Goal: Register for event/course

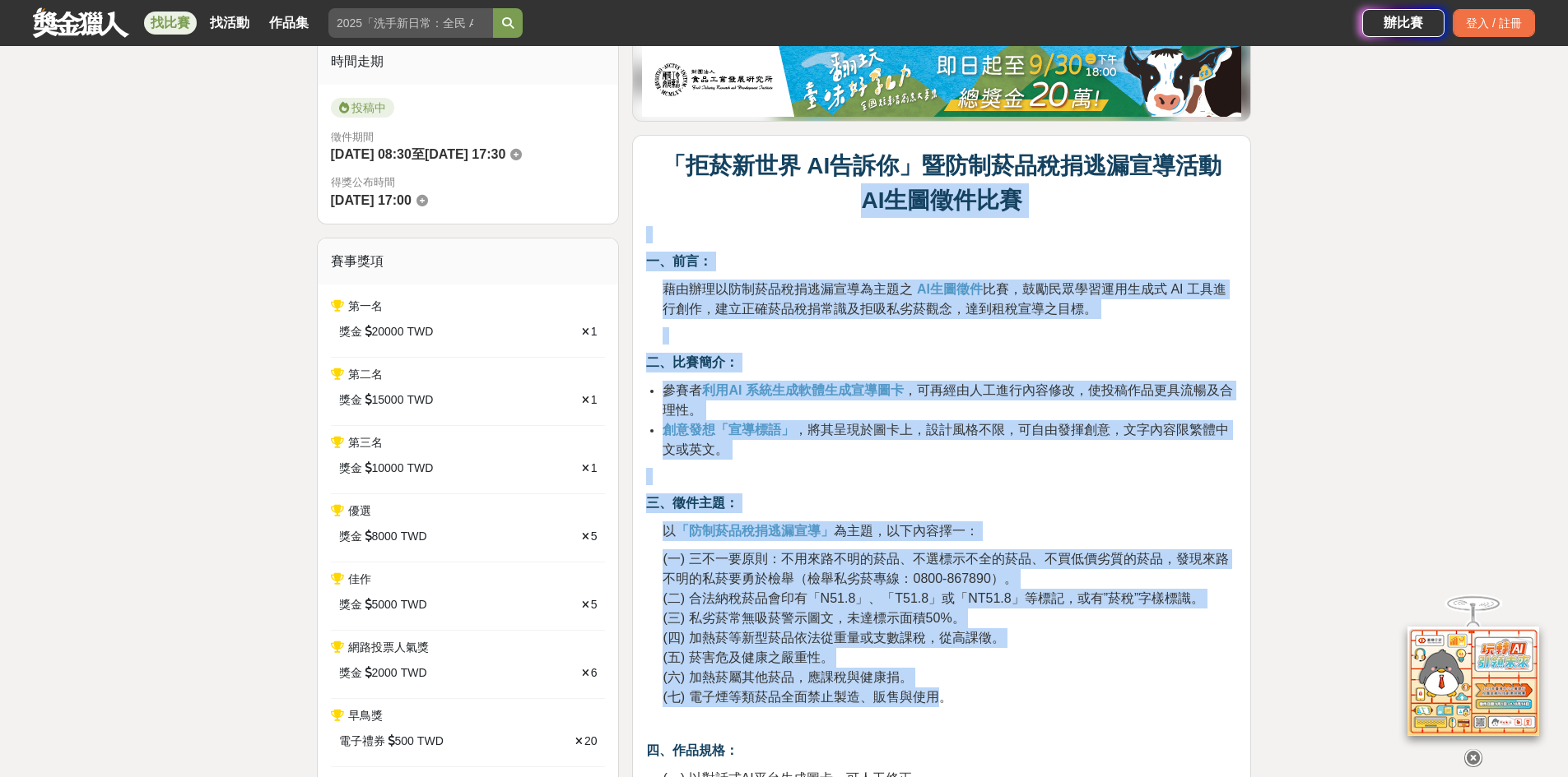
scroll to position [412, 0]
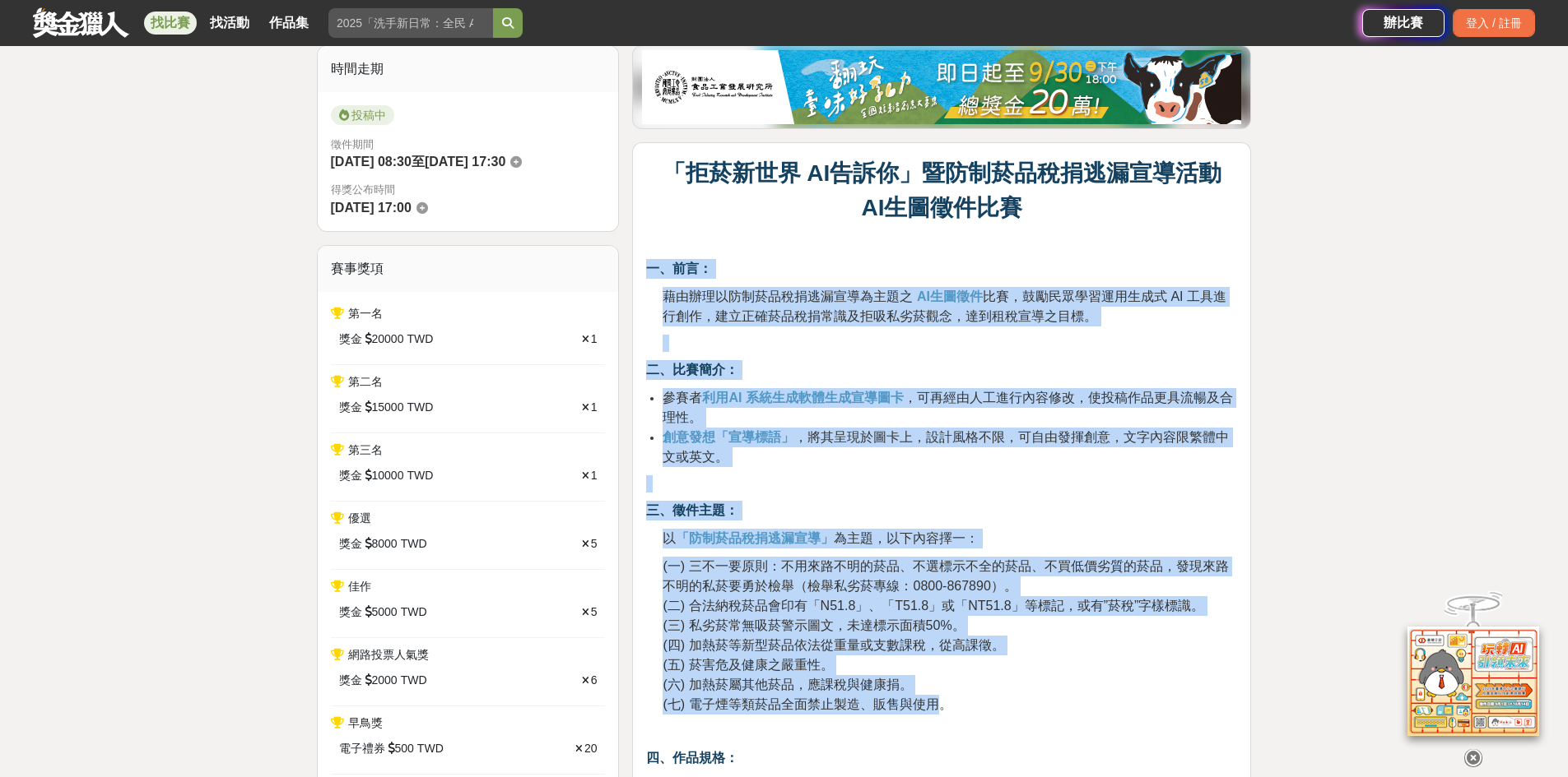
drag, startPoint x: 930, startPoint y: 300, endPoint x: 649, endPoint y: 260, distance: 283.8
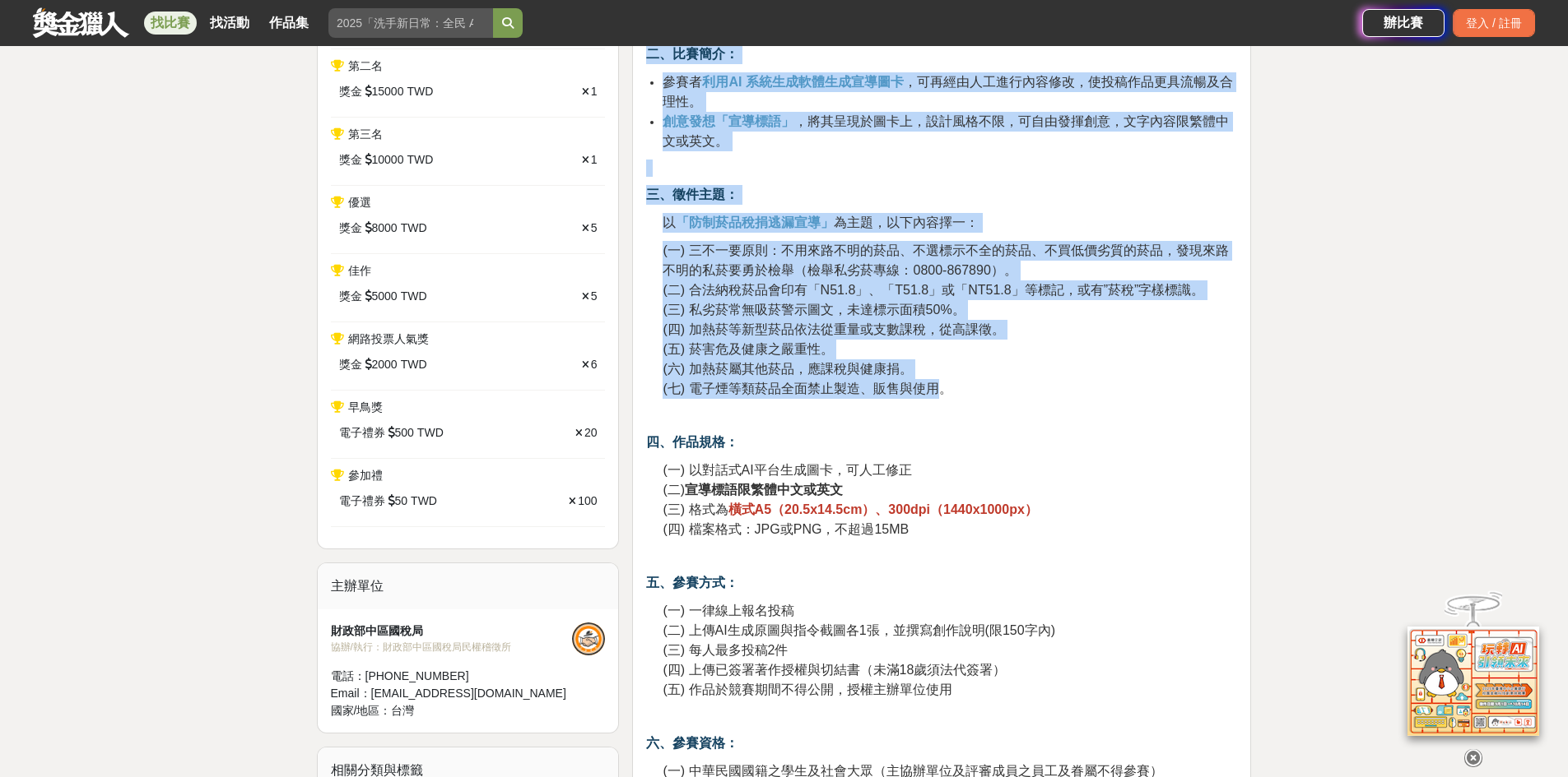
scroll to position [987, 0]
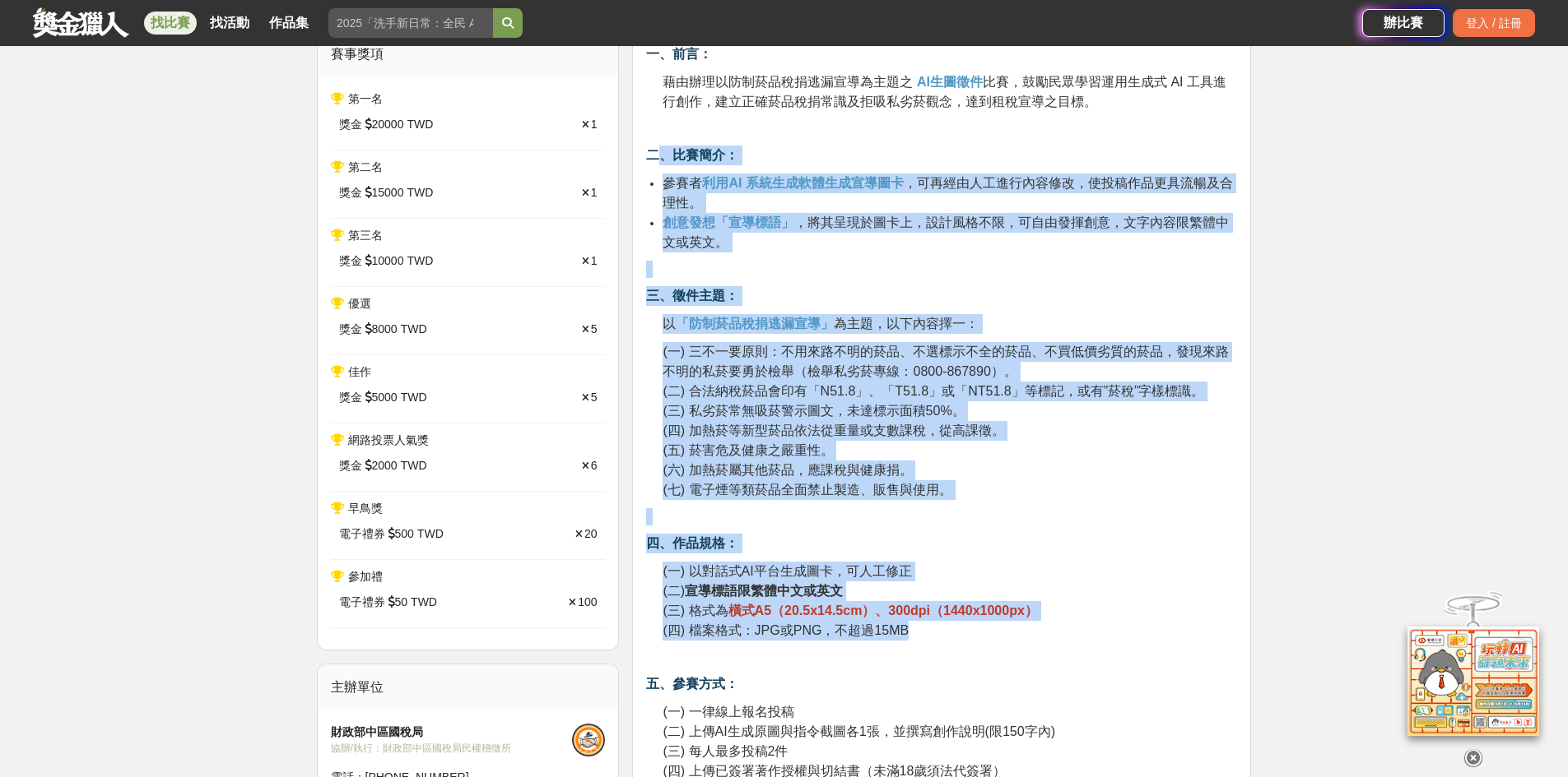
drag, startPoint x: 926, startPoint y: 273, endPoint x: 655, endPoint y: 147, distance: 298.9
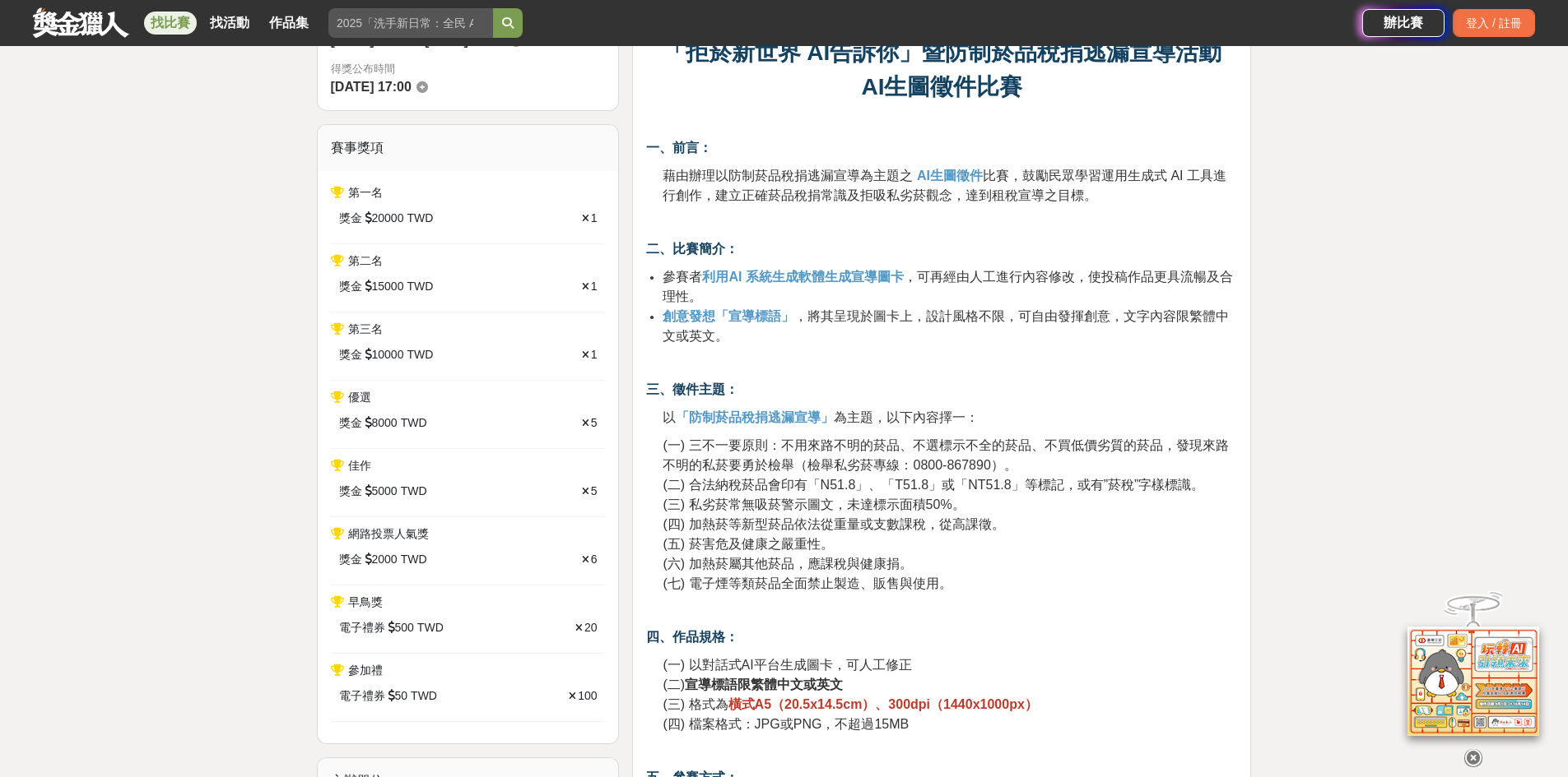
scroll to position [494, 0]
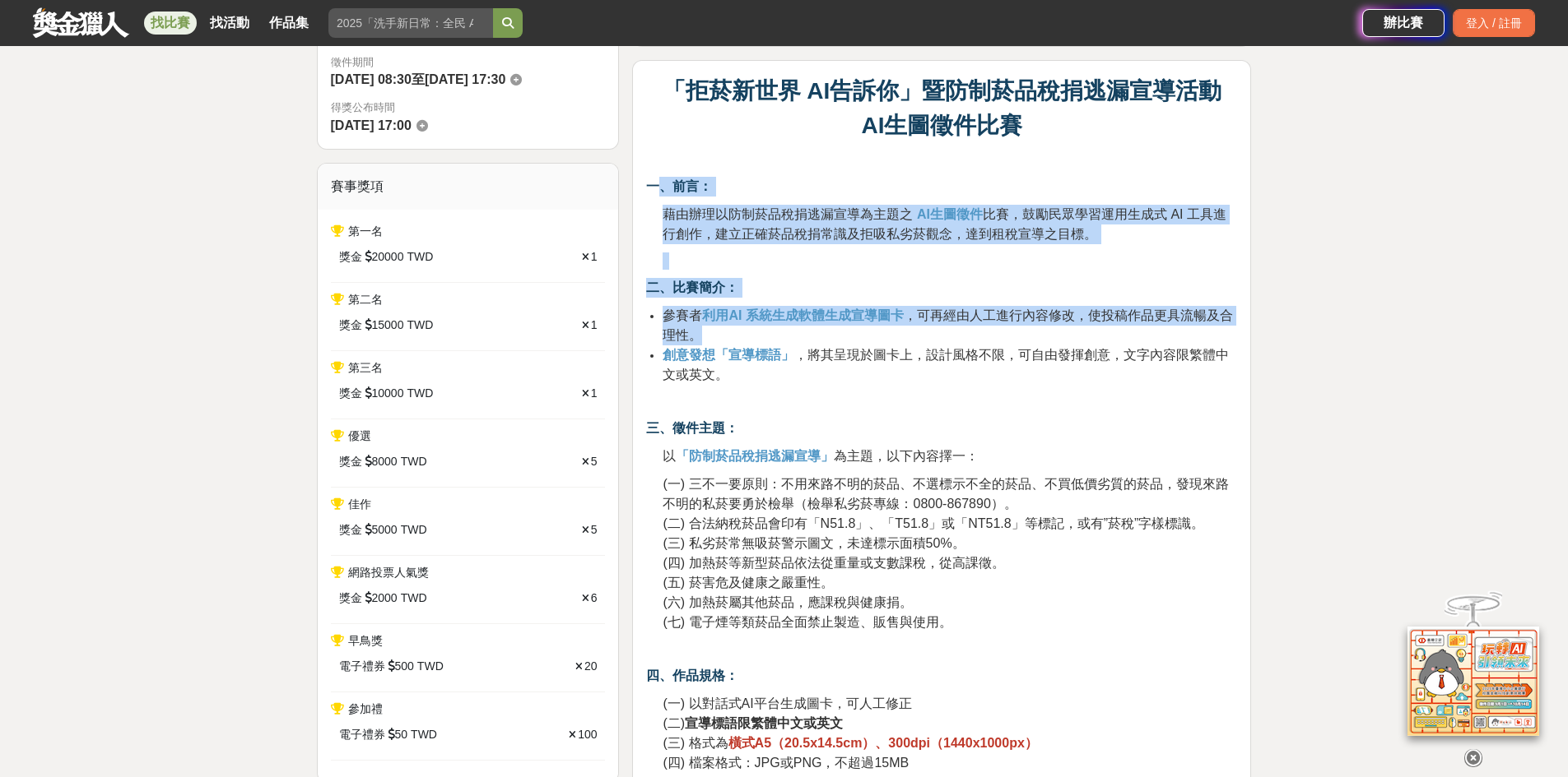
drag, startPoint x: 654, startPoint y: 188, endPoint x: 629, endPoint y: 160, distance: 37.5
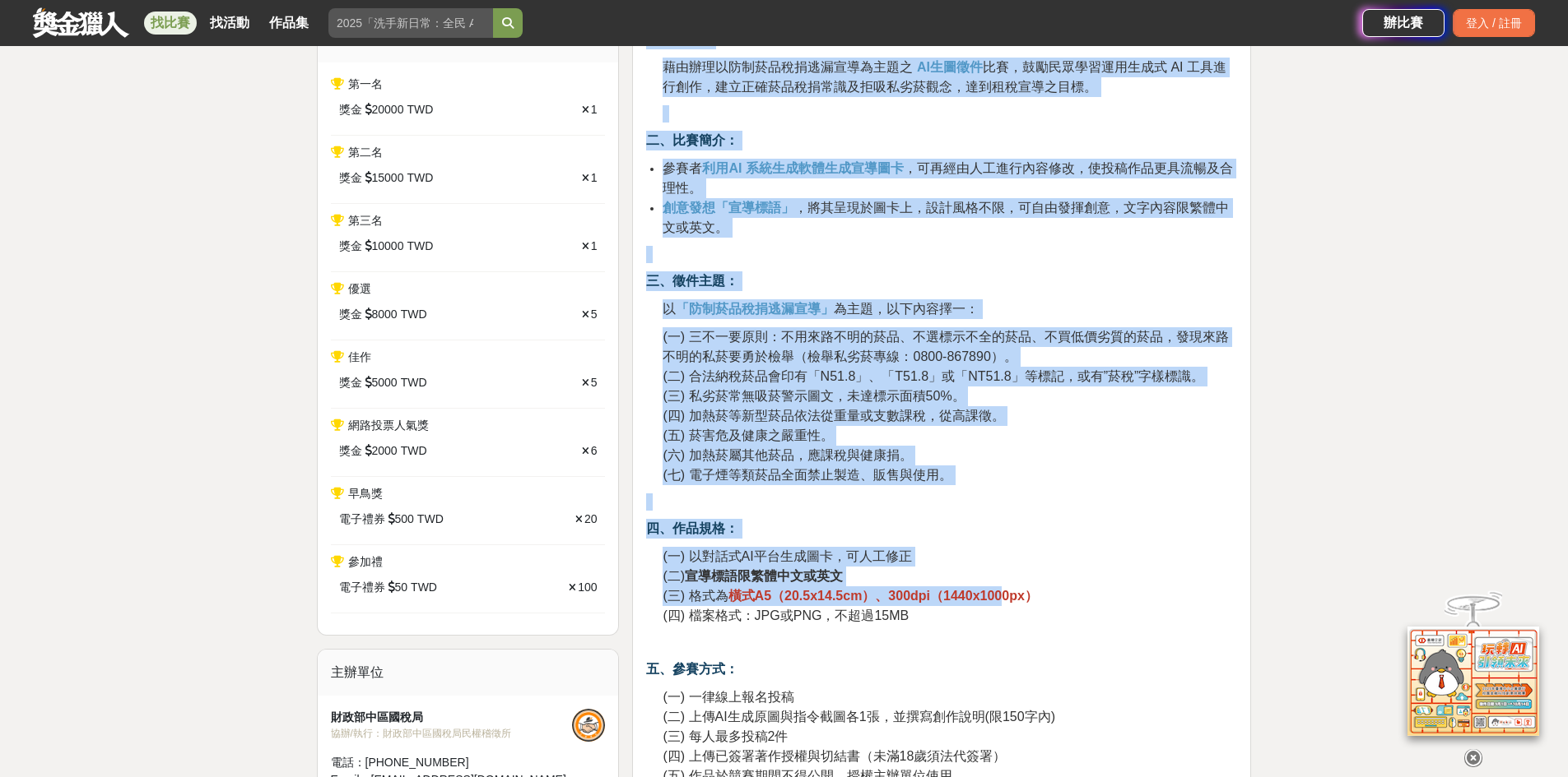
scroll to position [822, 0]
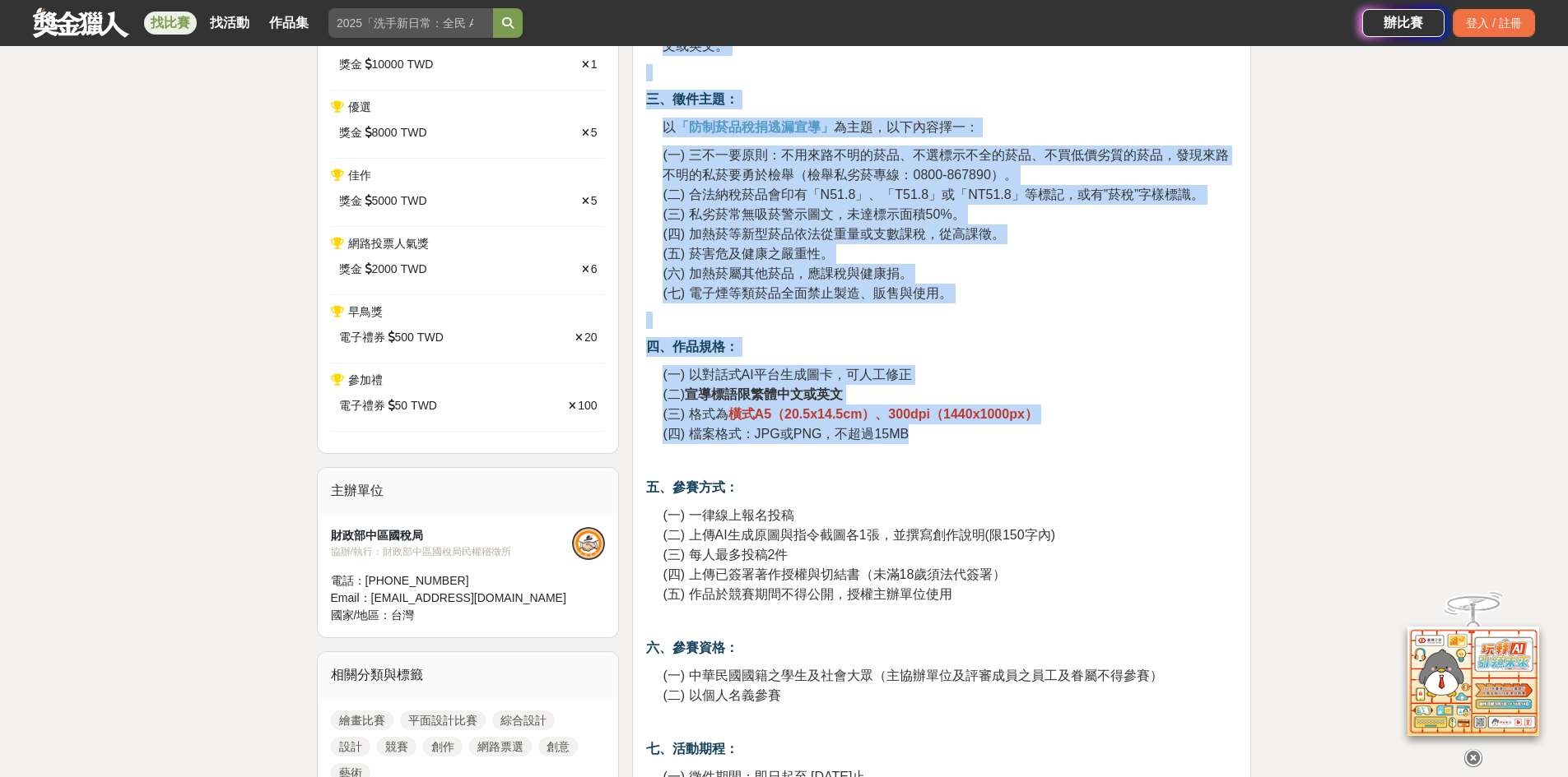
drag, startPoint x: 646, startPoint y: 180, endPoint x: 1041, endPoint y: 434, distance: 469.6
copy div "l、ip： dolorsitametconsect ADipis el，seddoeiusmo TE incidi，utlaboreetdolorema，al…"
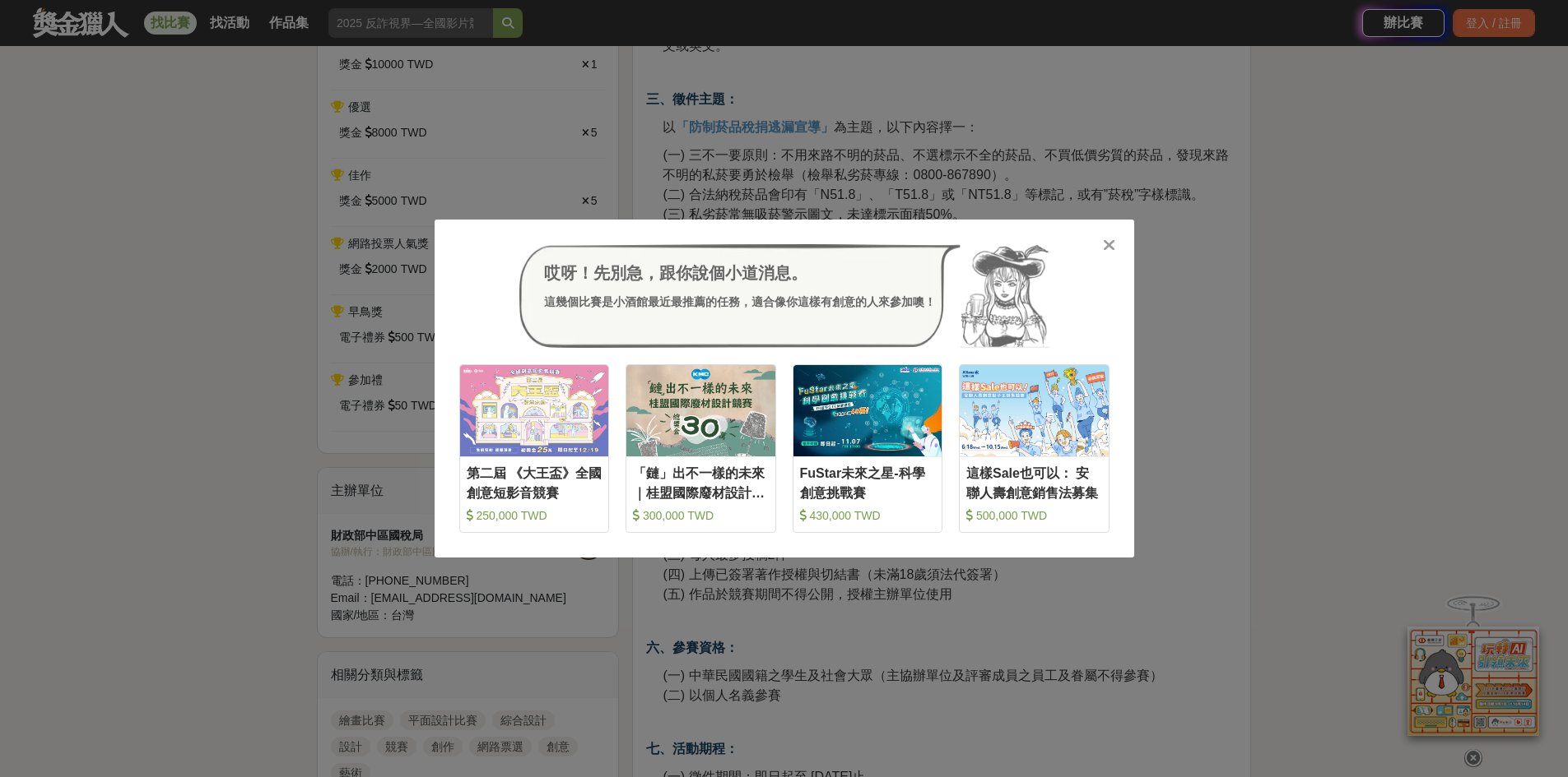
drag, startPoint x: 1097, startPoint y: 245, endPoint x: 1084, endPoint y: 248, distance: 13.3
click at [1097, 245] on div "哎呀！先別急，跟你說個小道消息。 這幾個比賽是小酒館最近最推薦的任務，適合像你這樣有創意的人來參加噢！" at bounding box center [784, 296] width 650 height 104
click at [1108, 258] on div "哎呀！先別急，跟你說個小道消息。 這幾個比賽是小酒館最近最推薦的任務，適合像你這樣有創意的人來參加噢！" at bounding box center [784, 296] width 650 height 104
click at [1101, 243] on div at bounding box center [1109, 244] width 16 height 16
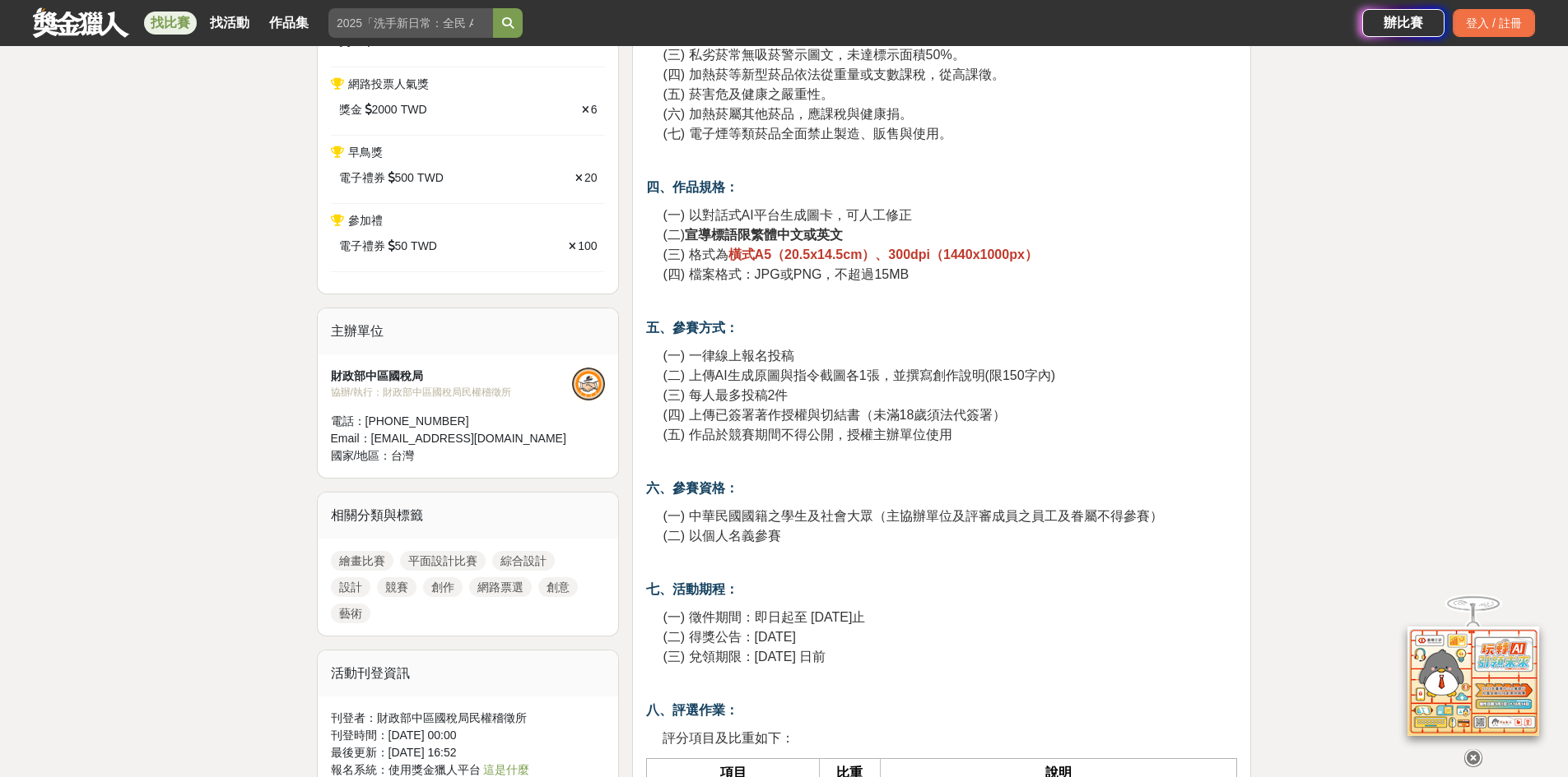
scroll to position [987, 0]
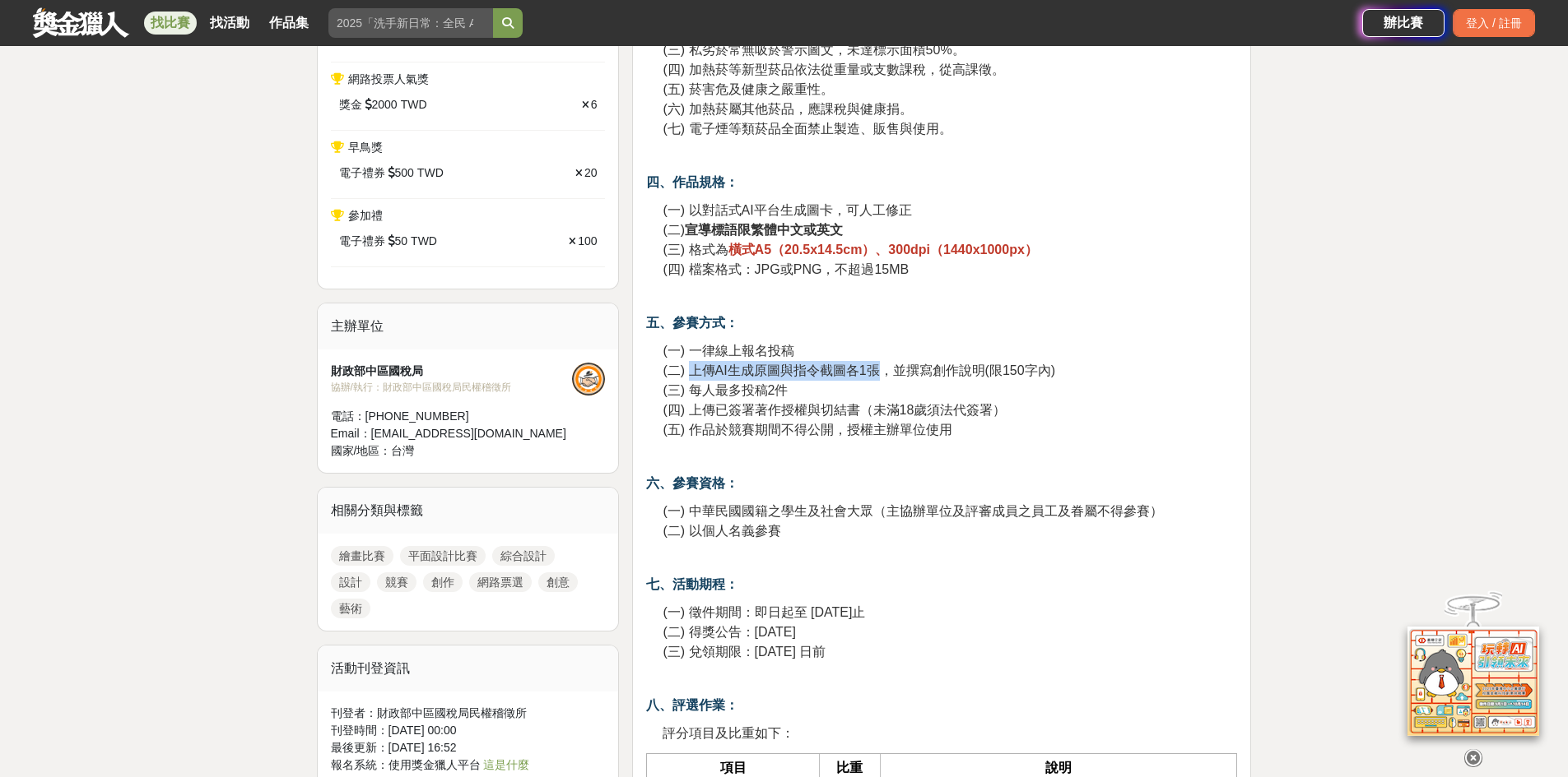
drag, startPoint x: 688, startPoint y: 373, endPoint x: 878, endPoint y: 379, distance: 190.1
click at [878, 378] on span "(二) 上傳AI生成原圖與指令截圖各1張，並撰寫創作說明(限150字內)" at bounding box center [858, 370] width 392 height 14
copy span "上傳AI生成原圖與指令截圖各1張"
click at [1016, 349] on p "(一) 一律線上報名投稿 (二) 上傳AI生成原圖與指令截圖各1張，並撰寫創作說明(限150字內) (三) 每人最多投稿2件 (四) 上傳已簽署著作授權與切結…" at bounding box center [950, 390] width 575 height 98
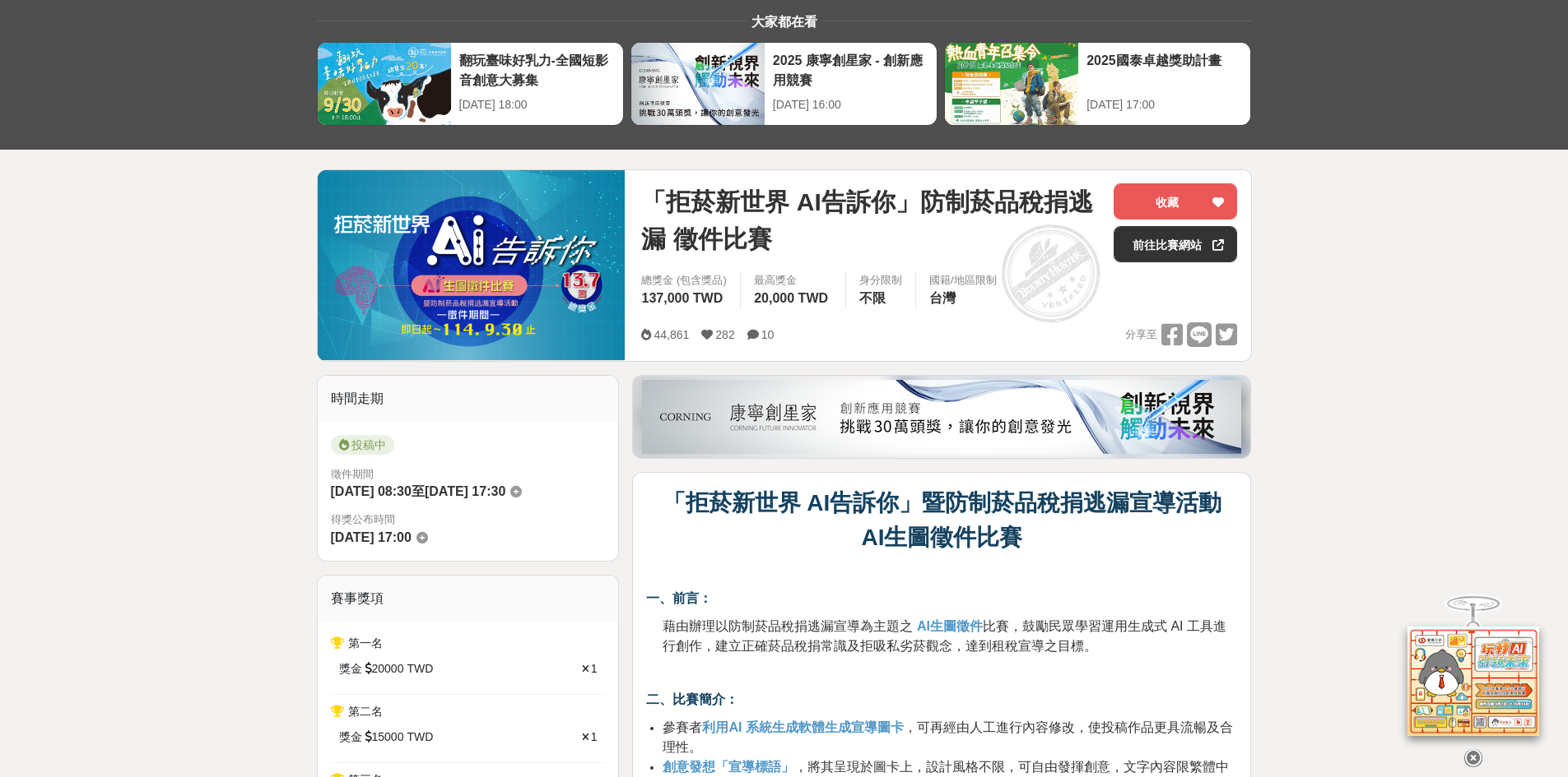
scroll to position [0, 0]
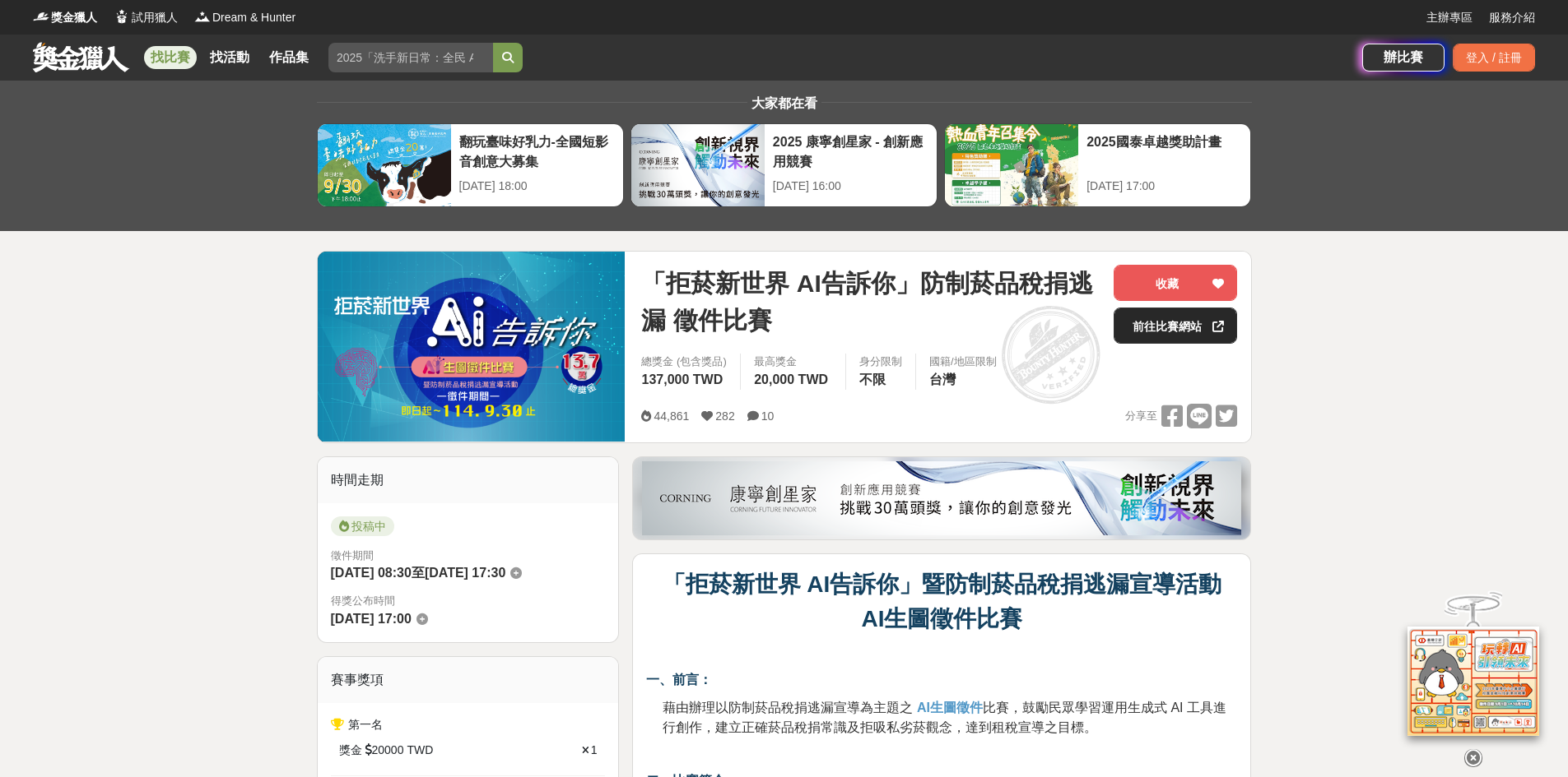
click at [1192, 336] on link "前往比賽網站" at bounding box center [1176, 326] width 123 height 37
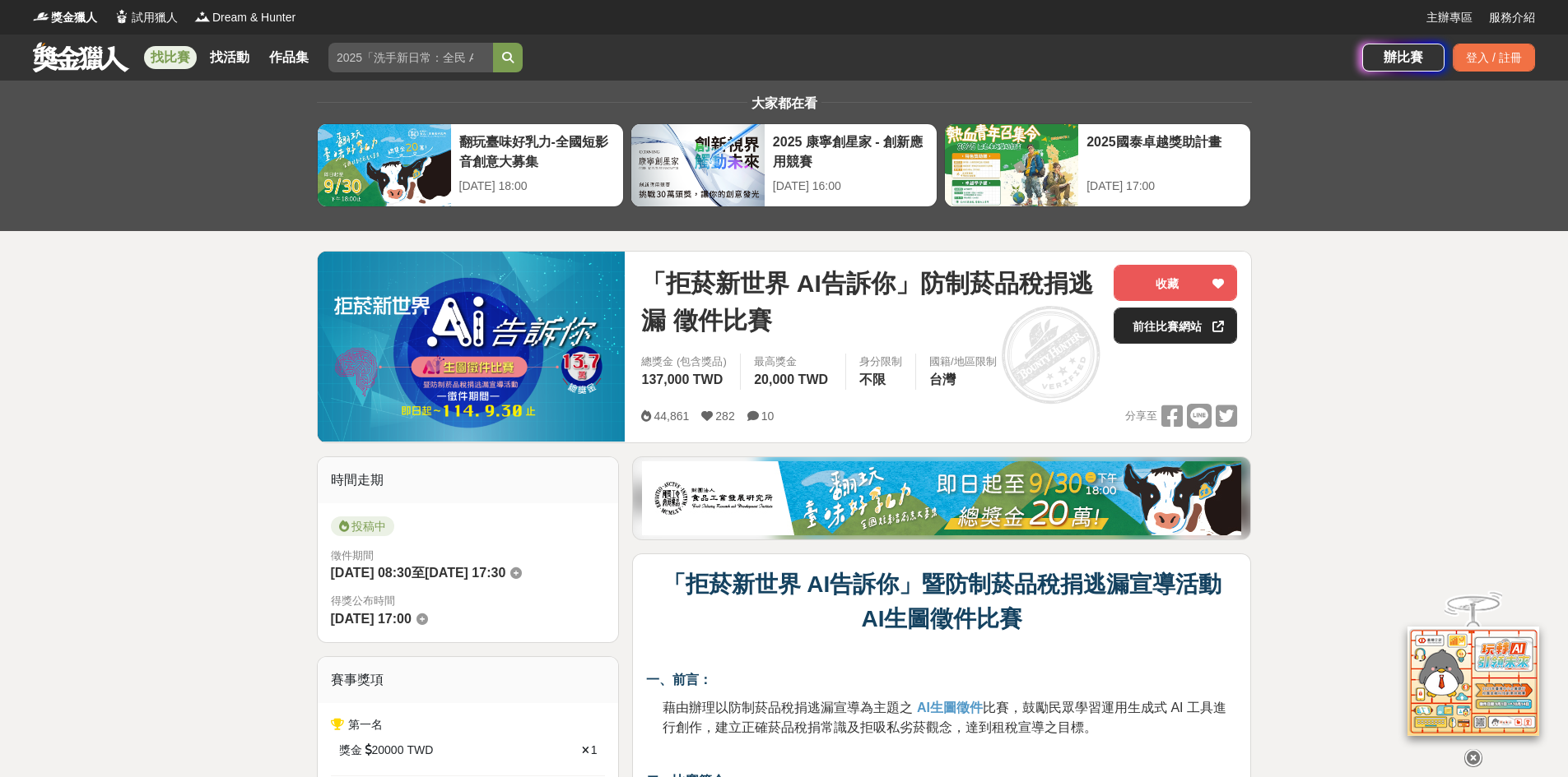
click at [1194, 315] on link "前往比賽網站" at bounding box center [1176, 326] width 123 height 37
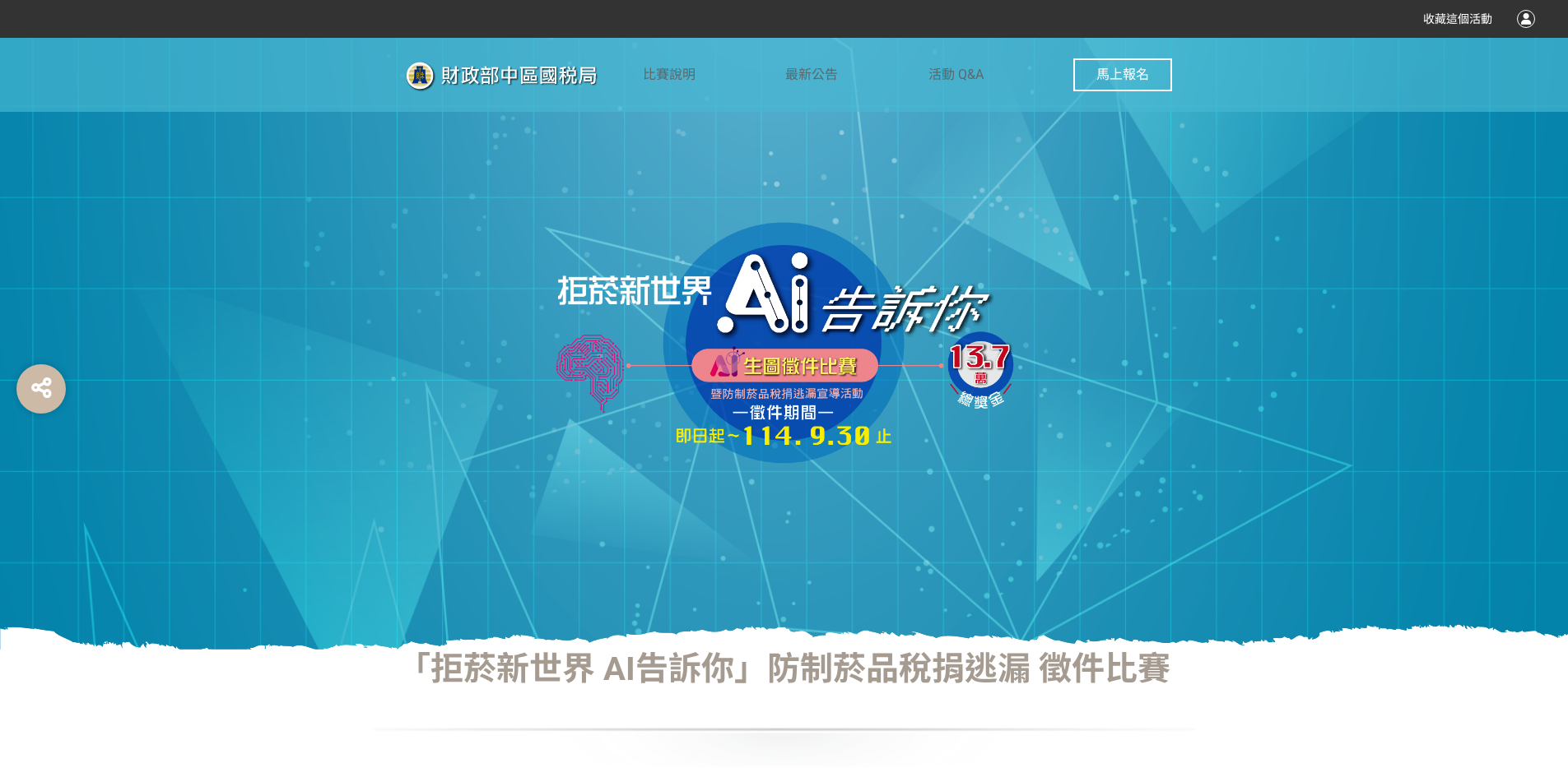
click at [1153, 77] on button "馬上報名" at bounding box center [1122, 75] width 98 height 33
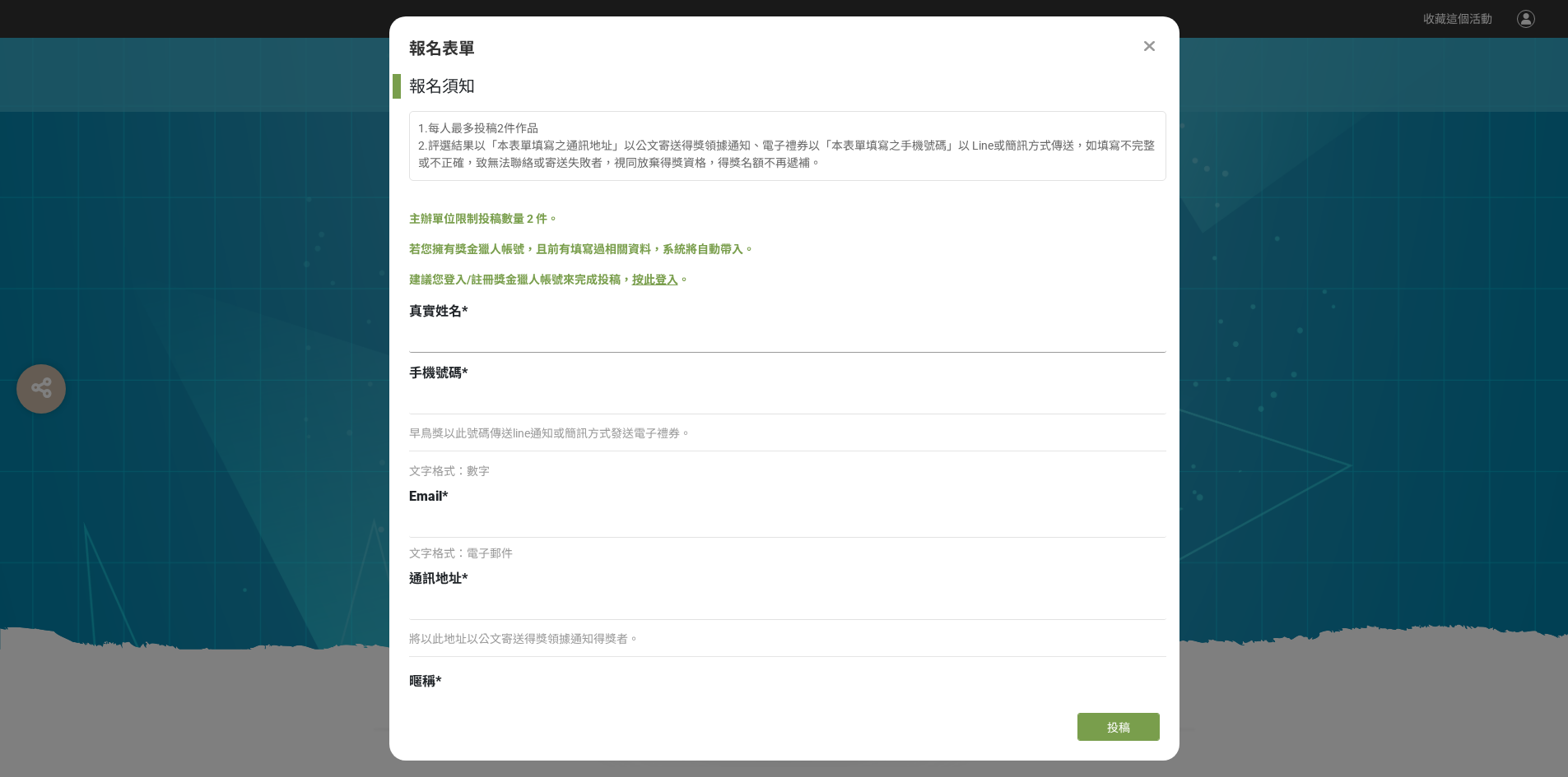
click at [463, 335] on input at bounding box center [787, 338] width 757 height 28
type input "[PERSON_NAME]"
click at [447, 404] on input at bounding box center [787, 400] width 757 height 28
type input "ㄢ"
type input "0900553113"
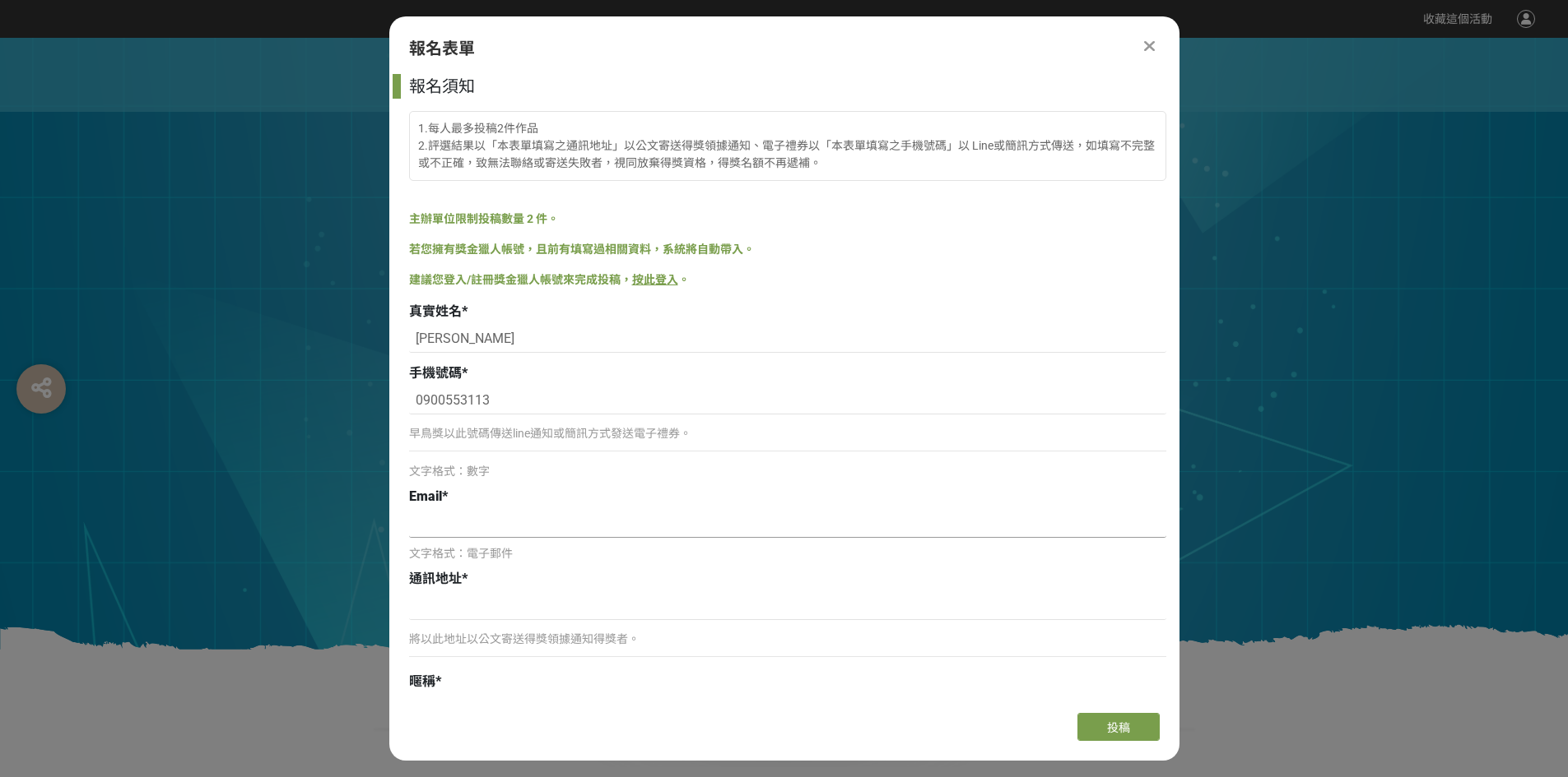
click at [461, 516] on input at bounding box center [787, 523] width 757 height 28
type input "a214084@gm2.fxsh.tyc.edu.tw"
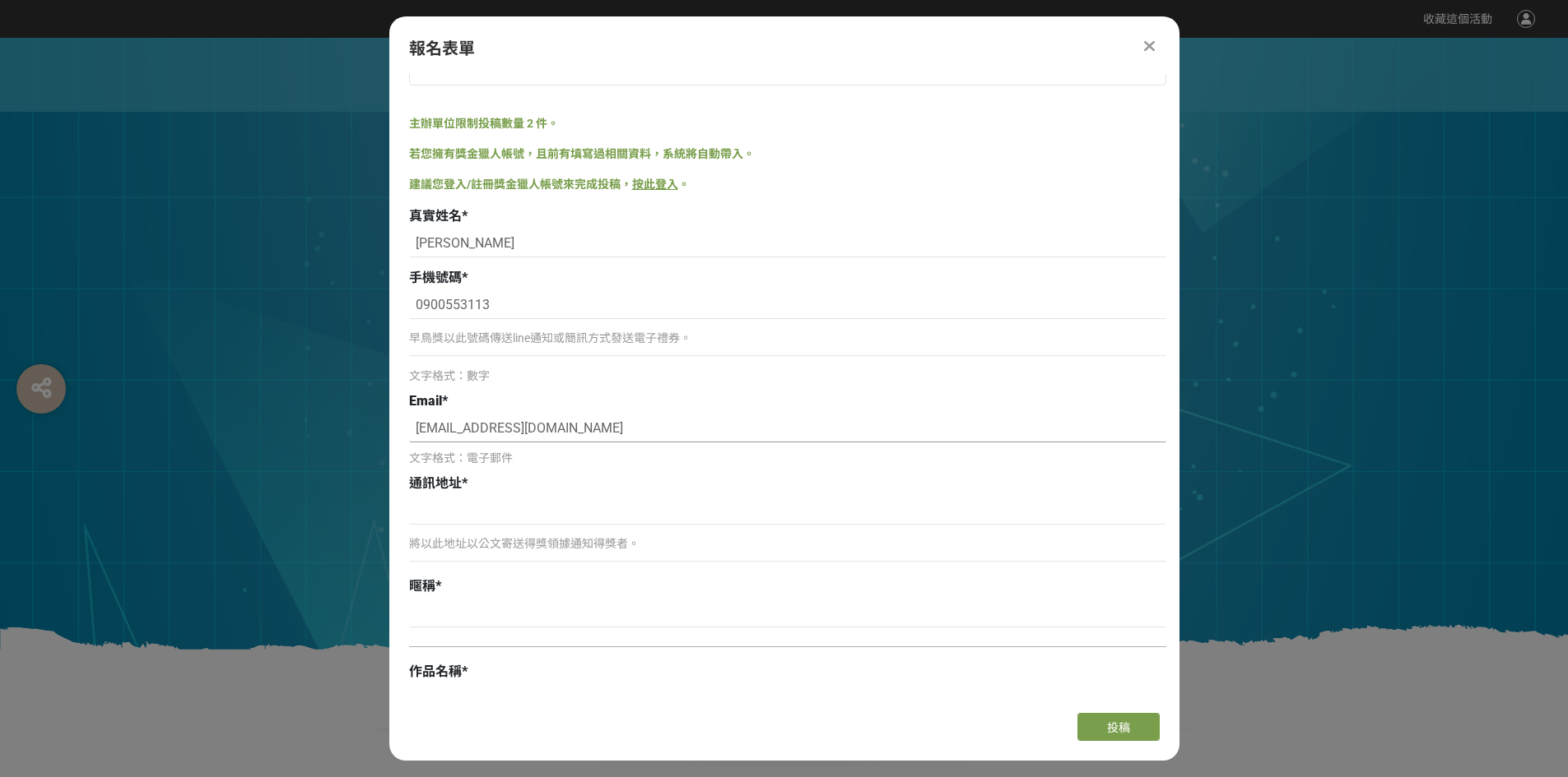
scroll to position [247, 0]
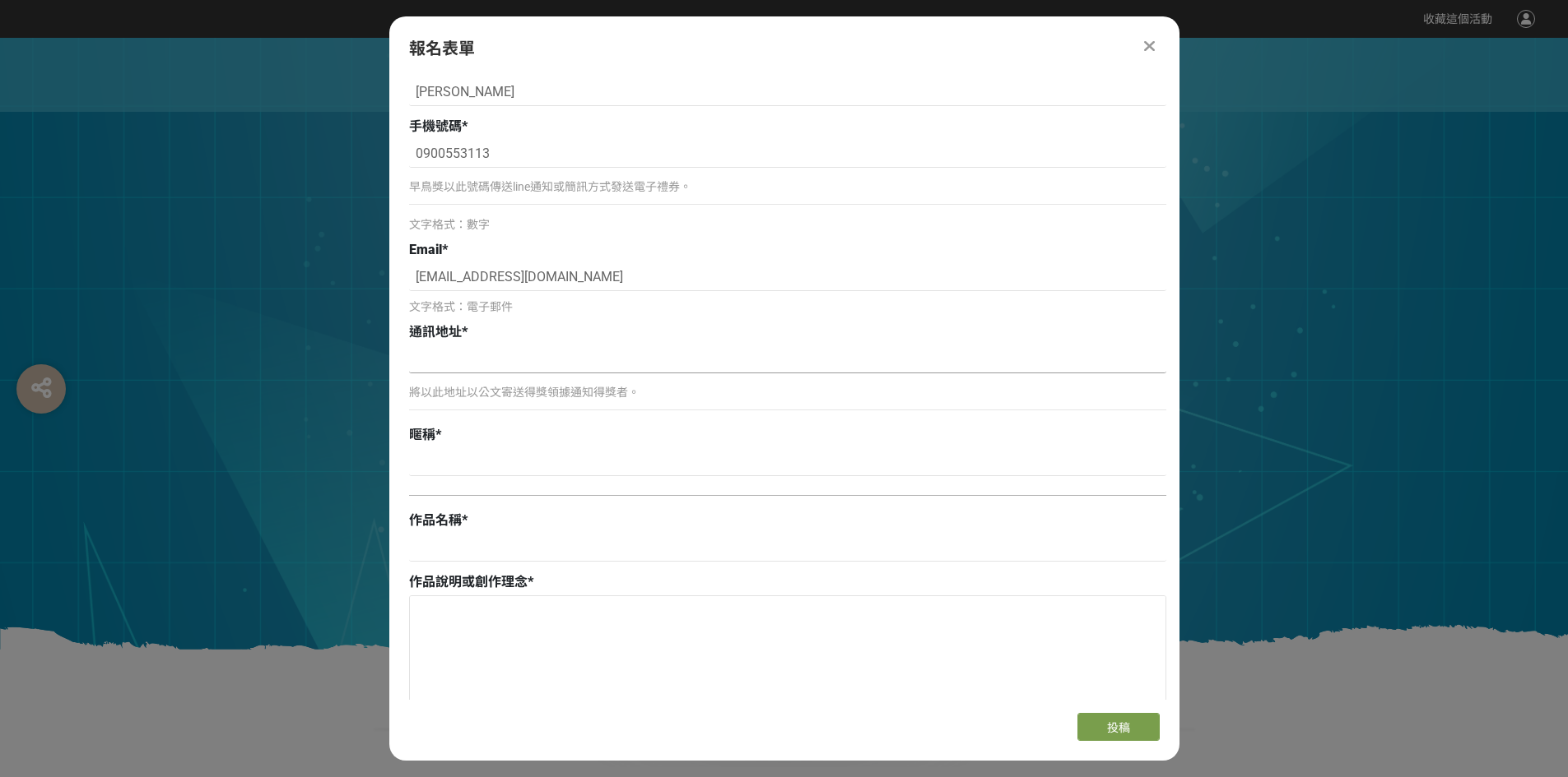
click at [543, 364] on input at bounding box center [787, 359] width 757 height 28
type input "ˇ"
type input "337桃園市大園區中正東路一段557巷140號"
click at [548, 451] on input at bounding box center [787, 462] width 757 height 28
type input "哀配"
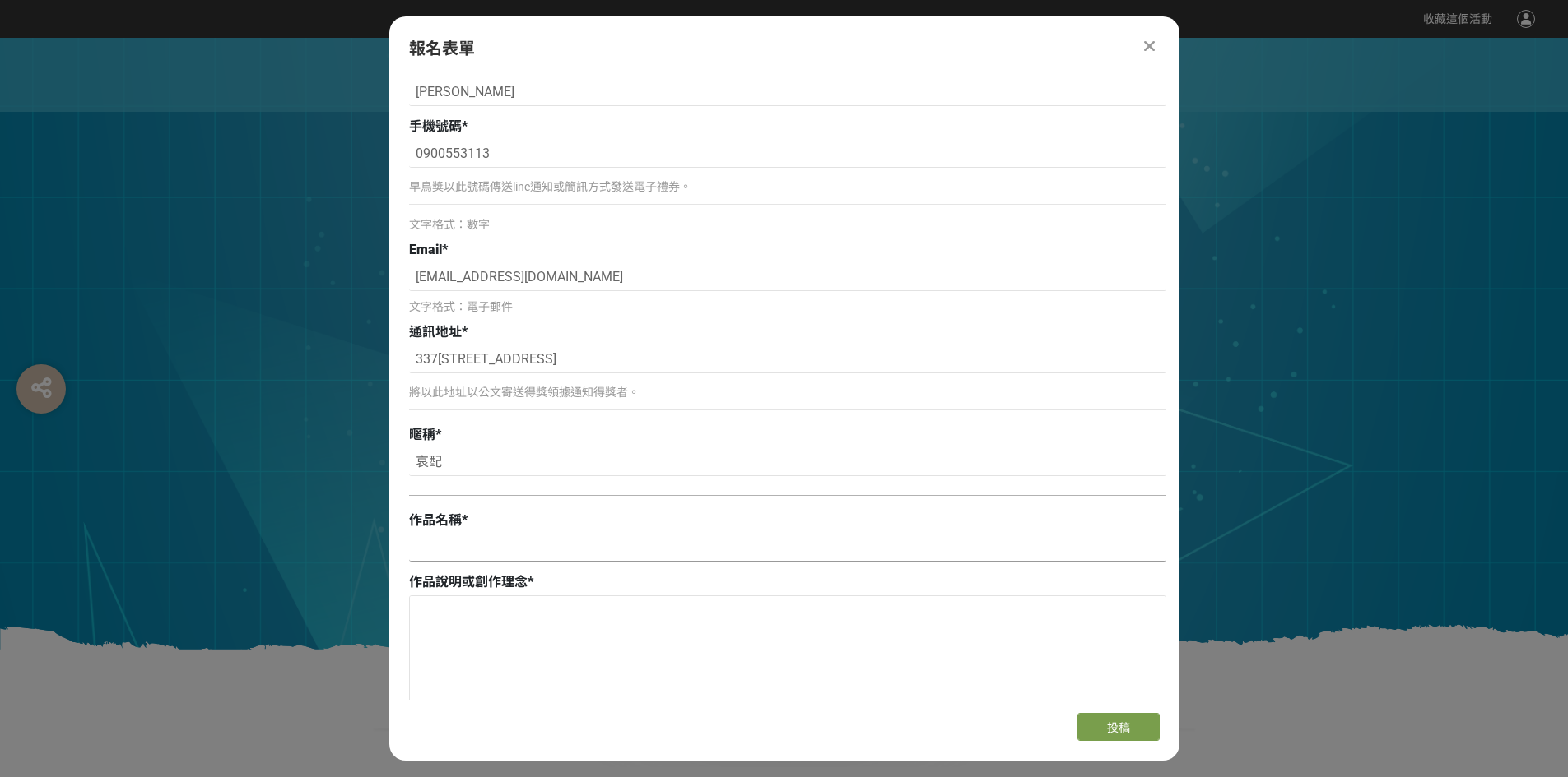
click at [788, 535] on input at bounding box center [787, 548] width 757 height 28
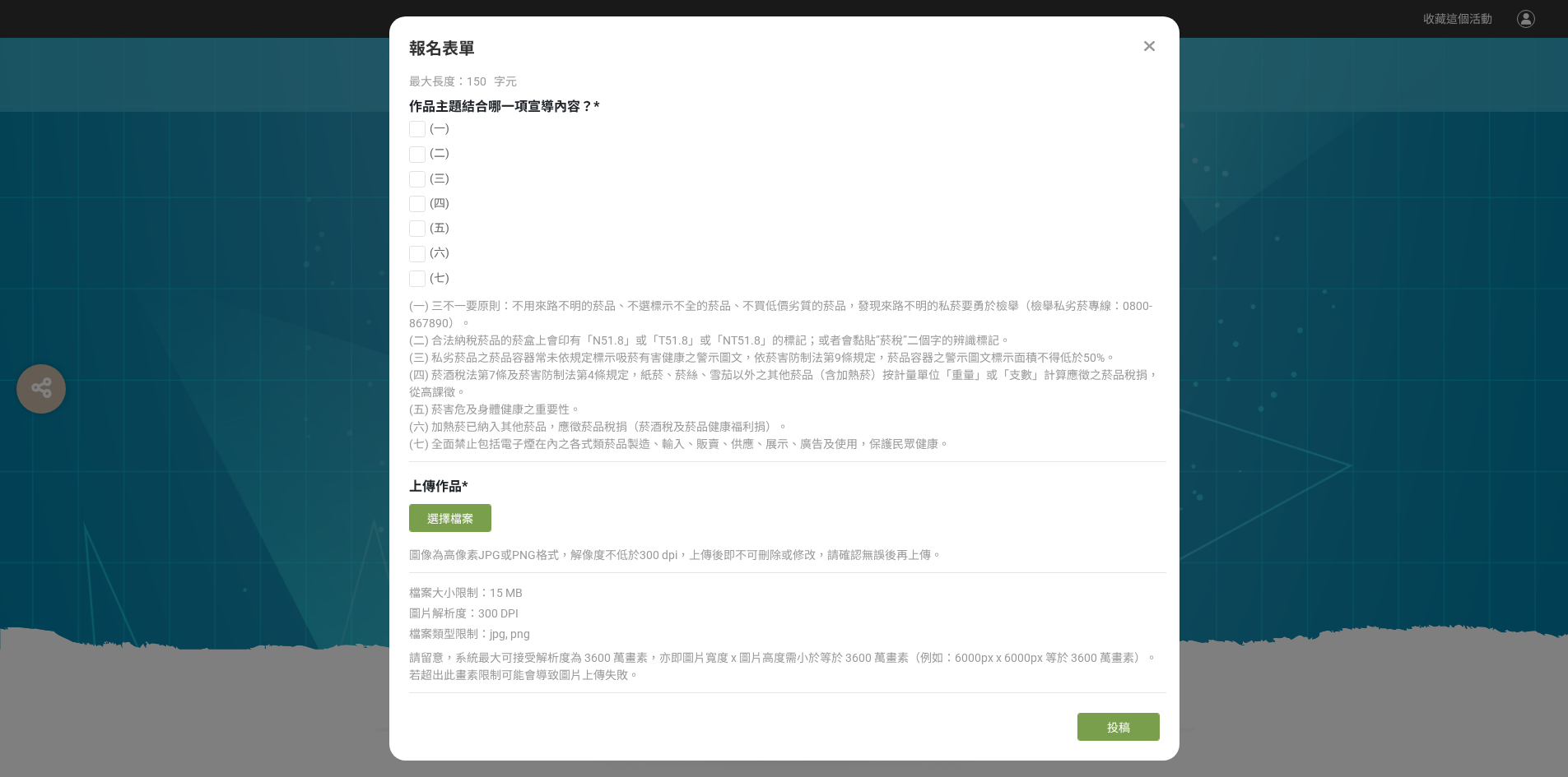
scroll to position [987, 0]
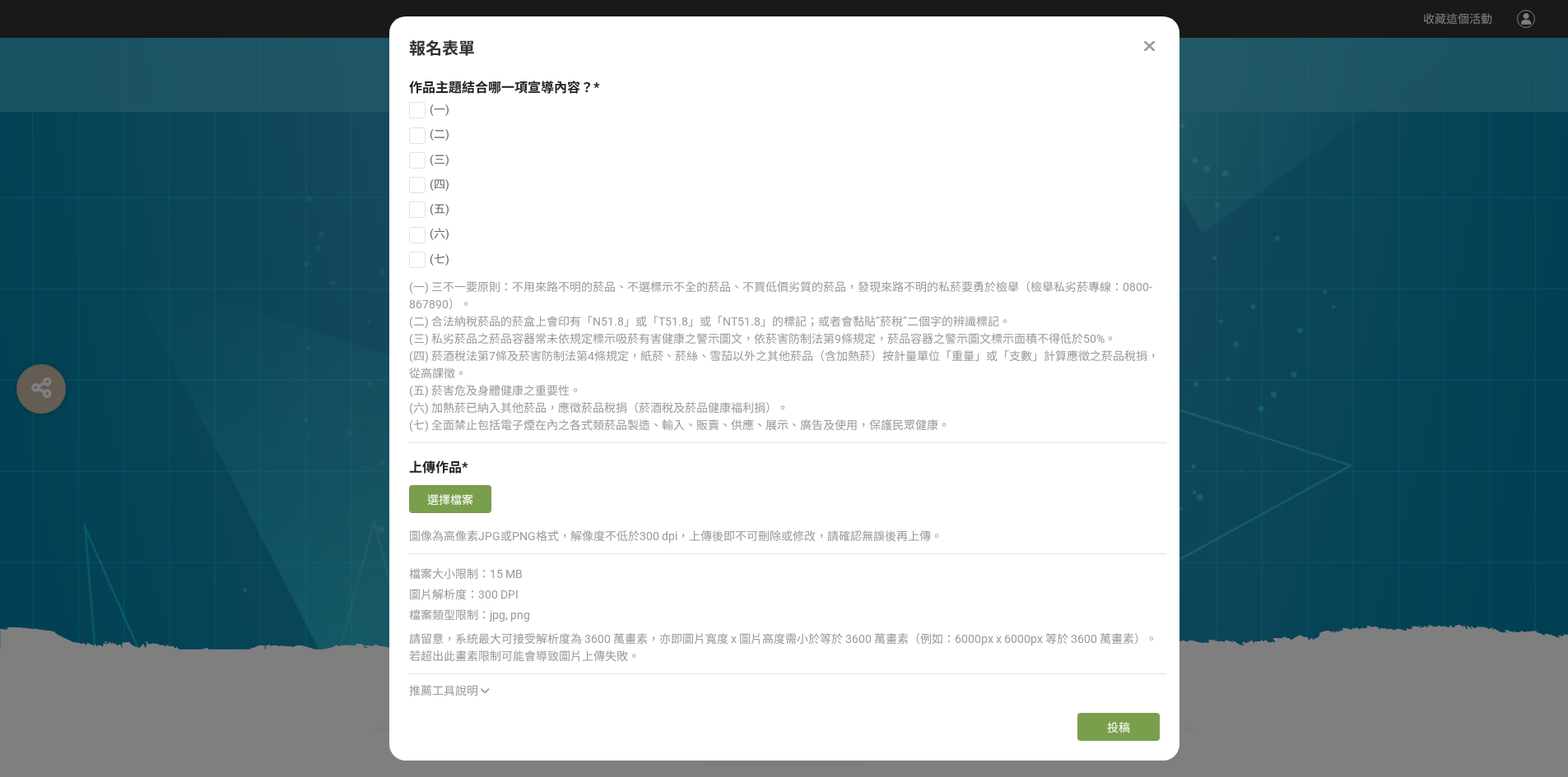
click at [420, 110] on div at bounding box center [417, 110] width 16 height 16
checkbox input "true"
click at [416, 210] on div at bounding box center [417, 209] width 16 height 16
checkbox input "true"
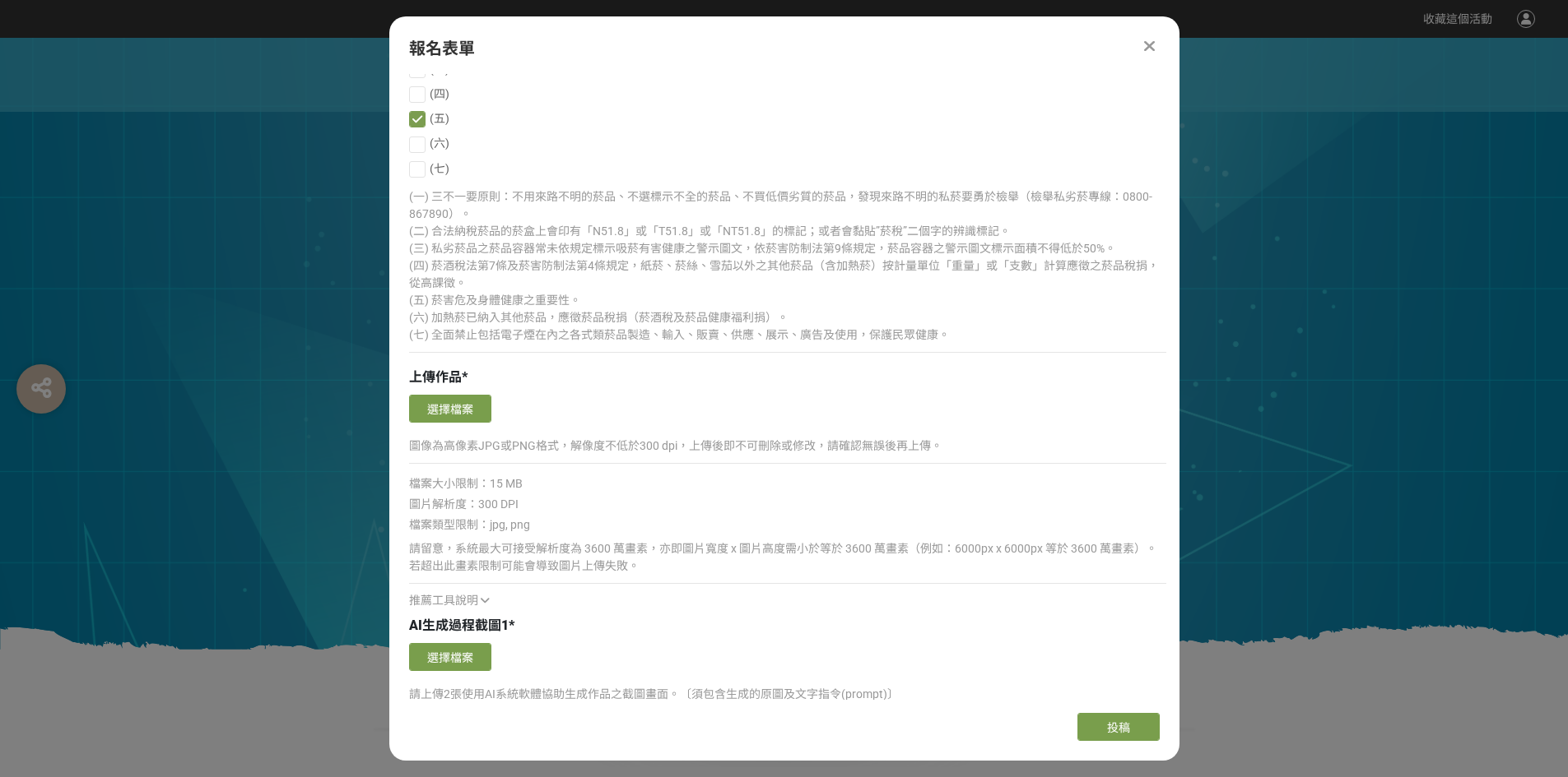
scroll to position [1234, 0]
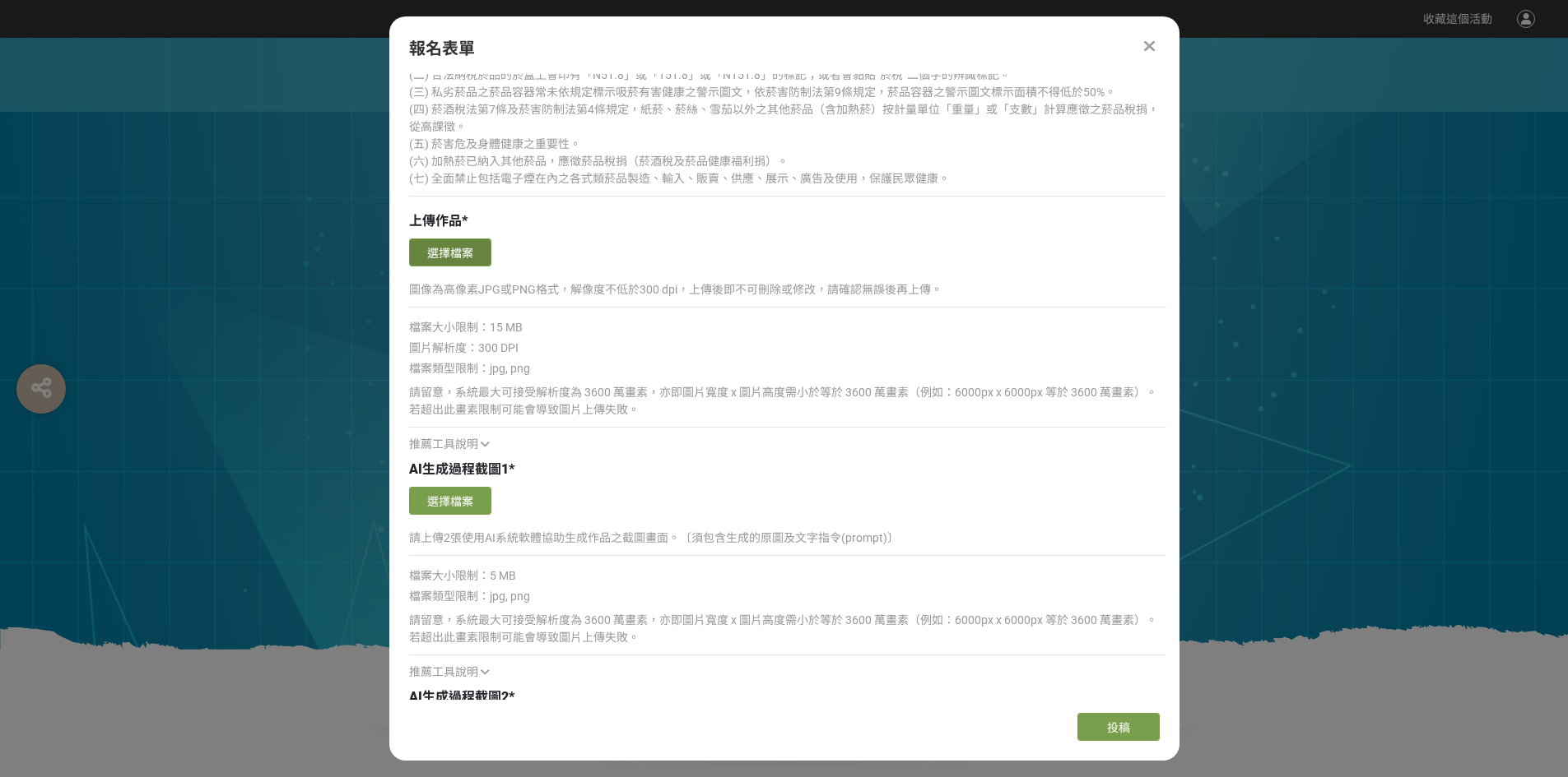
click at [467, 255] on button "選擇檔案" at bounding box center [449, 252] width 82 height 28
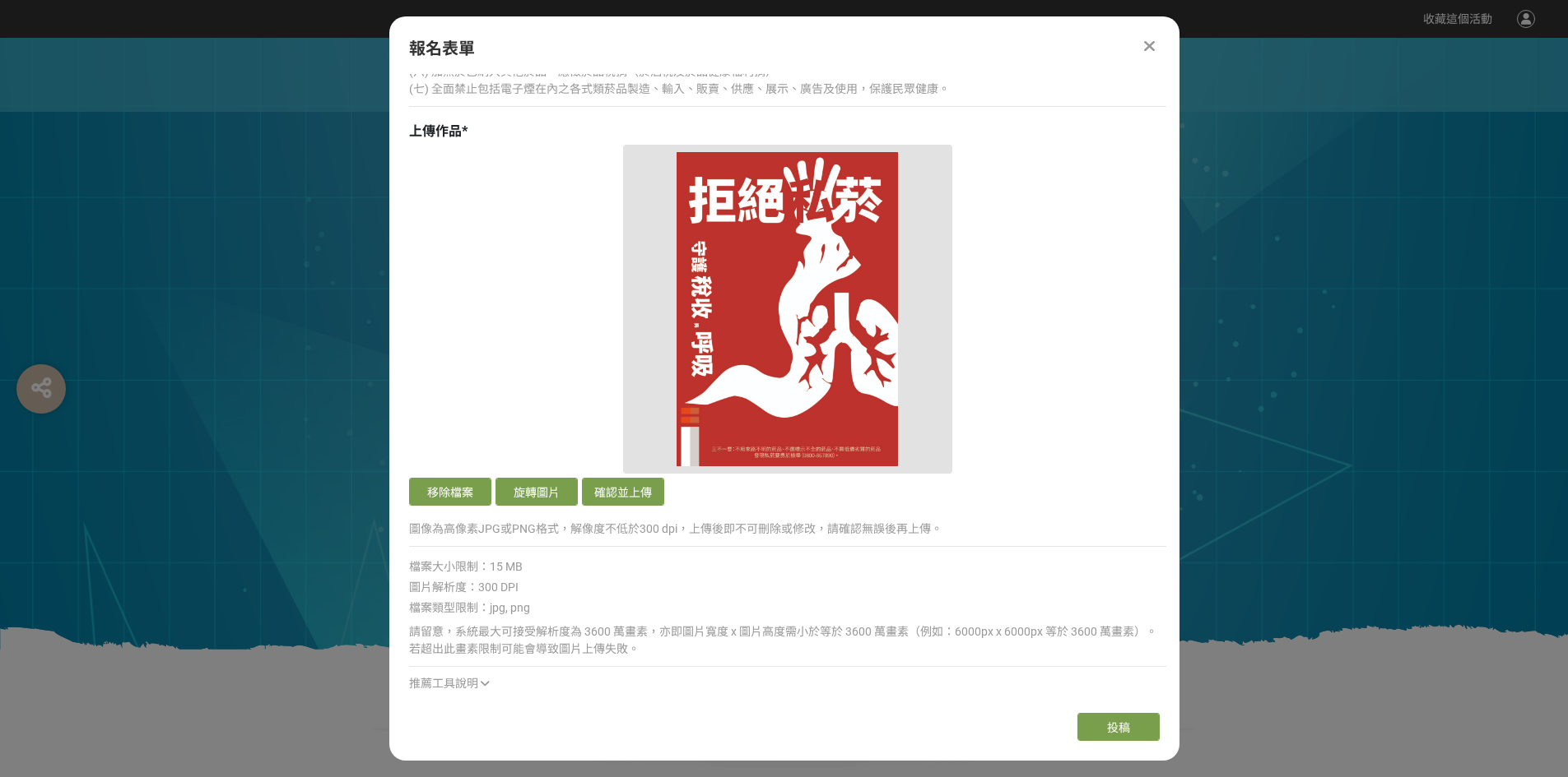
scroll to position [1399, 0]
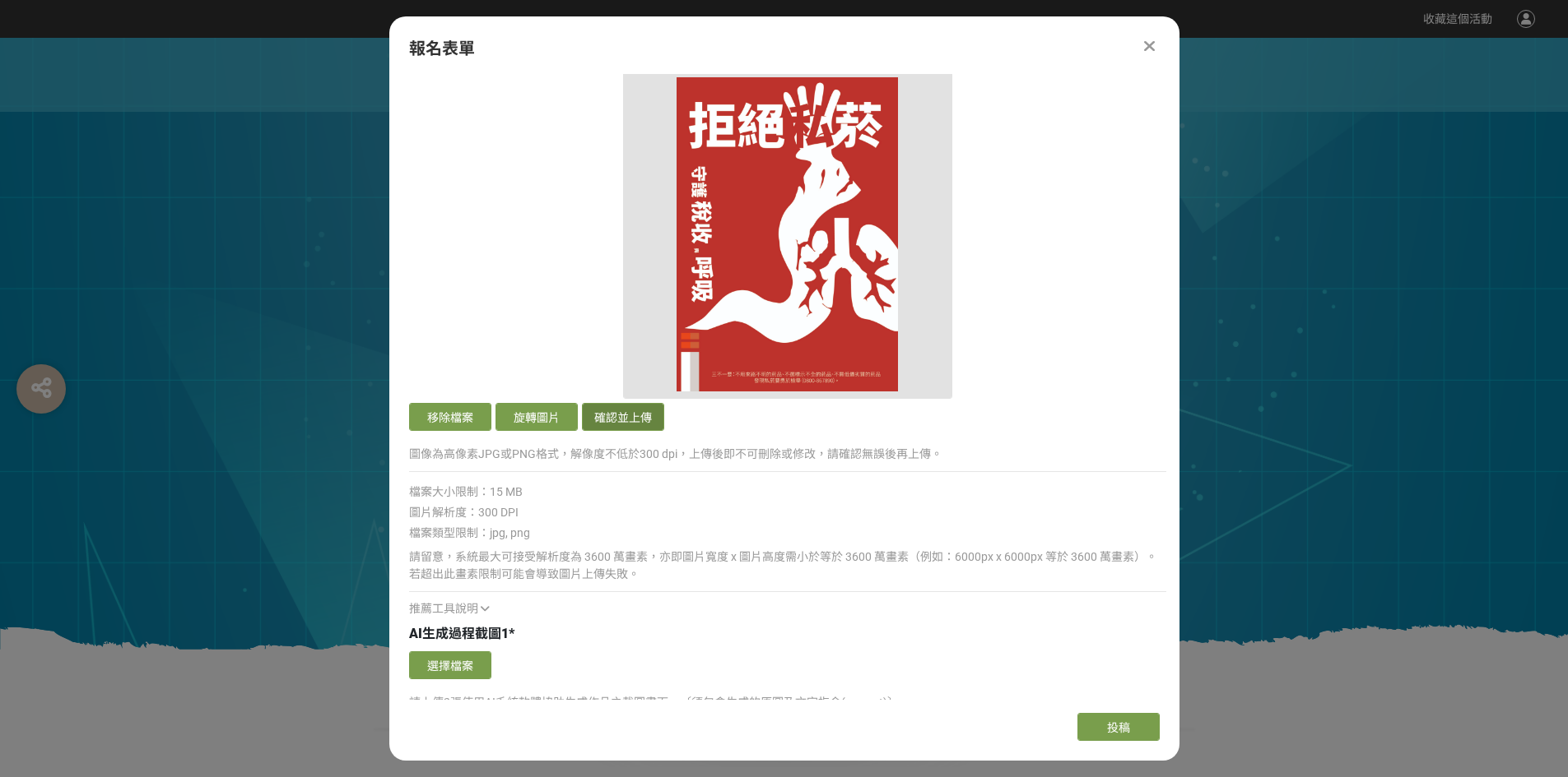
click at [622, 405] on button "確認並上傳" at bounding box center [622, 416] width 82 height 28
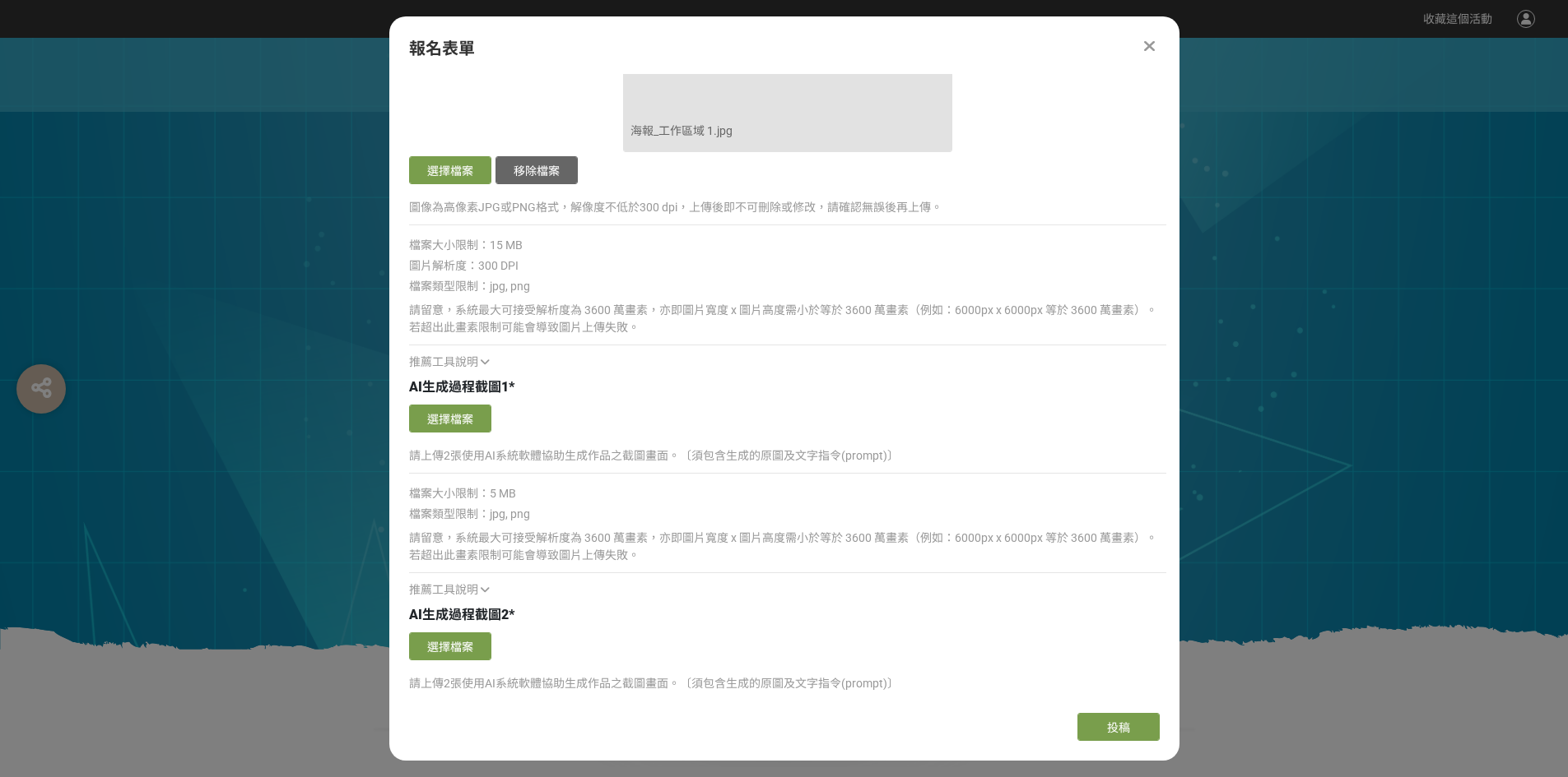
scroll to position [1892, 0]
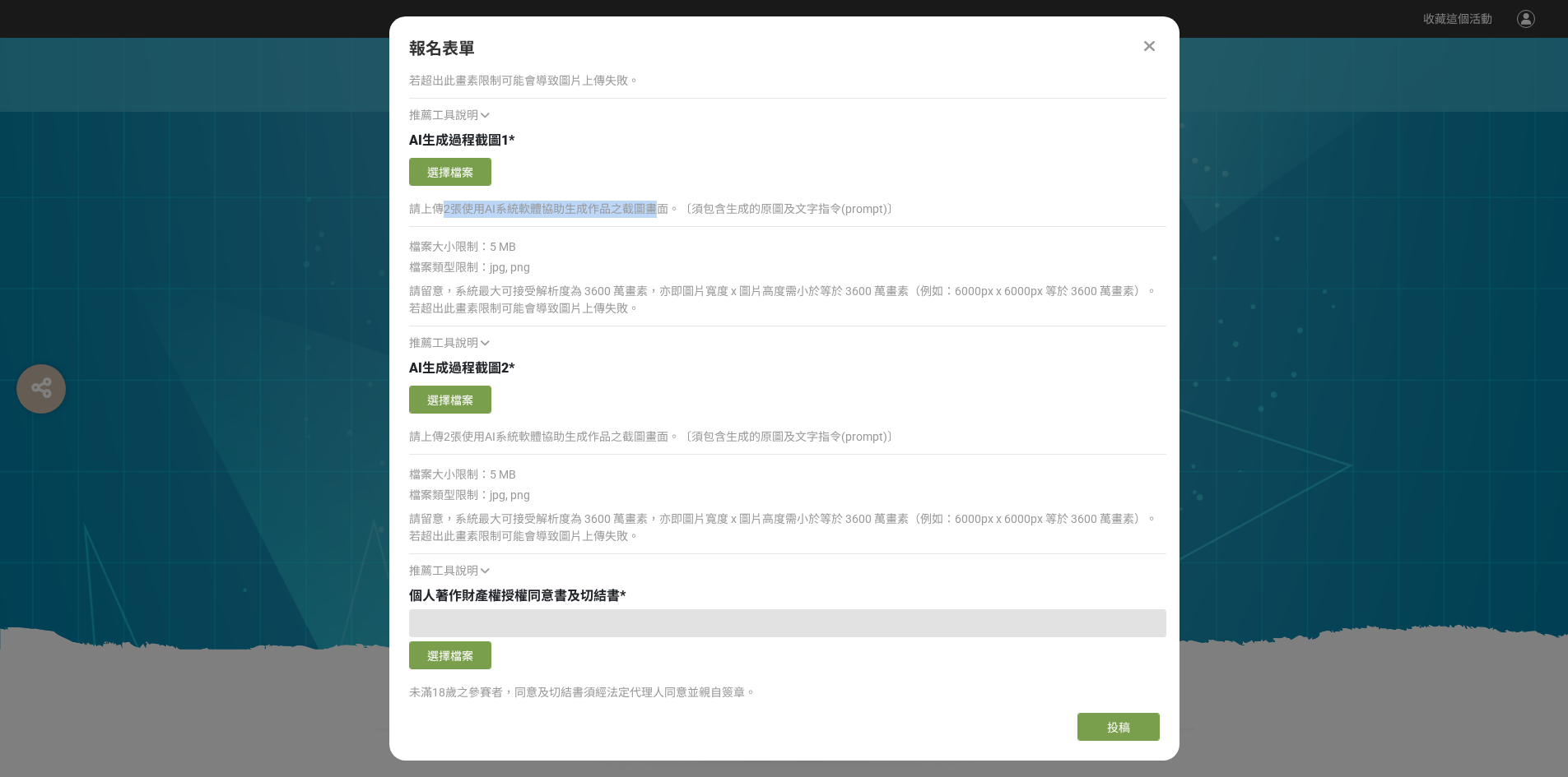
drag, startPoint x: 440, startPoint y: 215, endPoint x: 662, endPoint y: 205, distance: 222.2
click at [662, 205] on p "請上傳2張使用AI系統軟體協助生成作品之截圖畫面。〔須包含生成的原圖及文字指令(prompt)〕" at bounding box center [787, 209] width 757 height 17
click at [667, 228] on div "請上傳2張使用AI系統軟體協助生成作品之截圖畫面。〔須包含生成的原圖及文字指令(prompt)〕" at bounding box center [787, 216] width 757 height 38
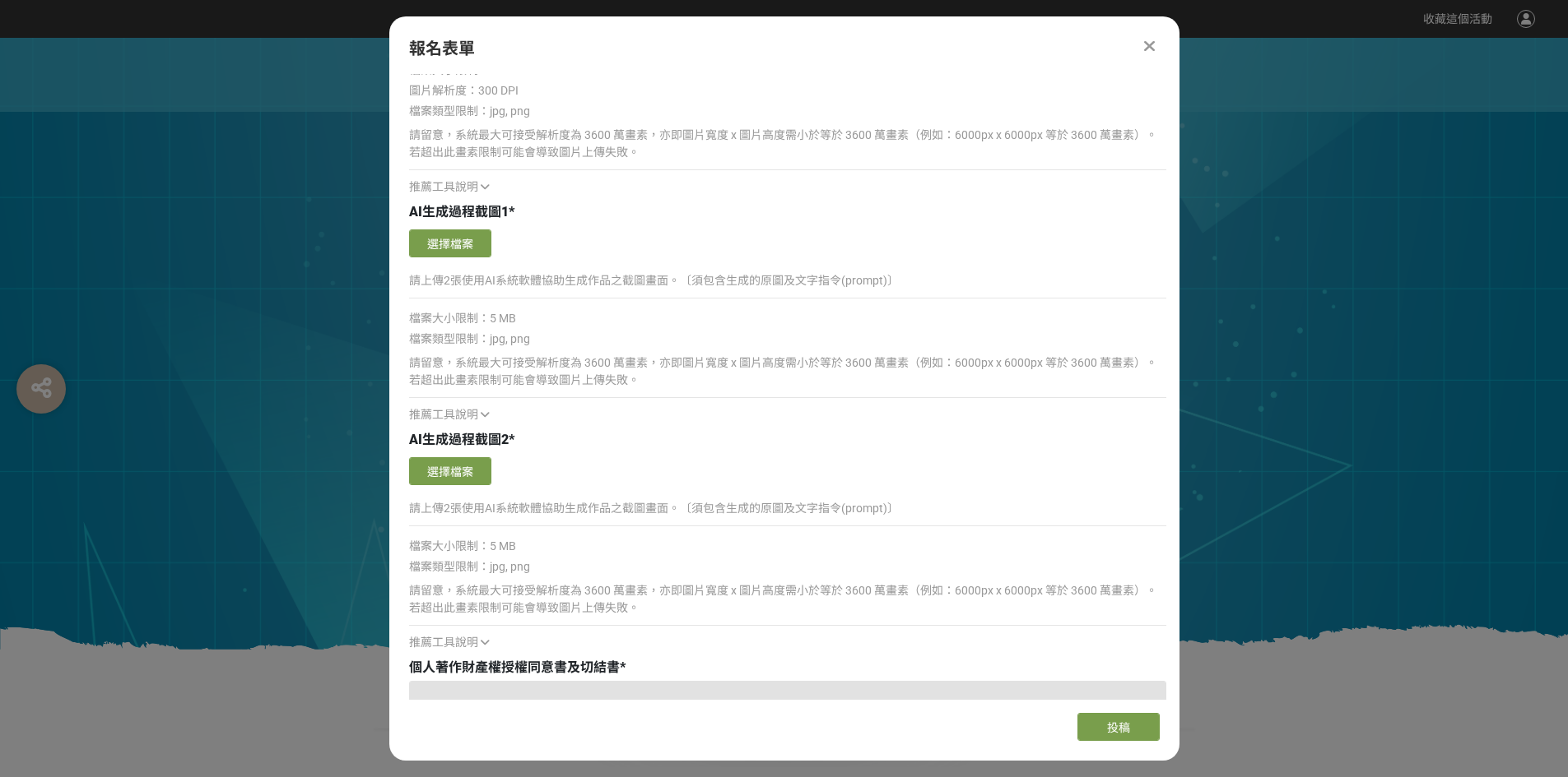
scroll to position [2074, 0]
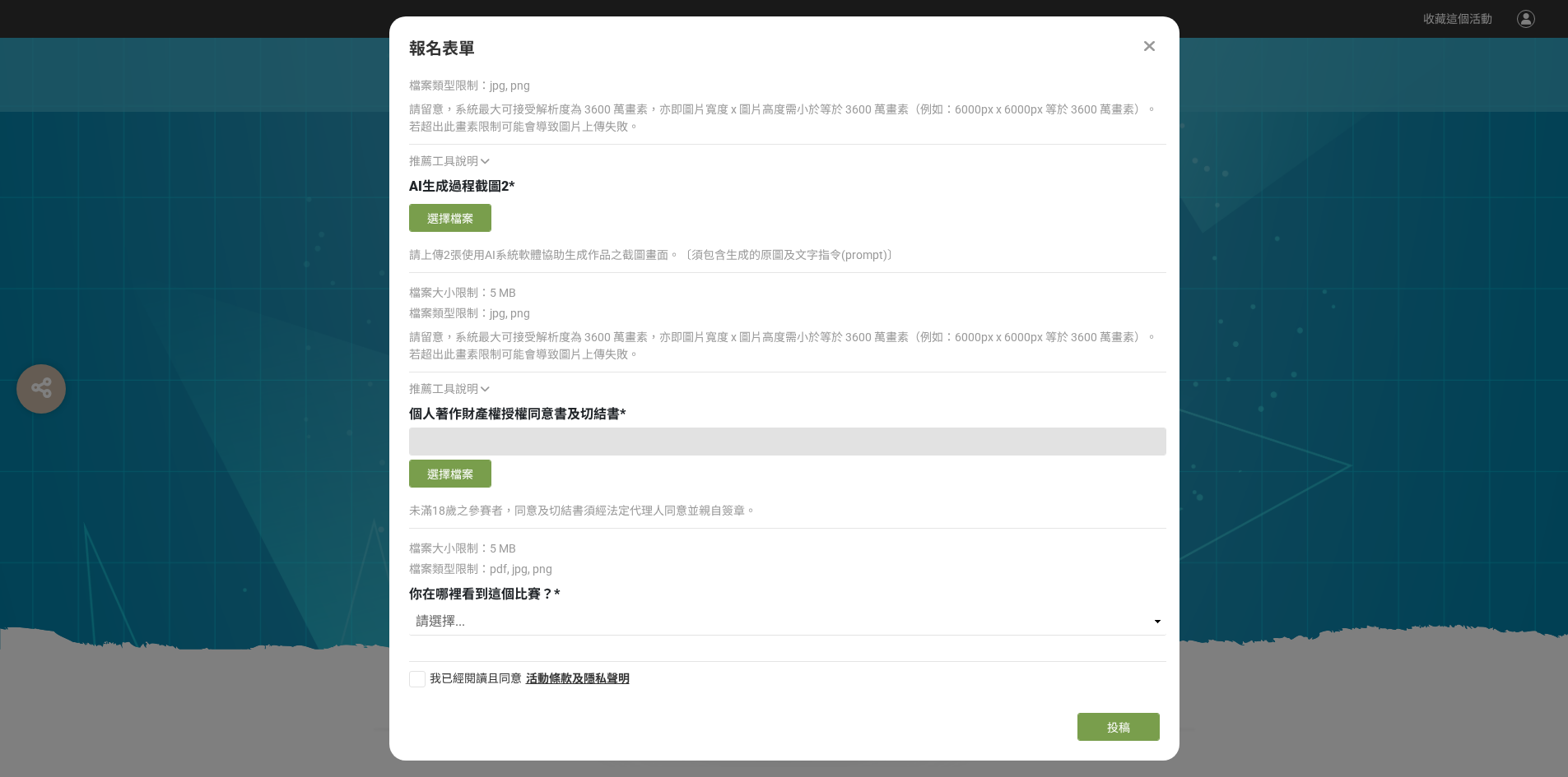
click at [1163, 40] on div "報名表單" at bounding box center [784, 49] width 790 height 25
click at [1146, 46] on icon at bounding box center [1149, 45] width 11 height 16
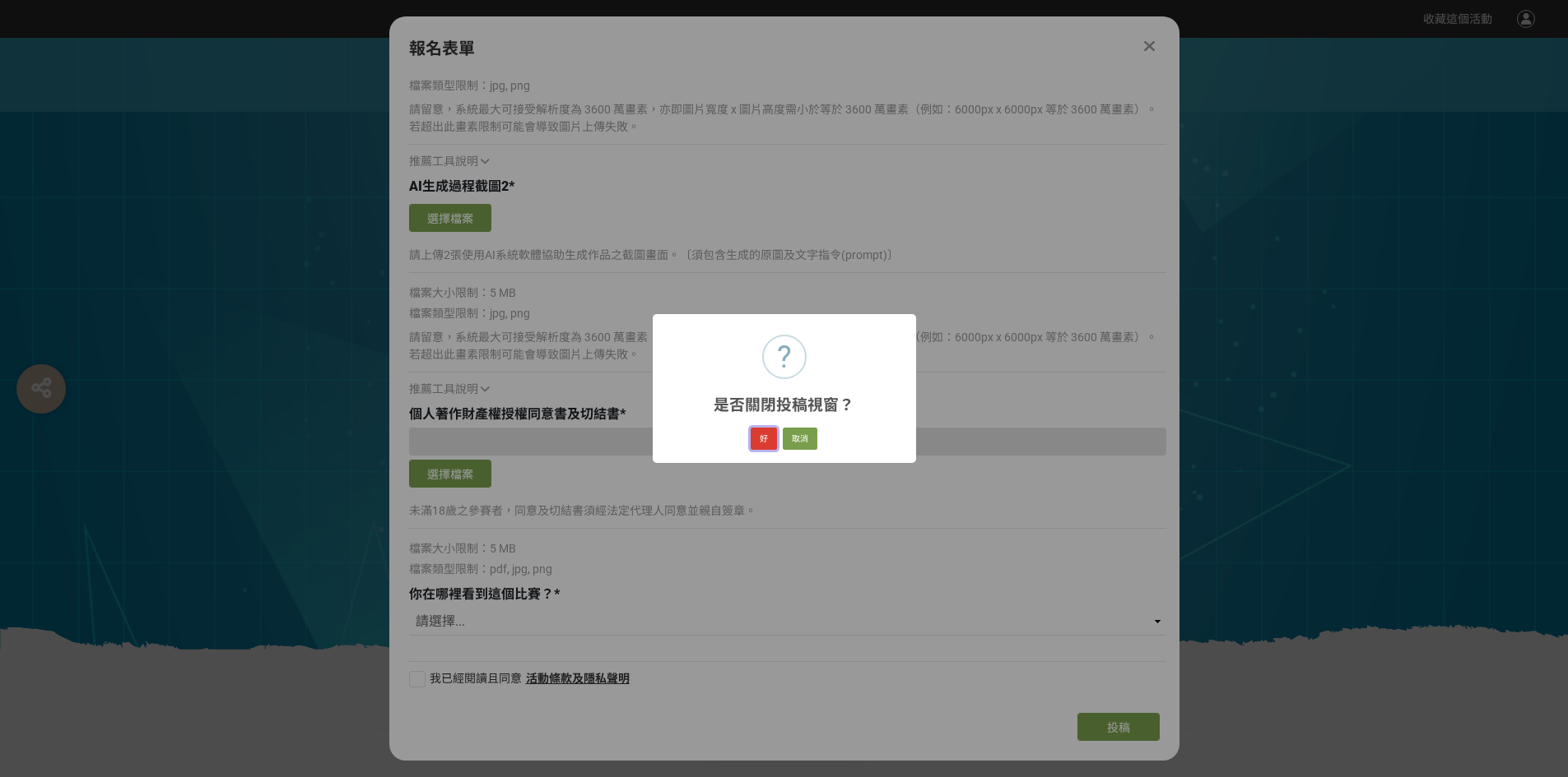
click at [770, 440] on button "好" at bounding box center [763, 440] width 26 height 23
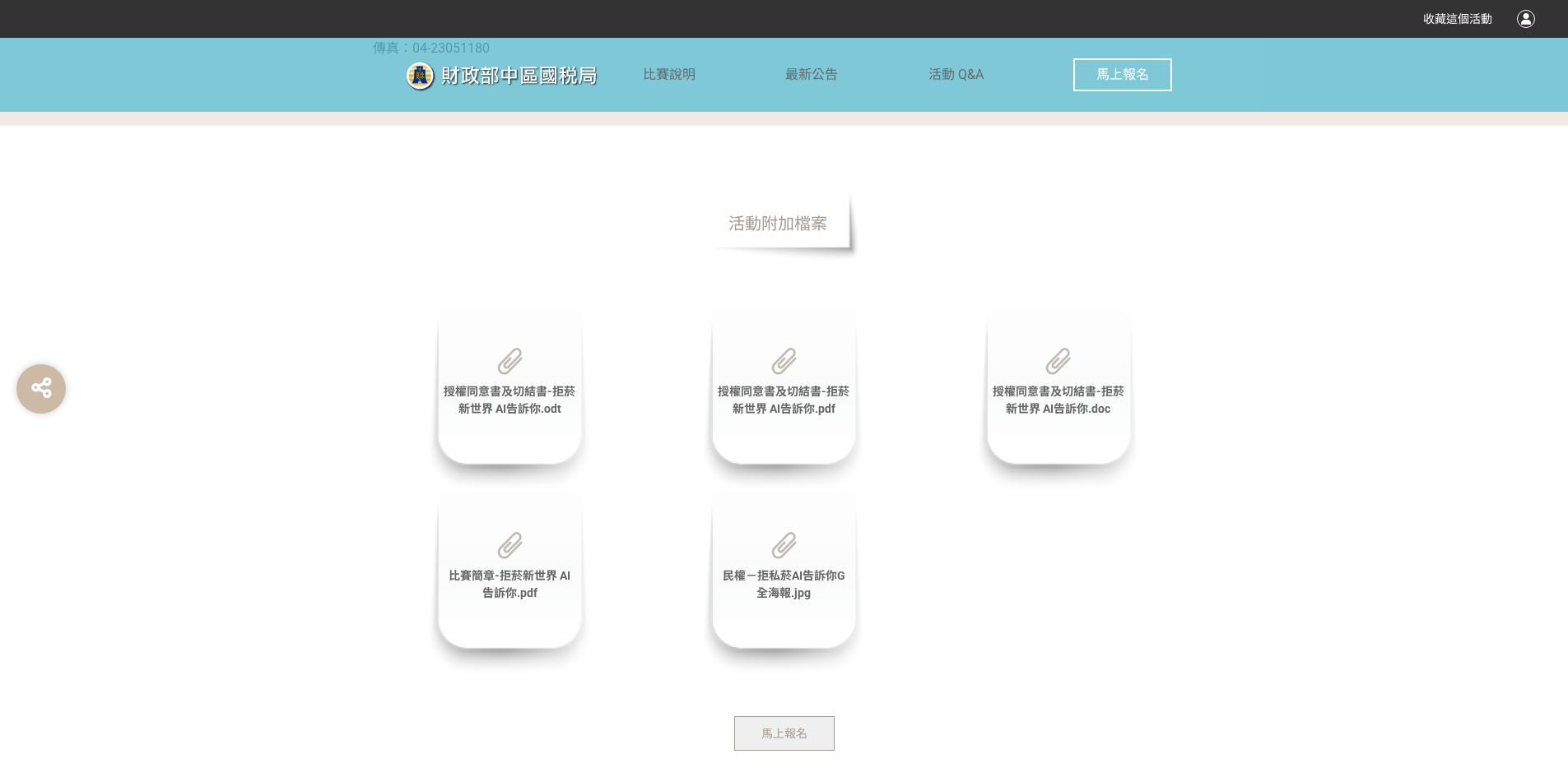
scroll to position [3949, 0]
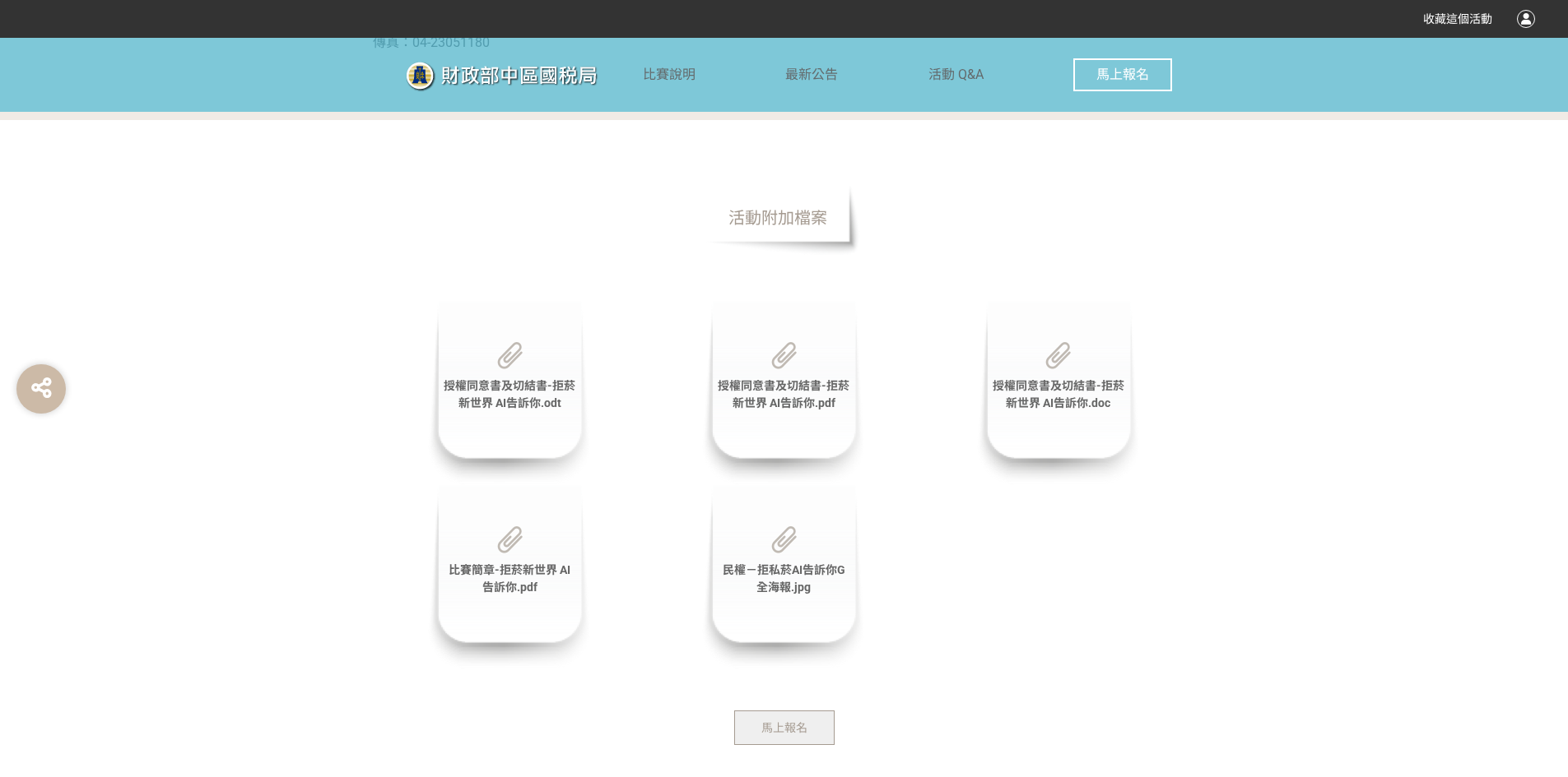
click at [514, 364] on img at bounding box center [509, 356] width 25 height 27
click at [508, 401] on span "授權同意書及切結書-拒菸新世界 AI告訴你.odt" at bounding box center [509, 394] width 132 height 31
click at [1134, 79] on span "馬上報名" at bounding box center [1122, 74] width 53 height 15
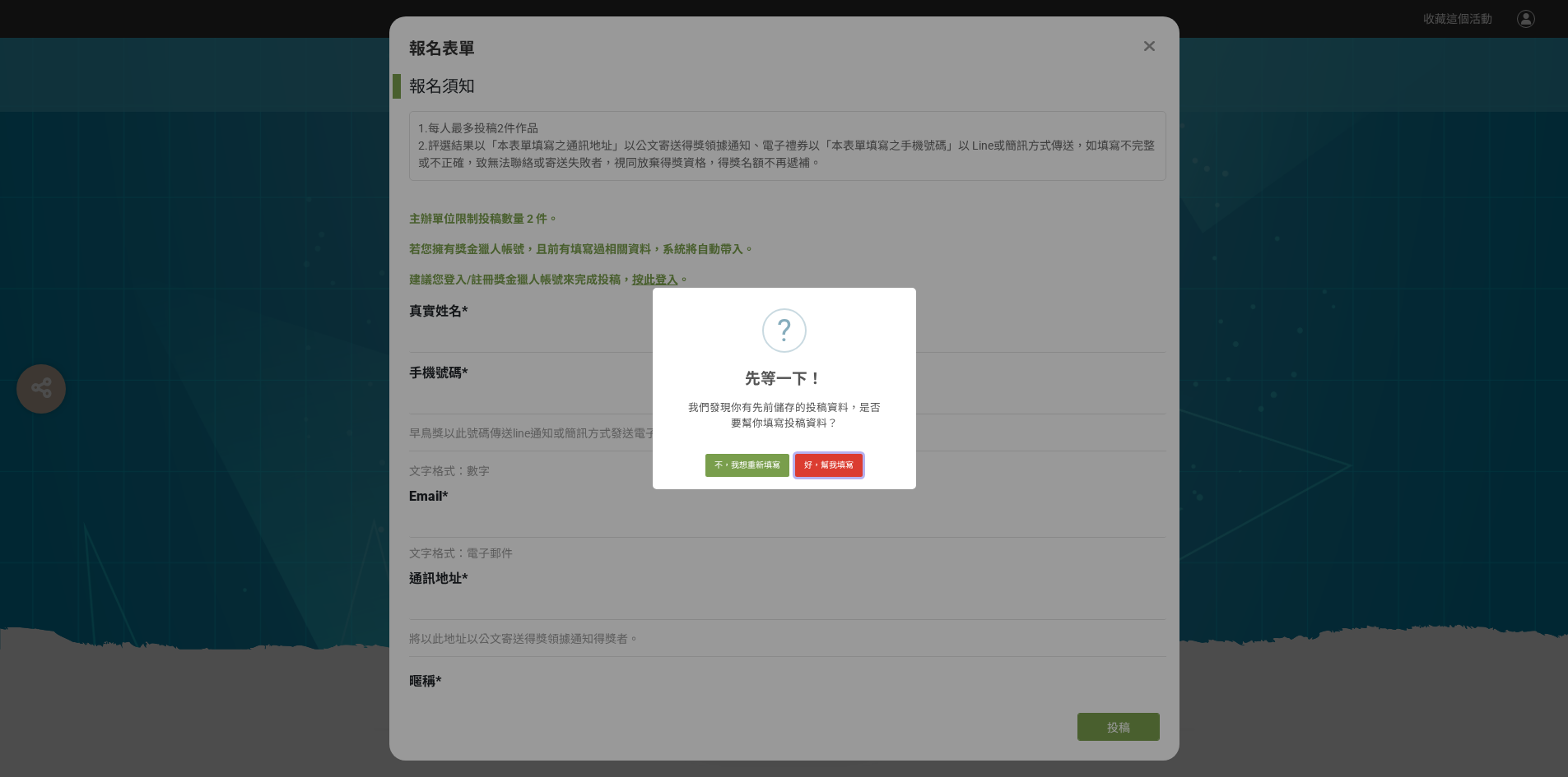
click at [815, 461] on button "好，幫我填寫" at bounding box center [828, 466] width 68 height 23
type input "李宗岳"
type input "0900553113"
type input "a214084@gm2.fxsh.tyc.edu.tw"
type input "337桃園市大園區中正東路一段557巷140號"
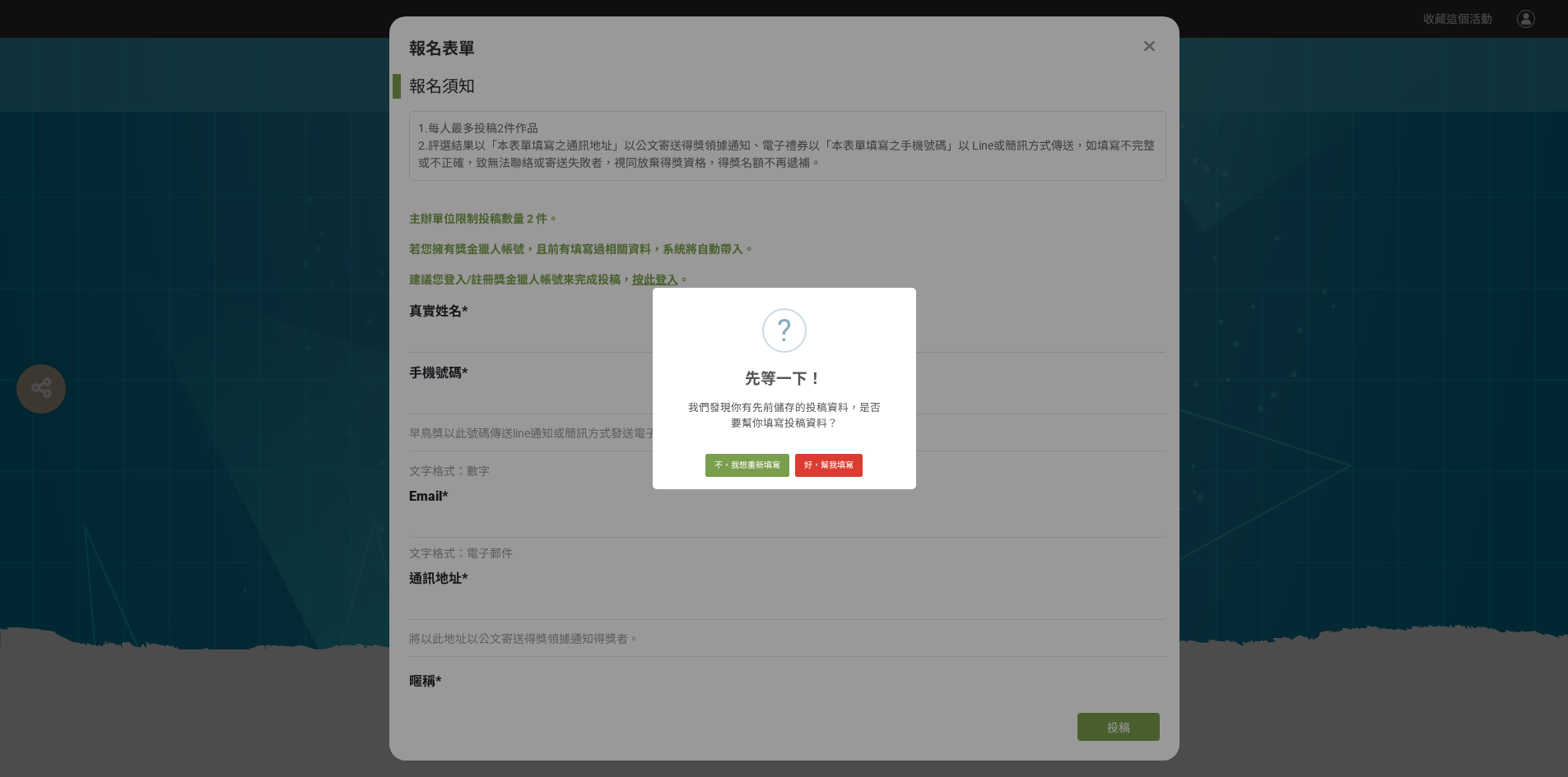
type input "哀配"
checkbox input "true"
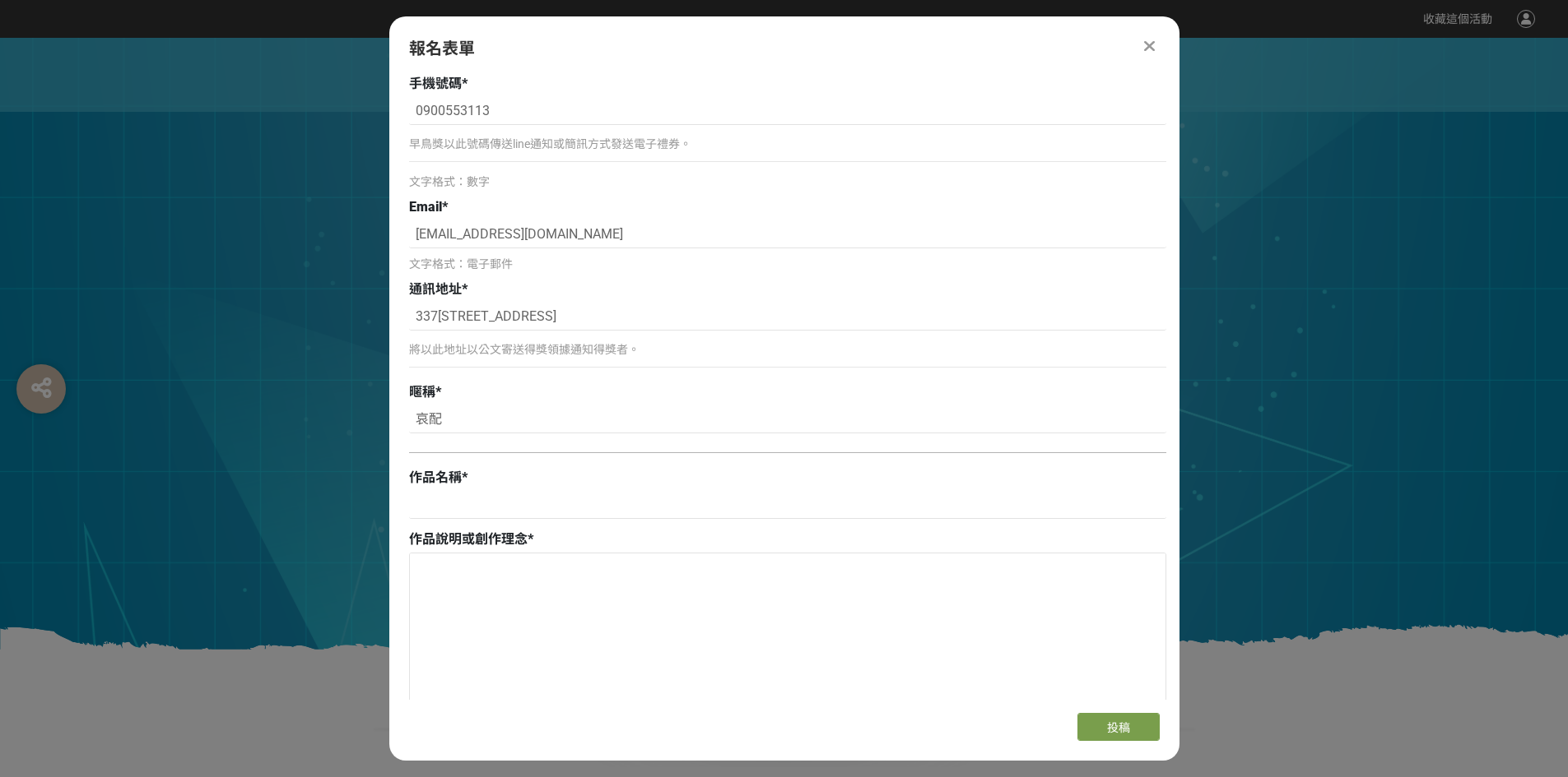
scroll to position [17, 0]
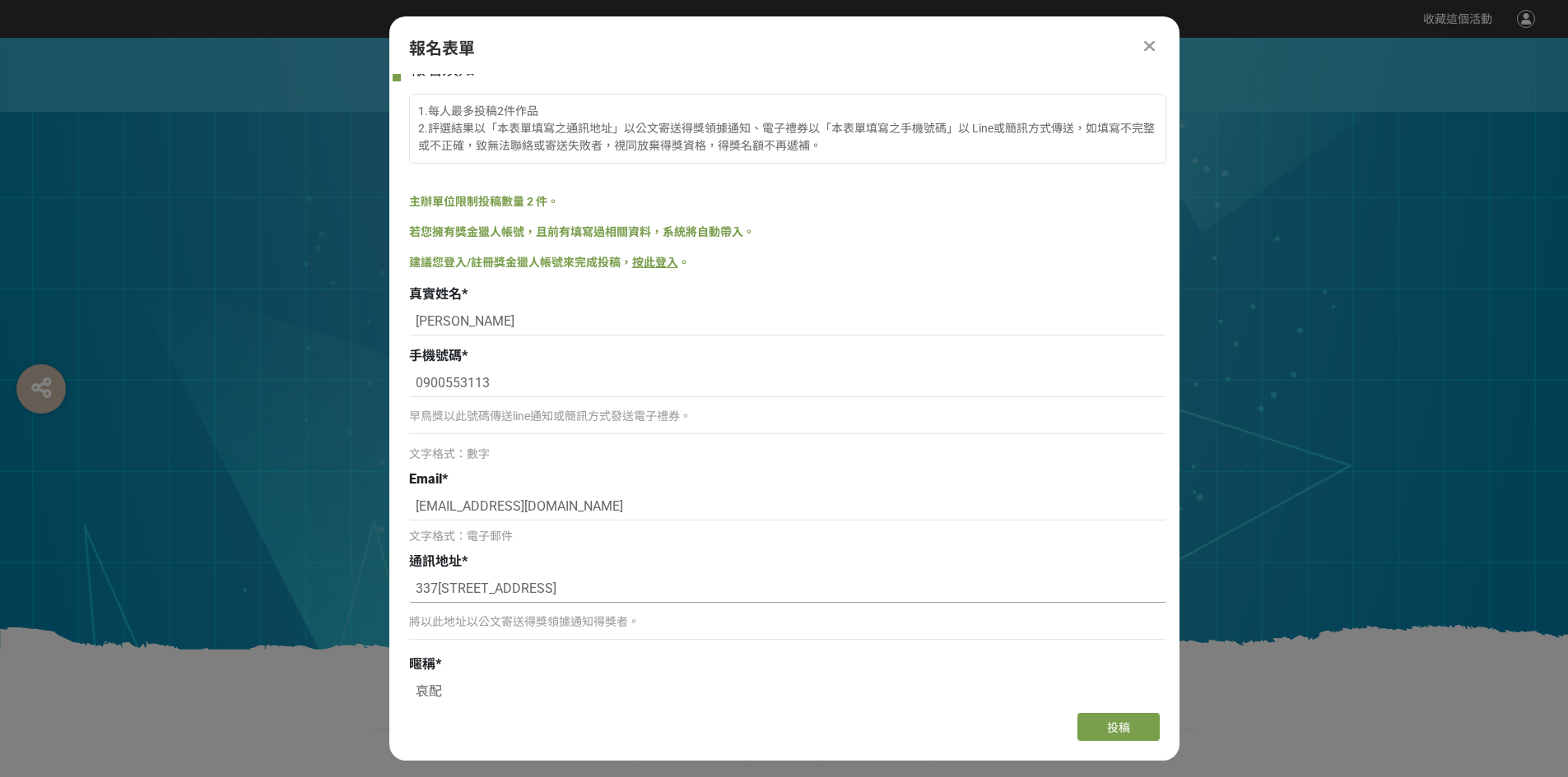
drag, startPoint x: 578, startPoint y: 591, endPoint x: 336, endPoint y: 615, distance: 243.2
click at [908, 560] on div "通訊地址 *" at bounding box center [787, 562] width 757 height 19
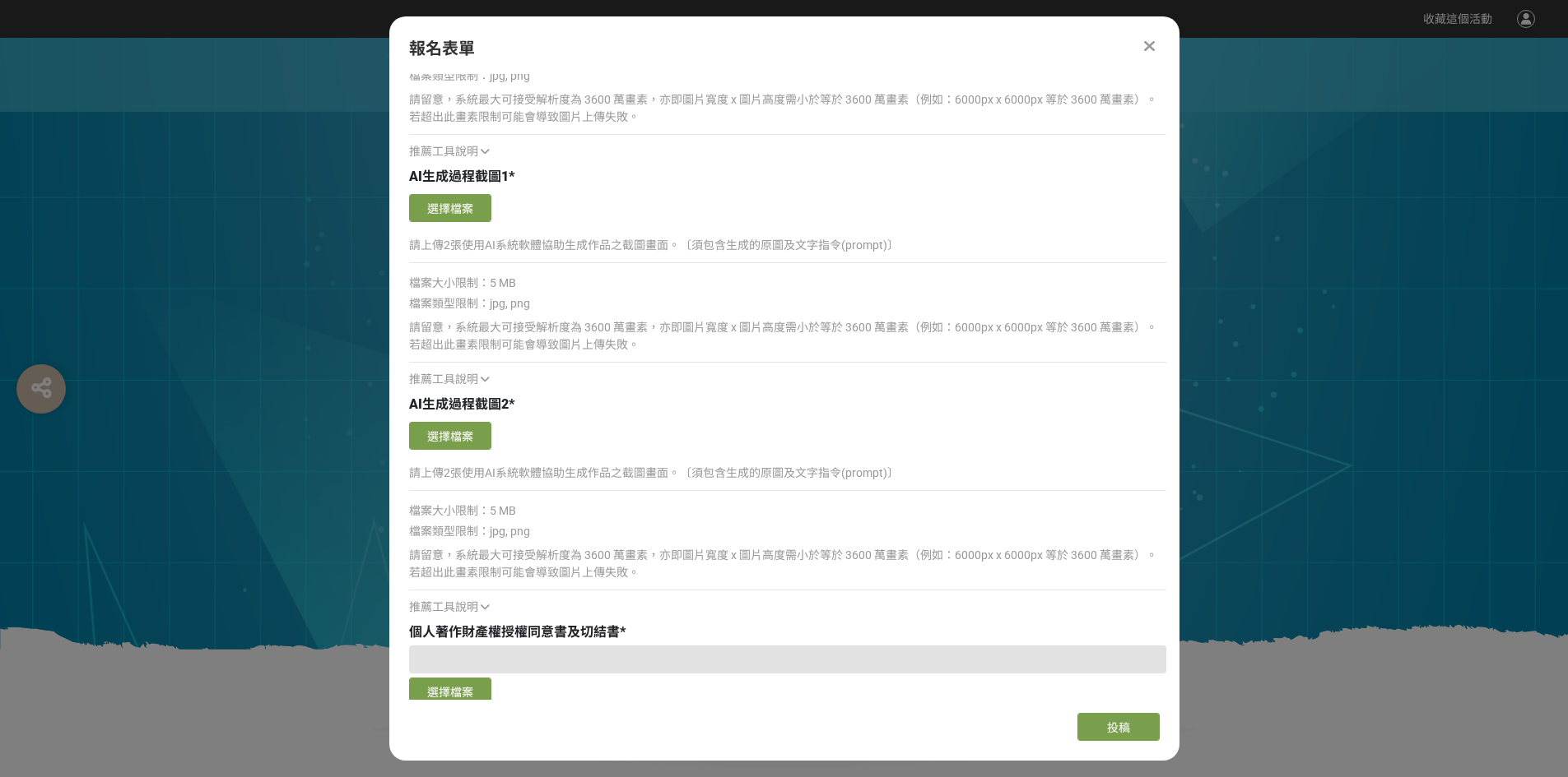
scroll to position [1745, 0]
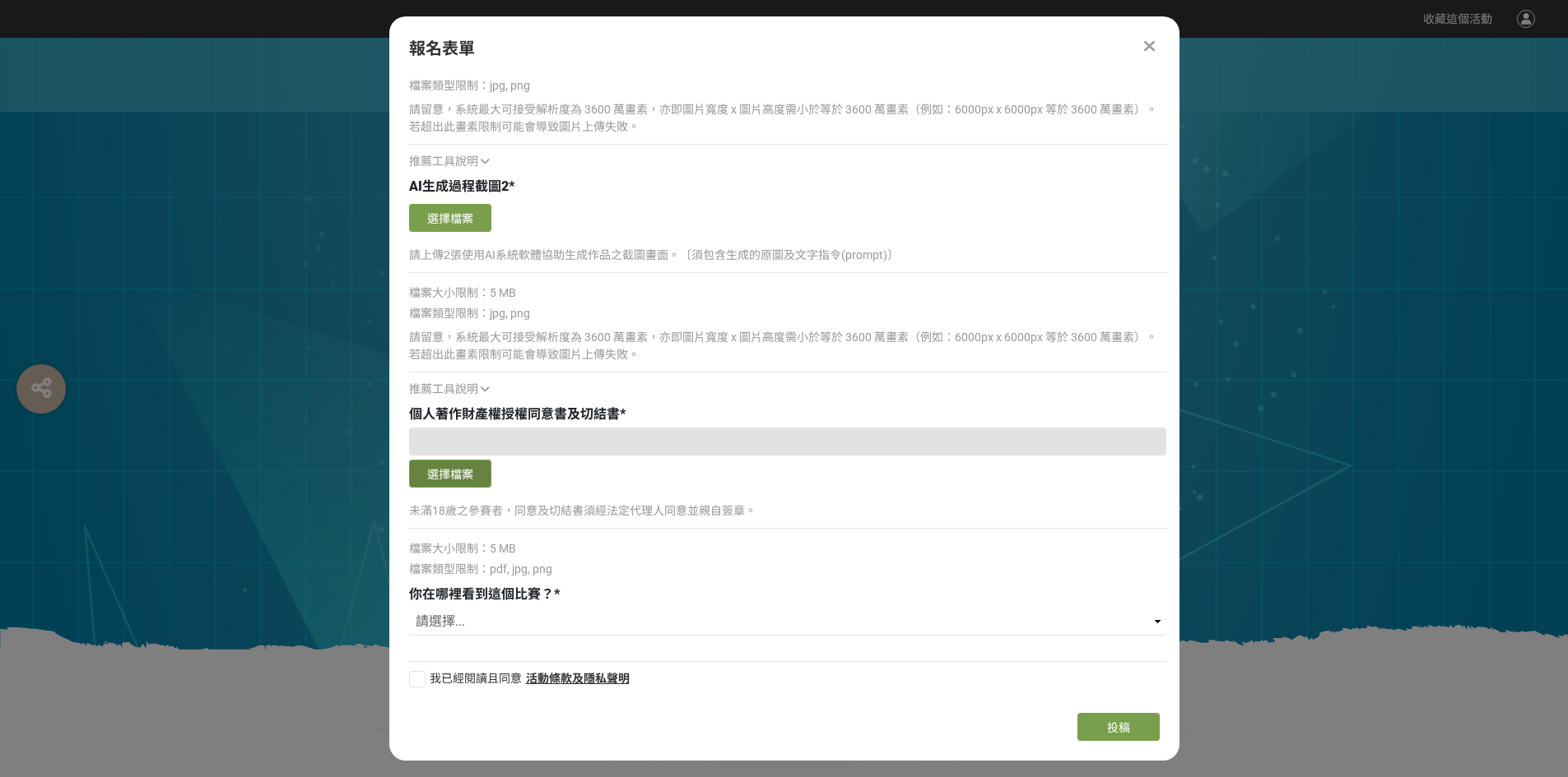
click at [443, 467] on button "選擇檔案" at bounding box center [449, 473] width 82 height 28
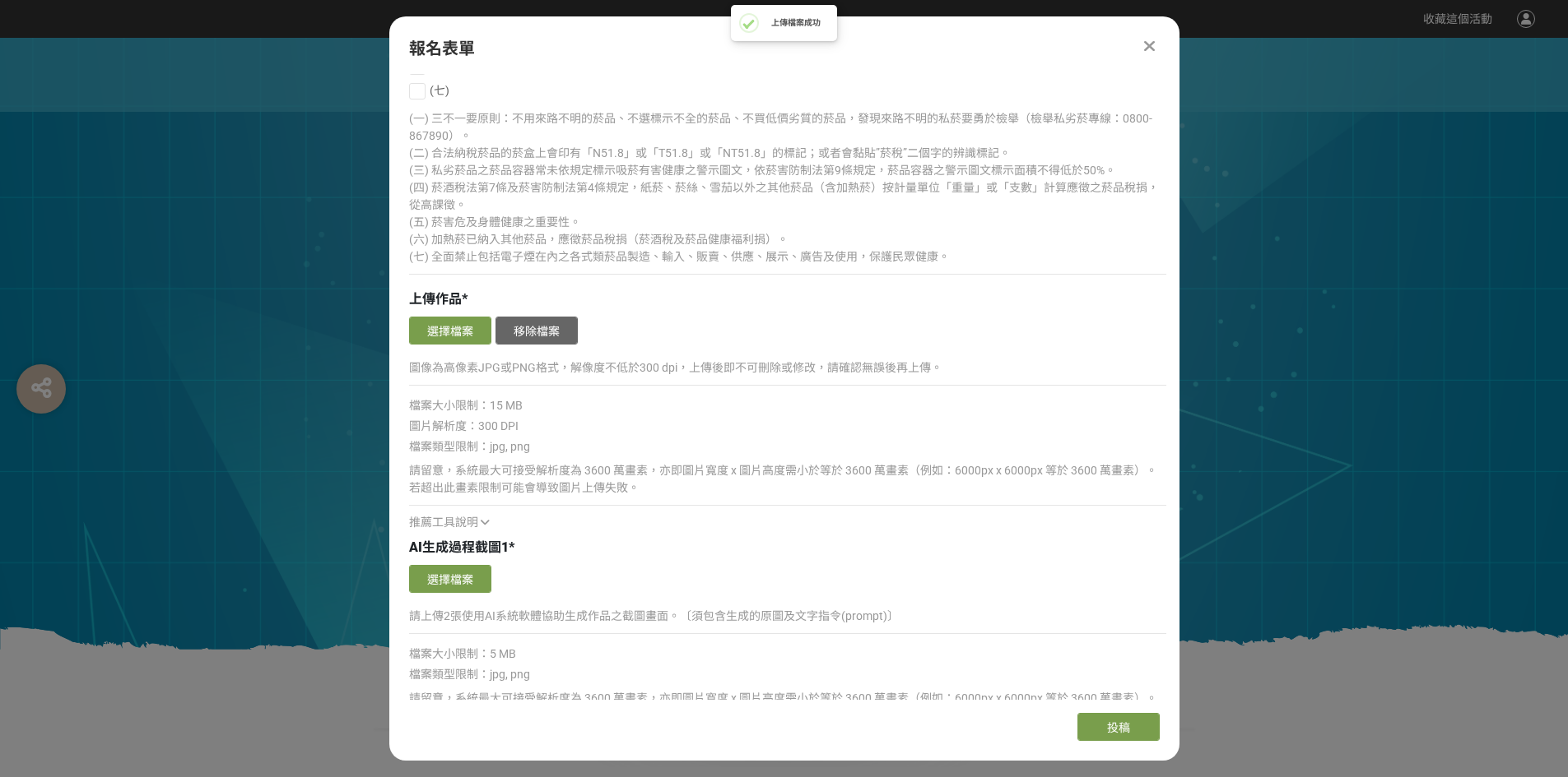
scroll to position [1005, 0]
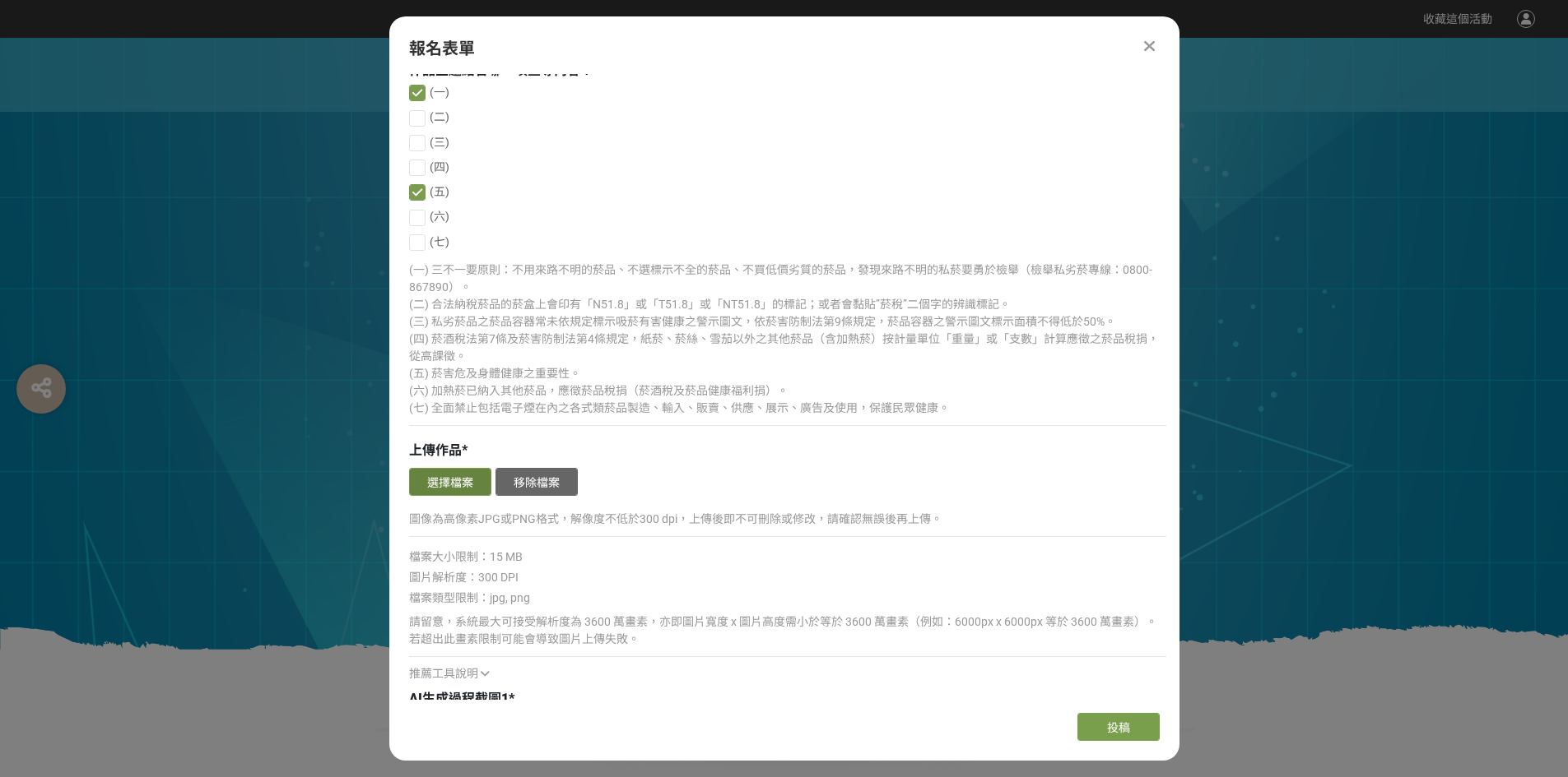
click at [451, 481] on button "選擇檔案" at bounding box center [449, 482] width 82 height 28
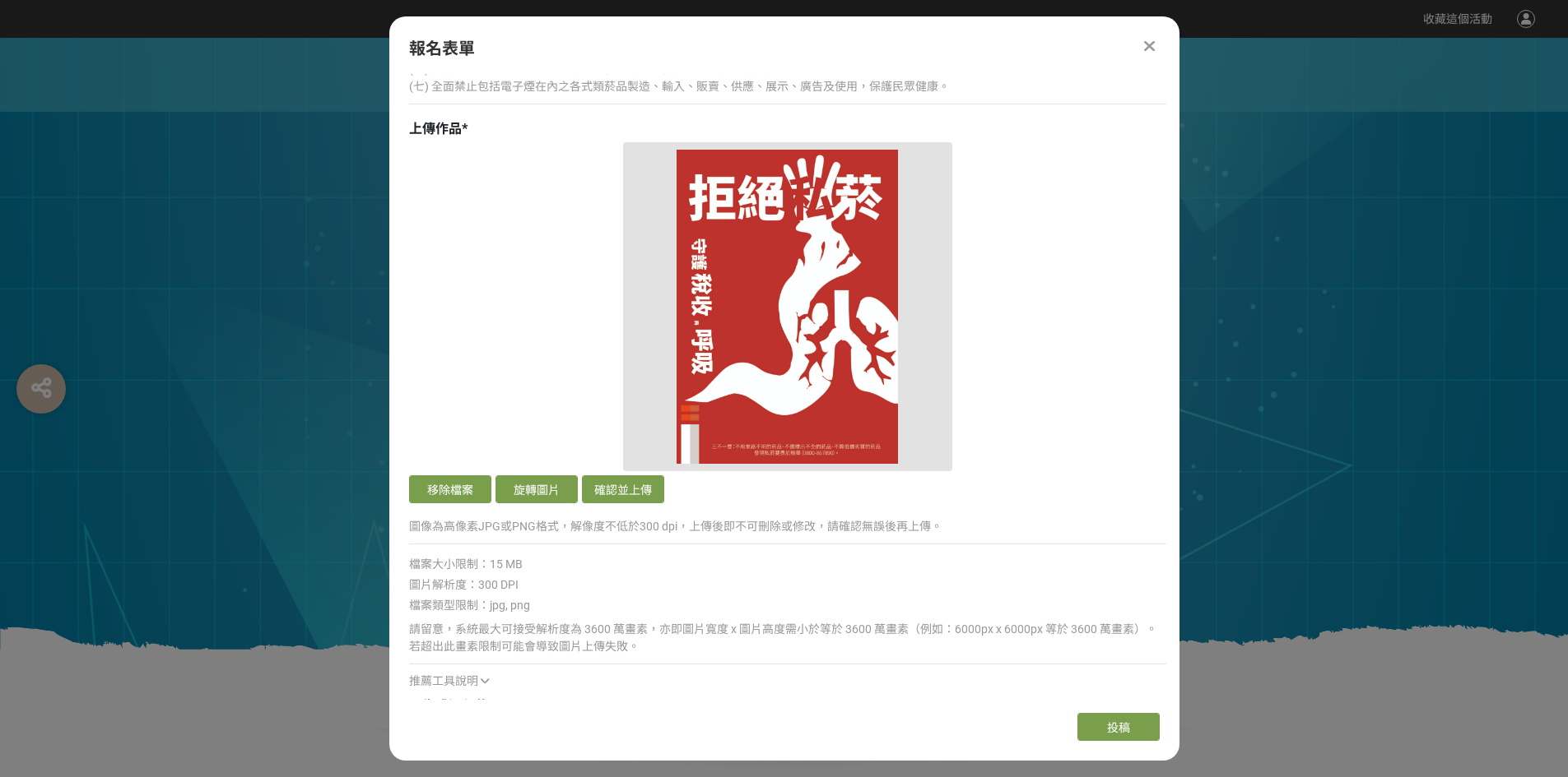
scroll to position [1333, 0]
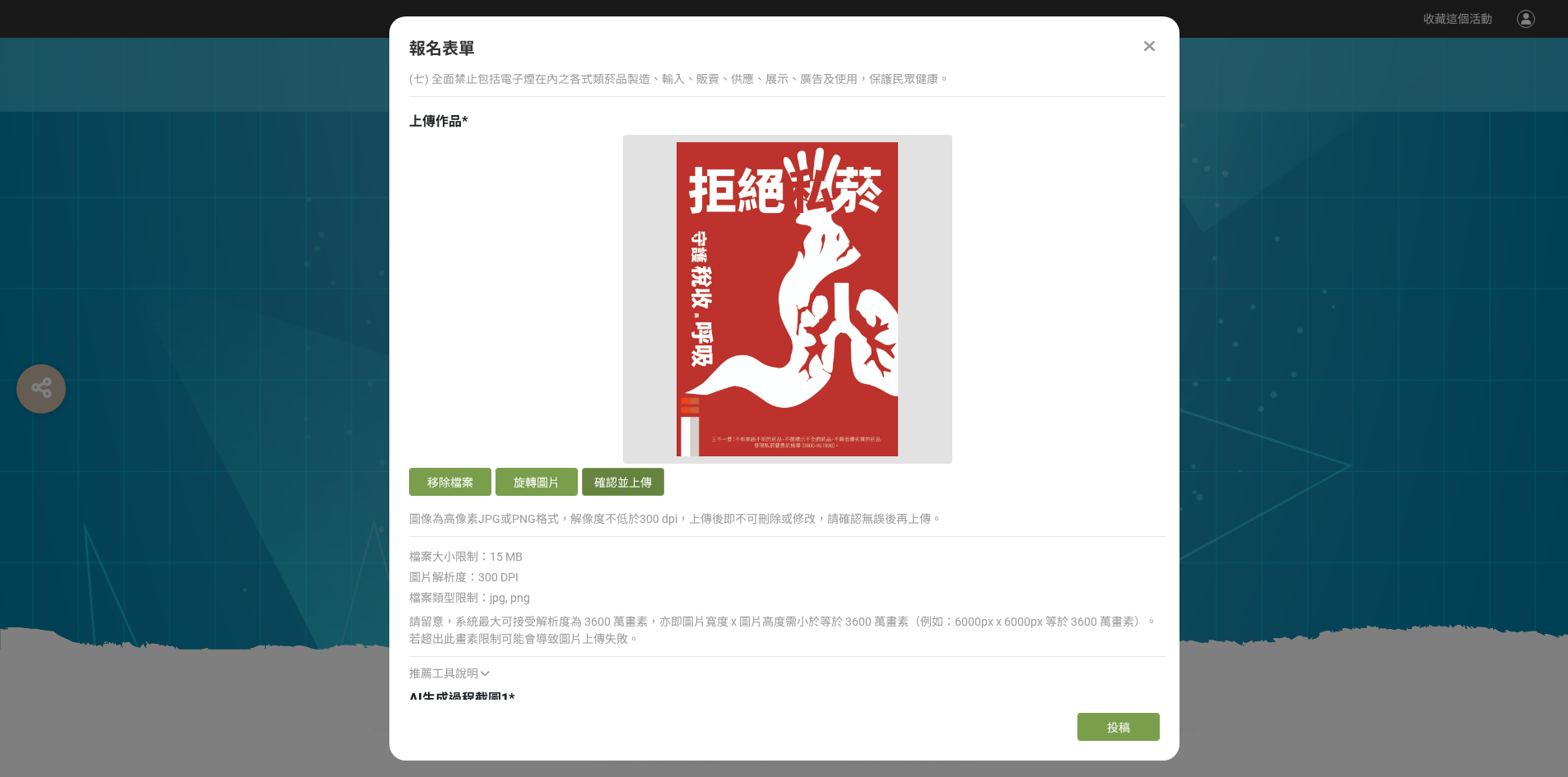
click at [628, 474] on button "確認並上傳" at bounding box center [622, 482] width 82 height 28
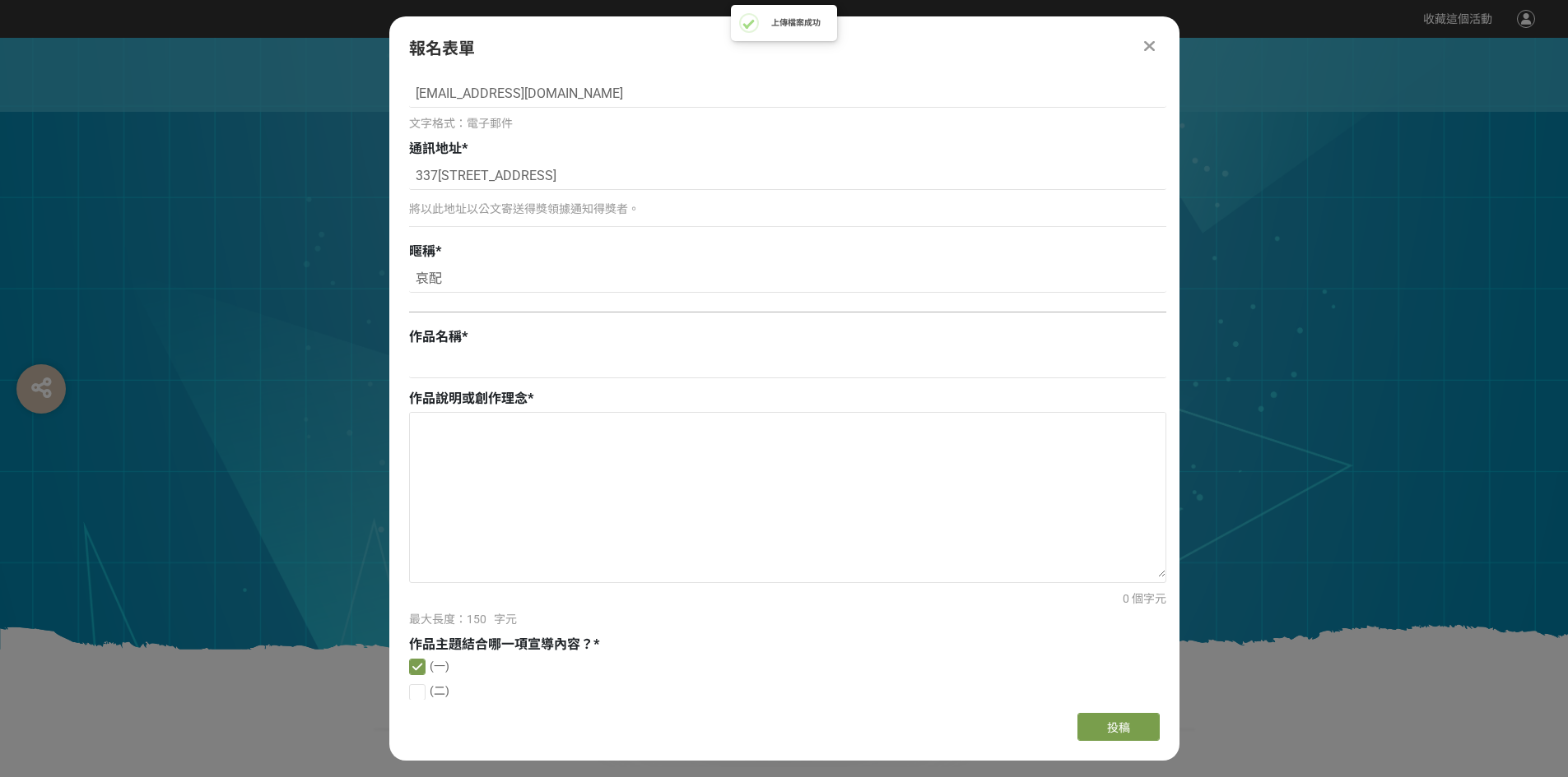
scroll to position [429, 0]
drag, startPoint x: 414, startPoint y: 399, endPoint x: 546, endPoint y: 402, distance: 132.0
click at [546, 402] on div "作品說明或創作理念 *" at bounding box center [787, 400] width 757 height 19
copy div "作品說明或創作理念 *"
click at [446, 363] on input at bounding box center [787, 365] width 757 height 28
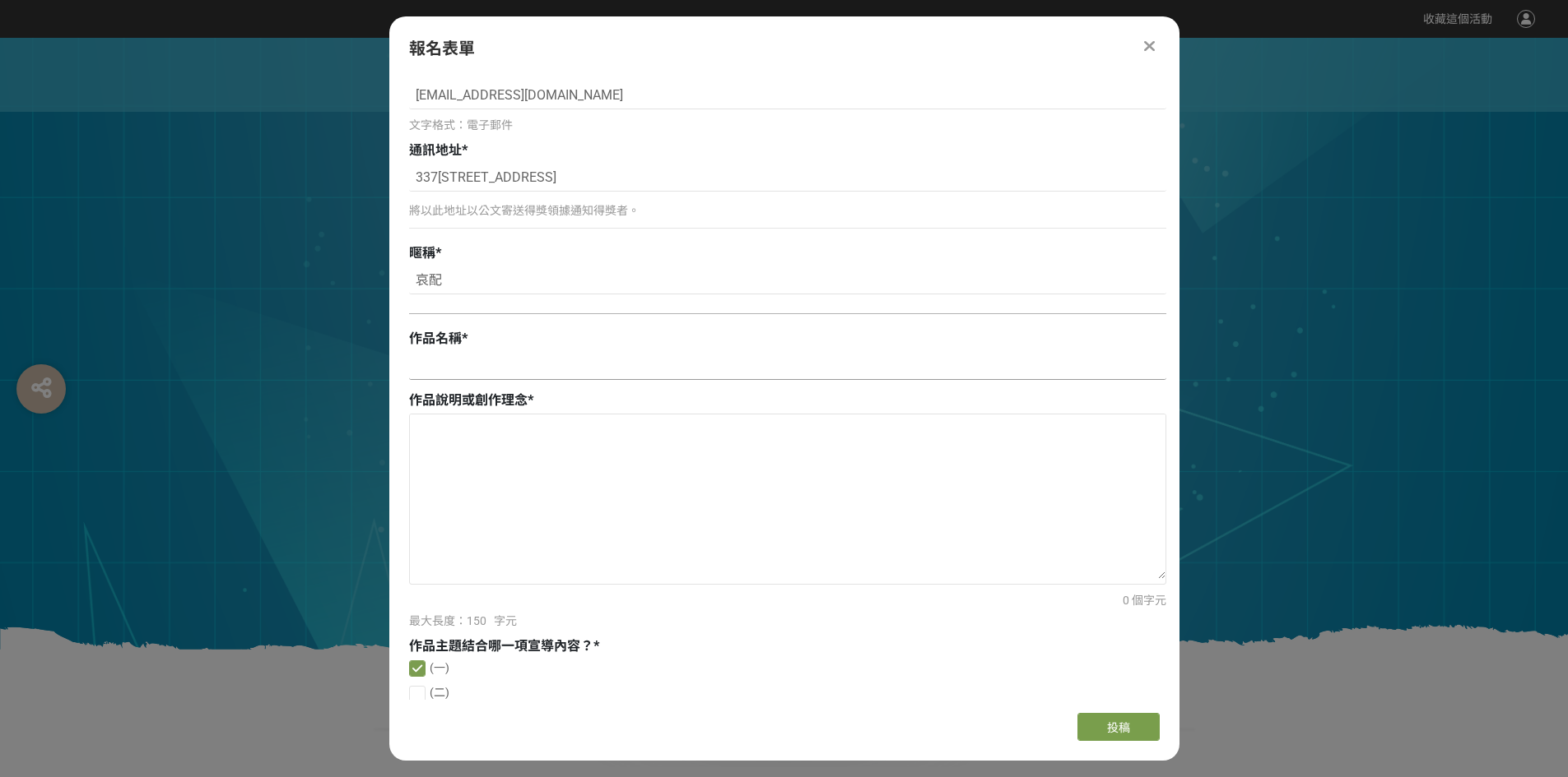
paste input "稅與肺"
type input "稅與肺"
drag, startPoint x: 411, startPoint y: 401, endPoint x: 494, endPoint y: 400, distance: 83.0
click at [494, 400] on span "作品說明或創作理念" at bounding box center [468, 400] width 119 height 15
click at [560, 461] on textarea at bounding box center [787, 496] width 755 height 165
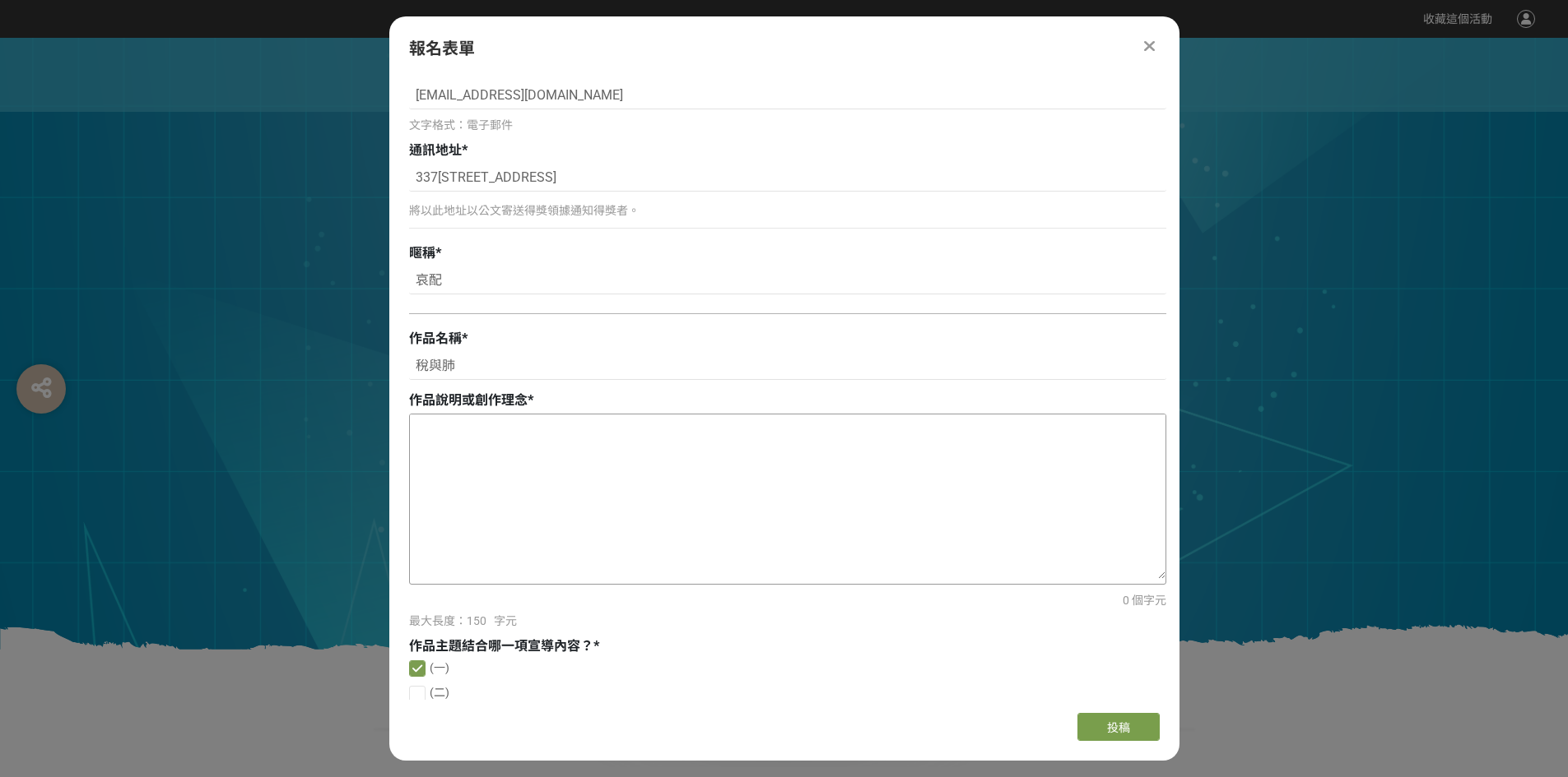
paste textarea "以紅白對比凸顯警示效果，透過煙霧形成「稅」字與肺部意象，象徵私菸造成稅收流失與健康受害。標語「拒絕私菸，守護稅收與呼吸」強調支持合法納稅的重要性，呼籲大眾勇於…"
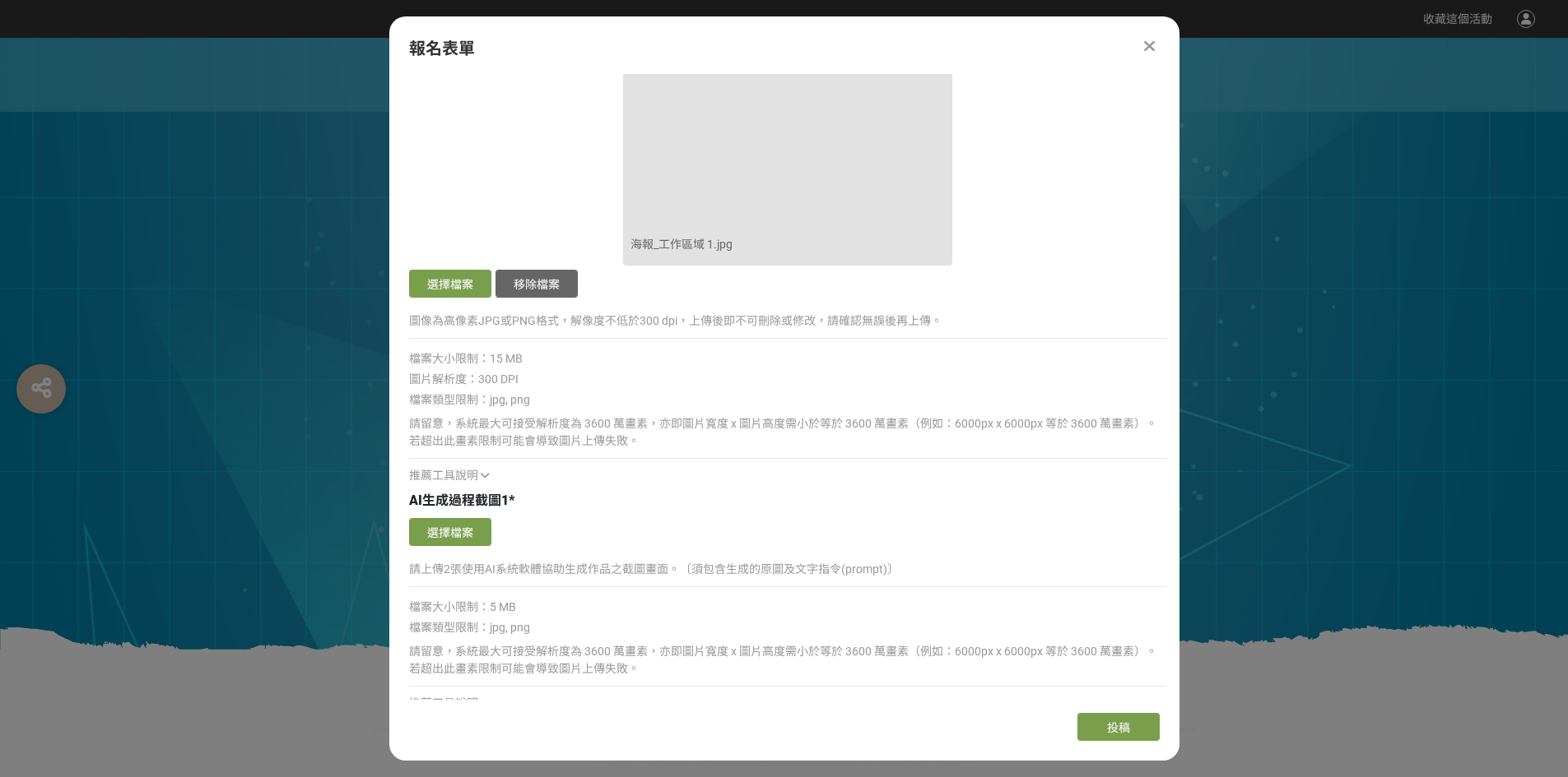
scroll to position [1728, 0]
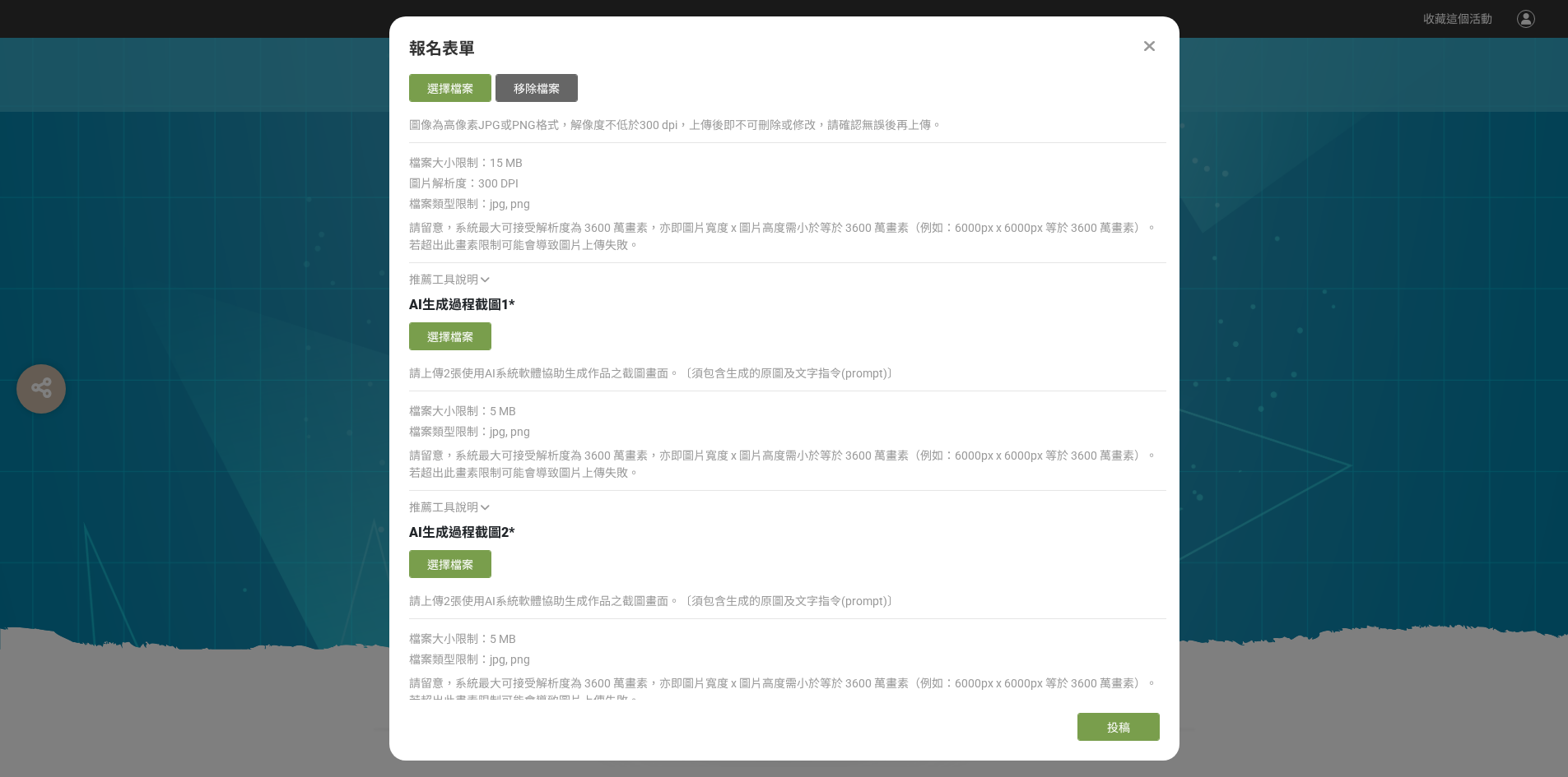
type textarea "以紅白對比凸顯警示效果，透過煙霧形成「稅」字與肺部意象，象徵私菸造成稅收流失與健康受害。標語「拒絕私菸，守護稅收與呼吸」強調支持合法納稅的重要性，呼籲大眾勇於…"
click at [457, 344] on button "選擇檔案" at bounding box center [449, 336] width 82 height 28
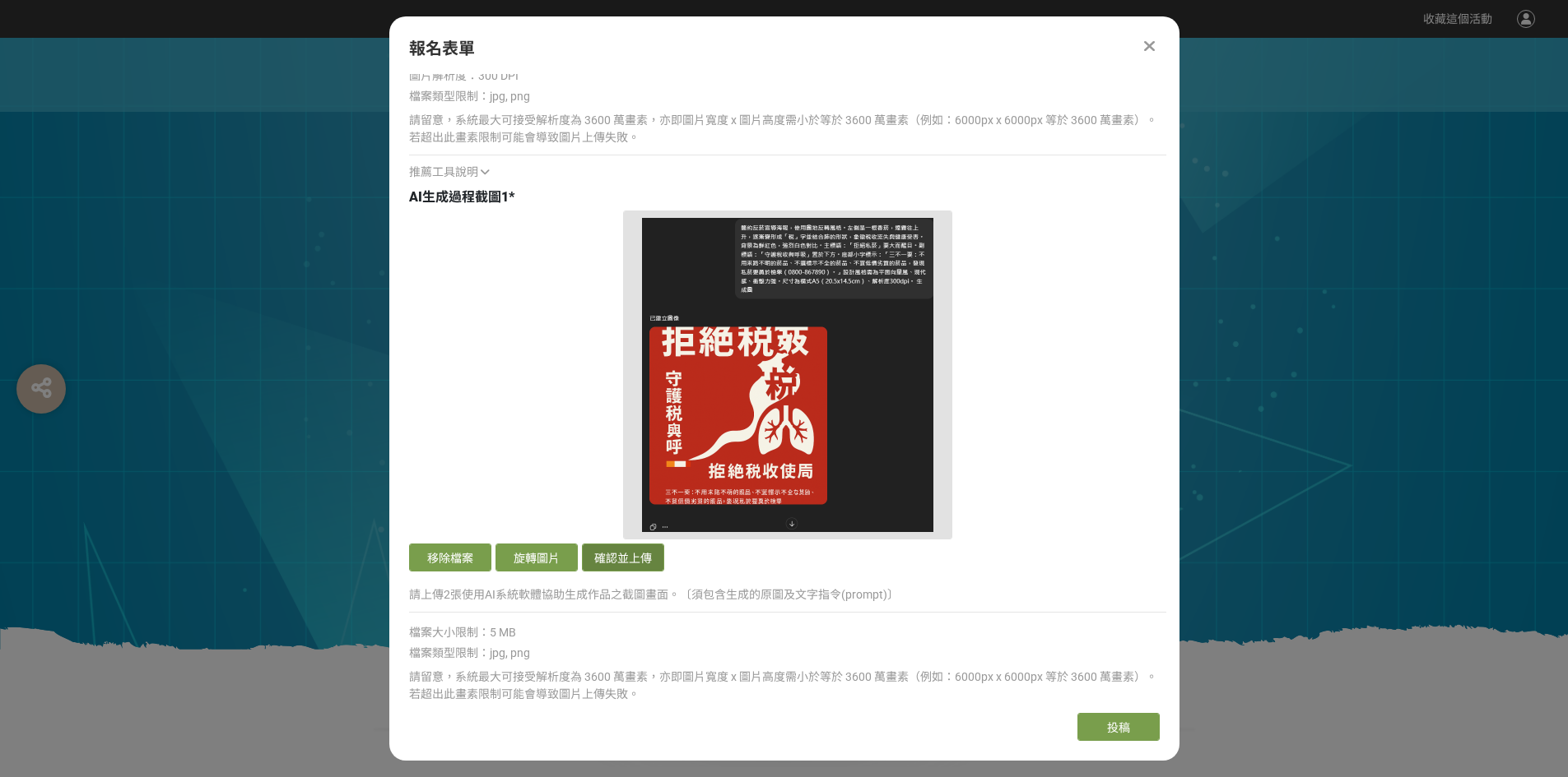
scroll to position [1974, 0]
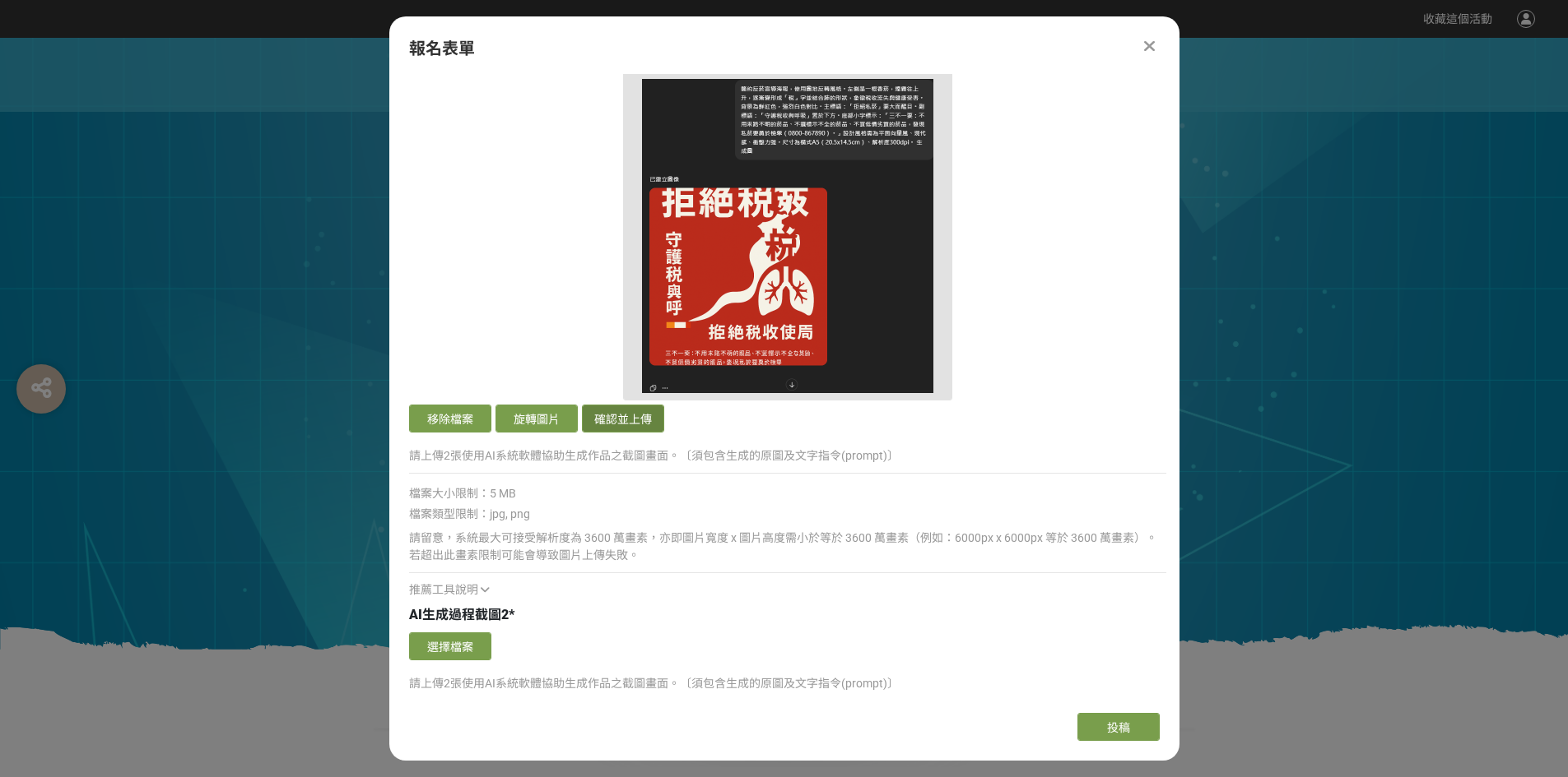
click at [632, 420] on button "確認並上傳" at bounding box center [622, 418] width 82 height 28
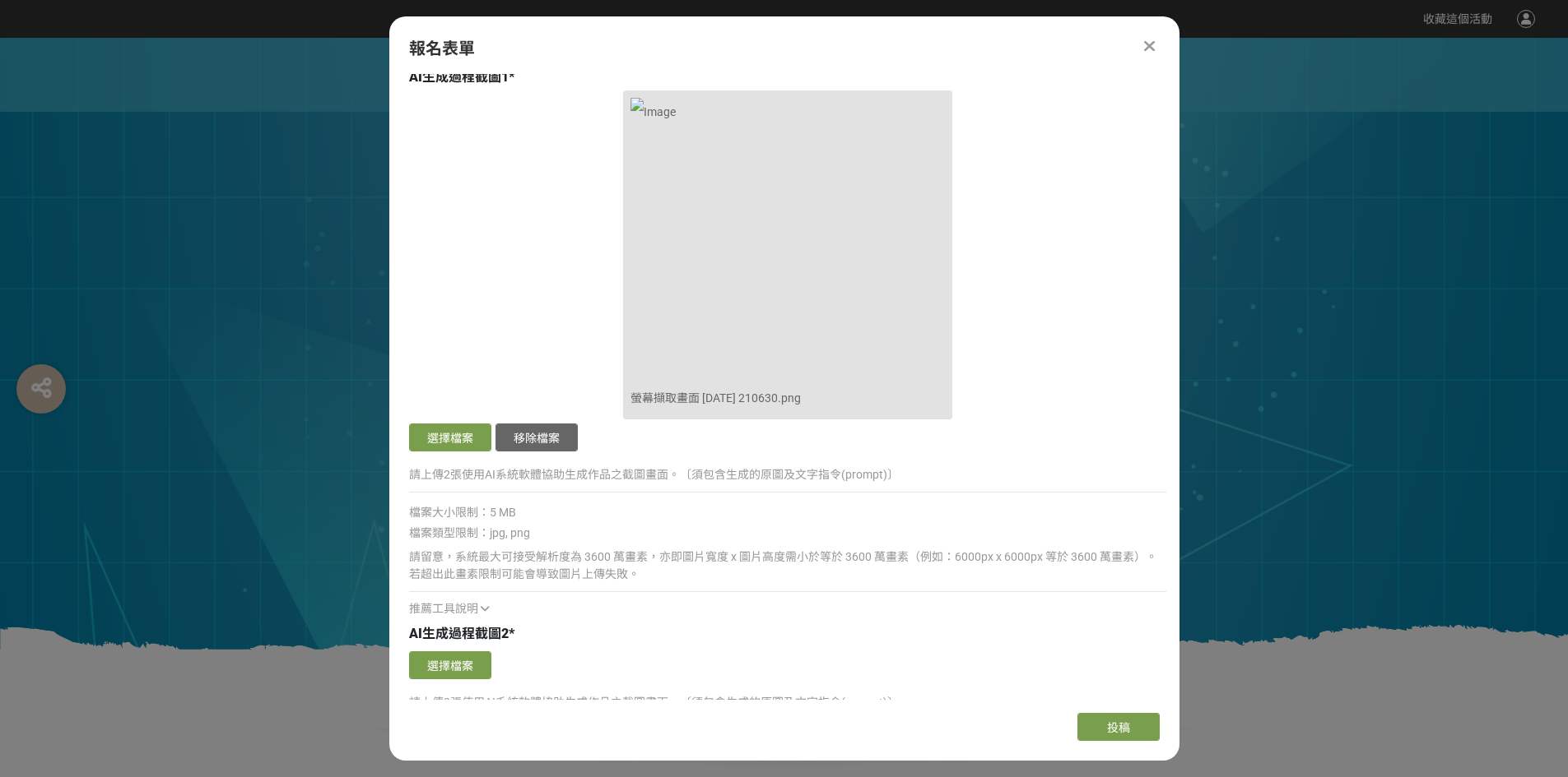
scroll to position [2139, 0]
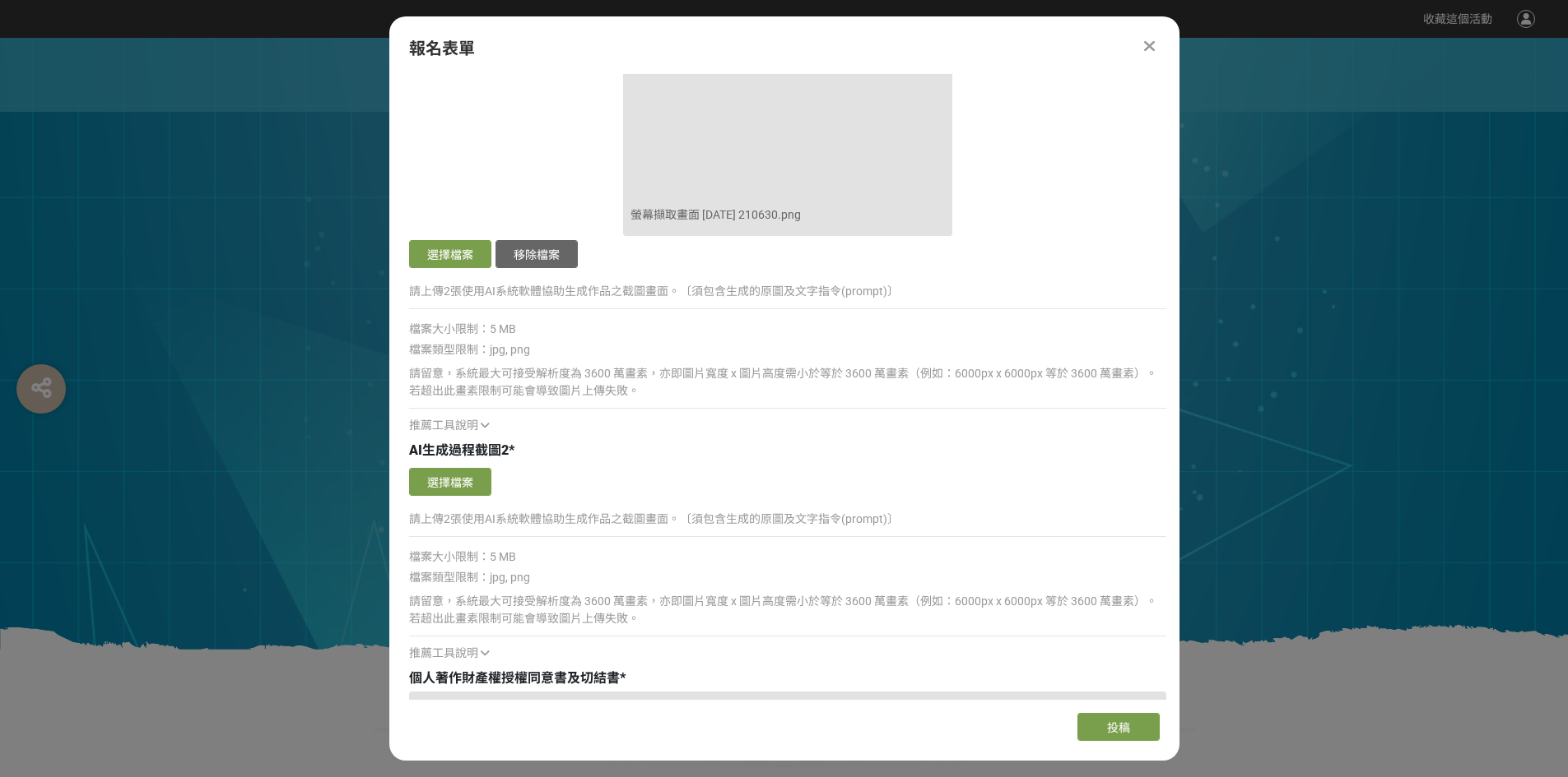
click at [452, 464] on div "確認上傳 取消 旋轉圖片 選擇檔案" at bounding box center [787, 482] width 757 height 37
click at [455, 467] on div "確認上傳 取消 旋轉圖片 選擇檔案" at bounding box center [787, 482] width 757 height 37
click at [455, 470] on button "選擇檔案" at bounding box center [449, 482] width 82 height 28
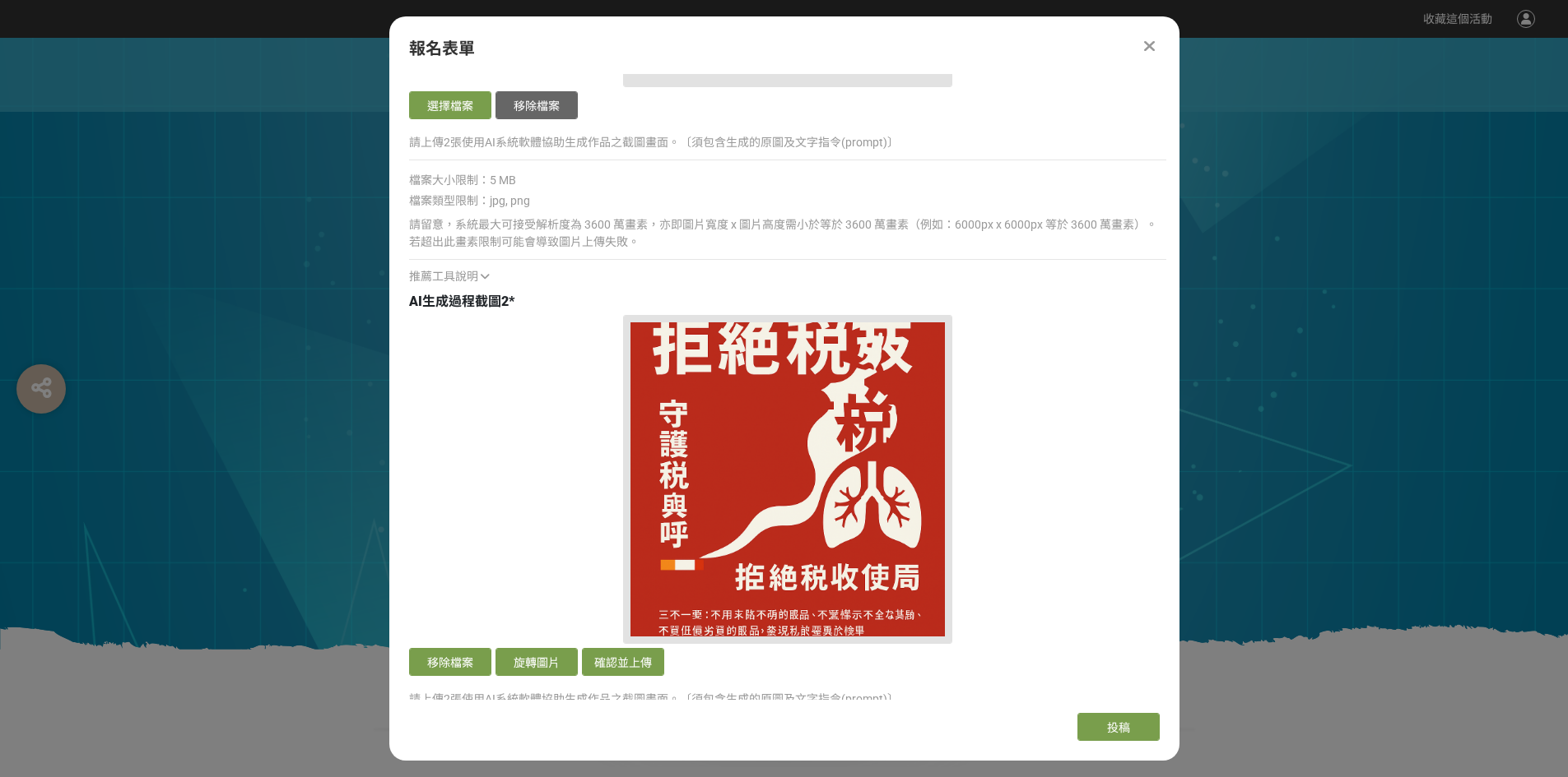
scroll to position [2468, 0]
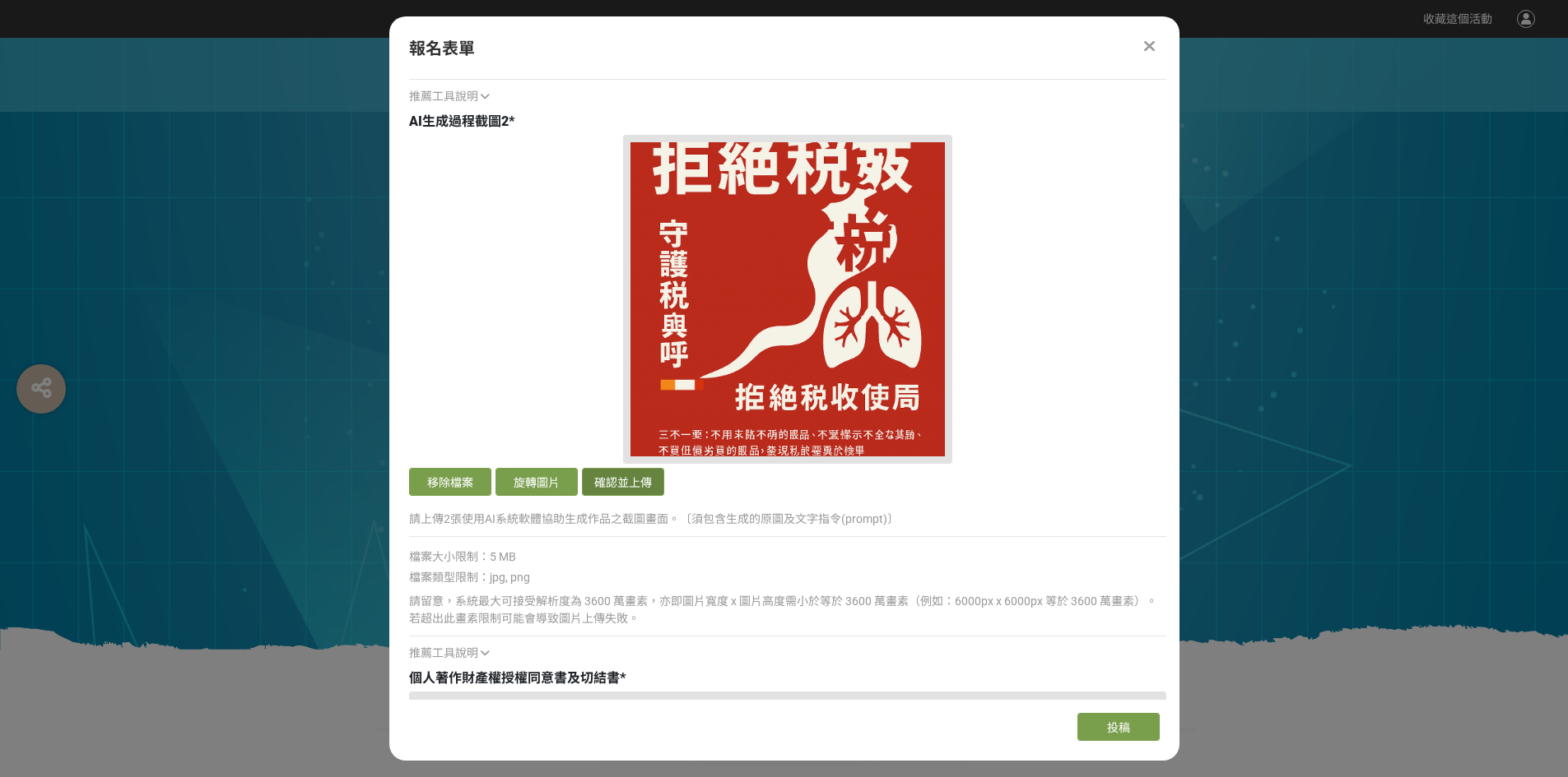
click at [639, 479] on button "確認並上傳" at bounding box center [622, 482] width 82 height 28
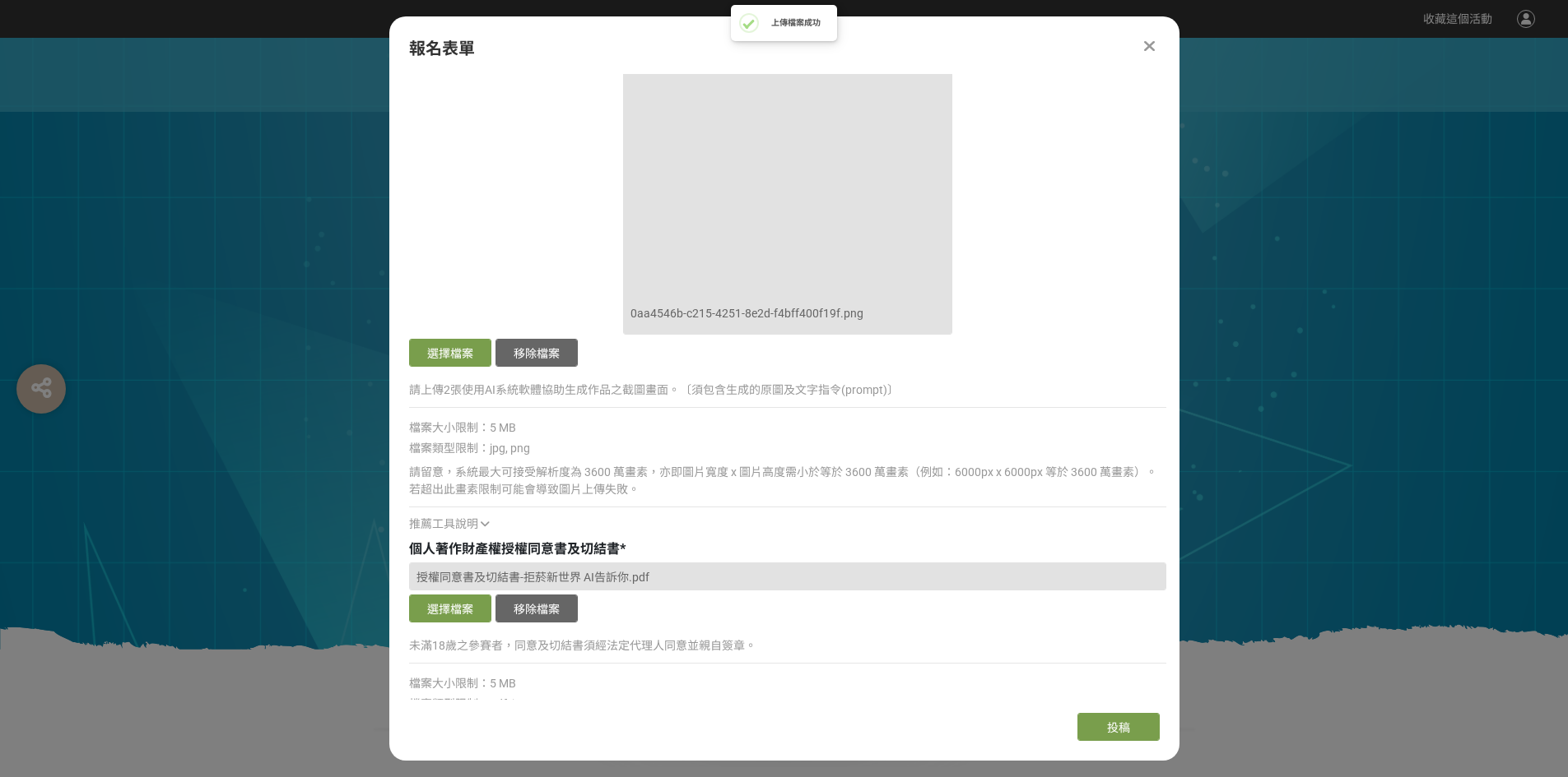
scroll to position [2732, 0]
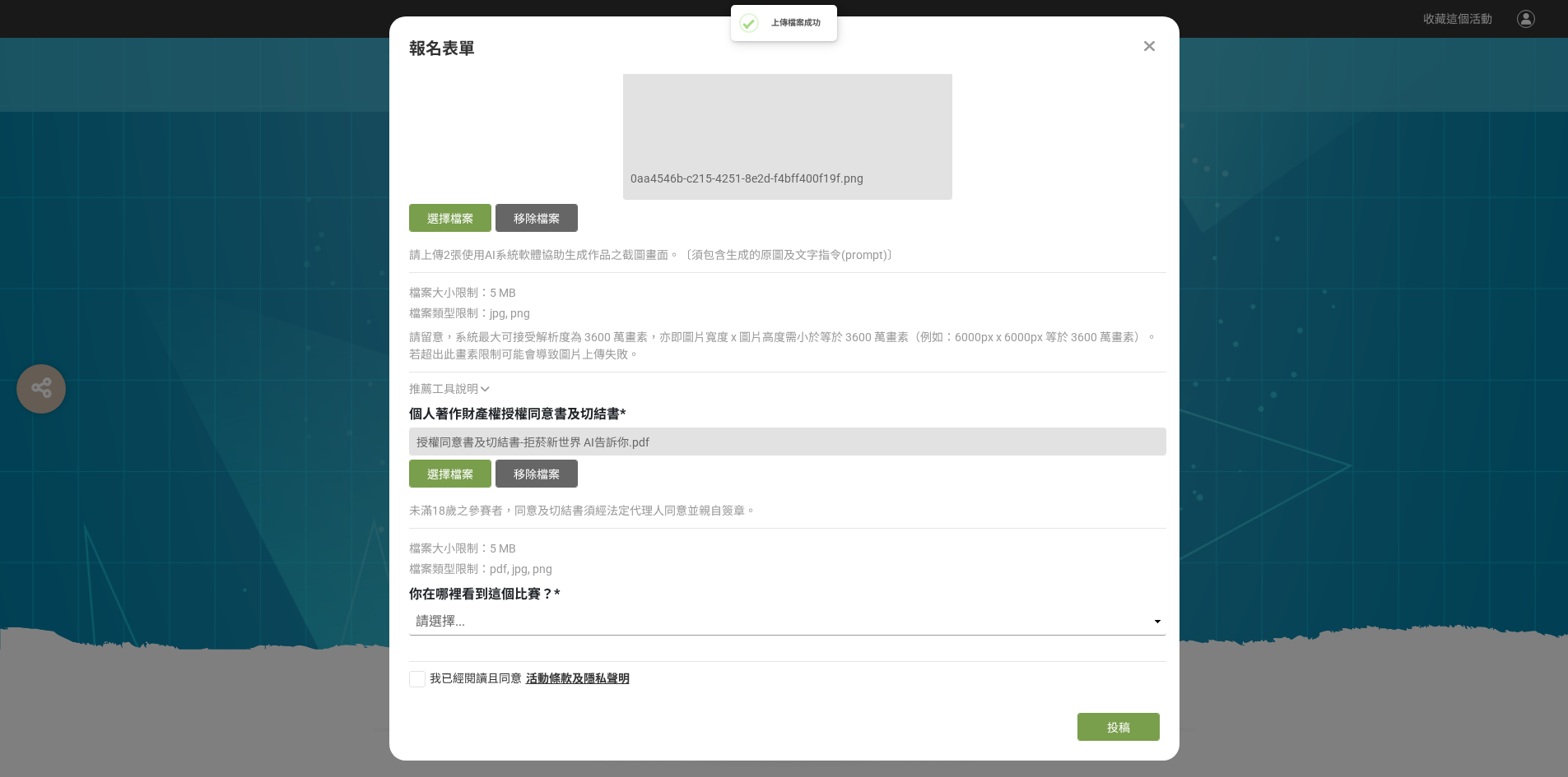
click at [475, 630] on select "請選擇... 獎金獵人網站 Facebook / Instagram 校園講座 / 老師系上推薦 電子郵件 海報 其他" at bounding box center [787, 622] width 757 height 28
click at [457, 613] on select "請選擇... 獎金獵人網站 Facebook / Instagram 校園講座 / 老師系上推薦 電子郵件 海報 其他" at bounding box center [787, 622] width 757 height 28
select select "電子郵件"
click at [409, 608] on select "請選擇... 獎金獵人網站 Facebook / Instagram 校園講座 / 老師系上推薦 電子郵件 海報 其他" at bounding box center [787, 622] width 757 height 28
click at [407, 671] on div "報名須知 1.每人最多投稿2件作品 2.評選結果以「本表單填寫之通訊地址」以公文寄送得獎領據通知、電子禮券以「本表單填寫之手機號碼」以 Line或簡訊方式傳送…" at bounding box center [784, 387] width 790 height 626
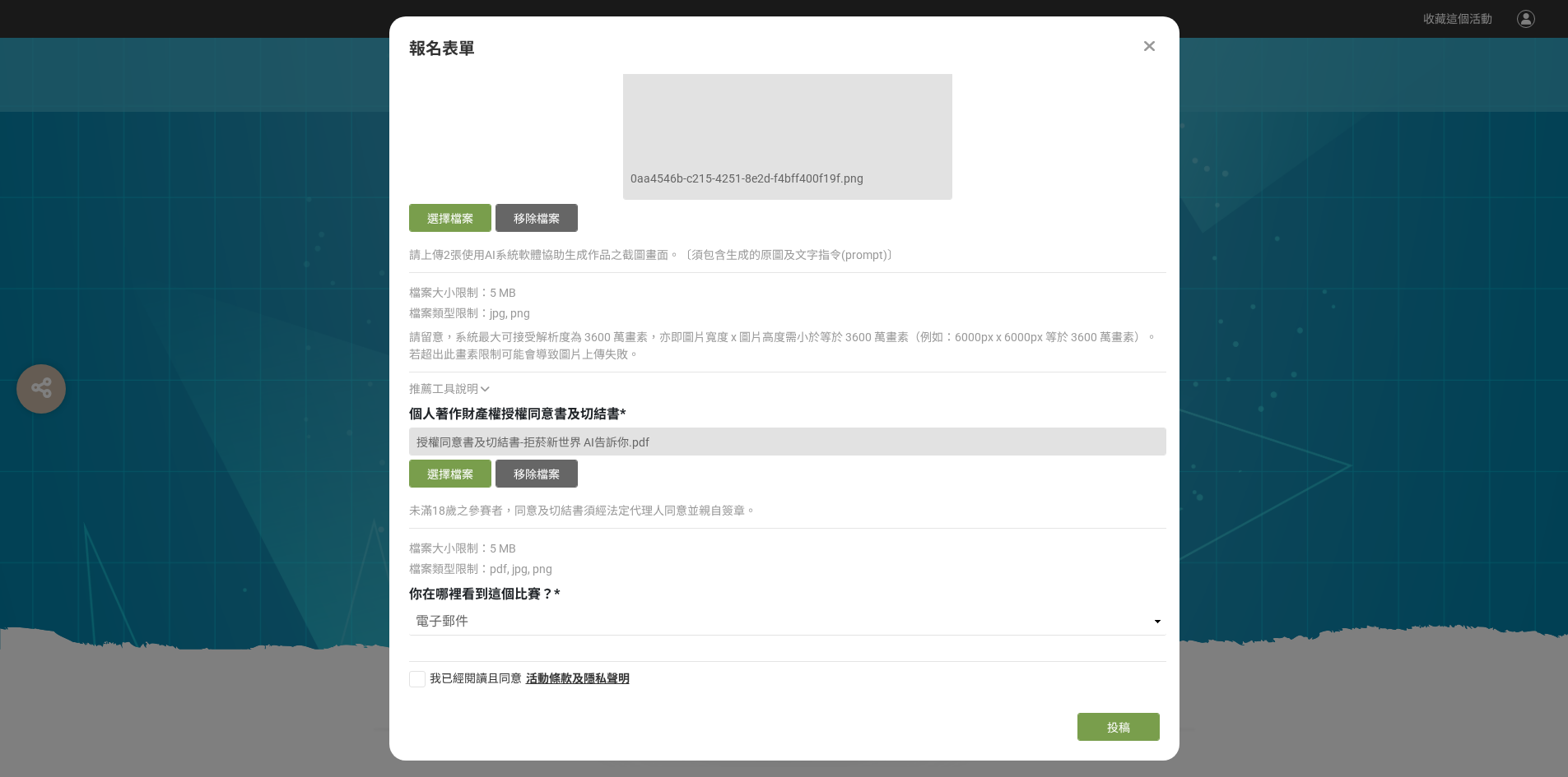
click at [424, 673] on div at bounding box center [417, 679] width 16 height 16
checkbox input "true"
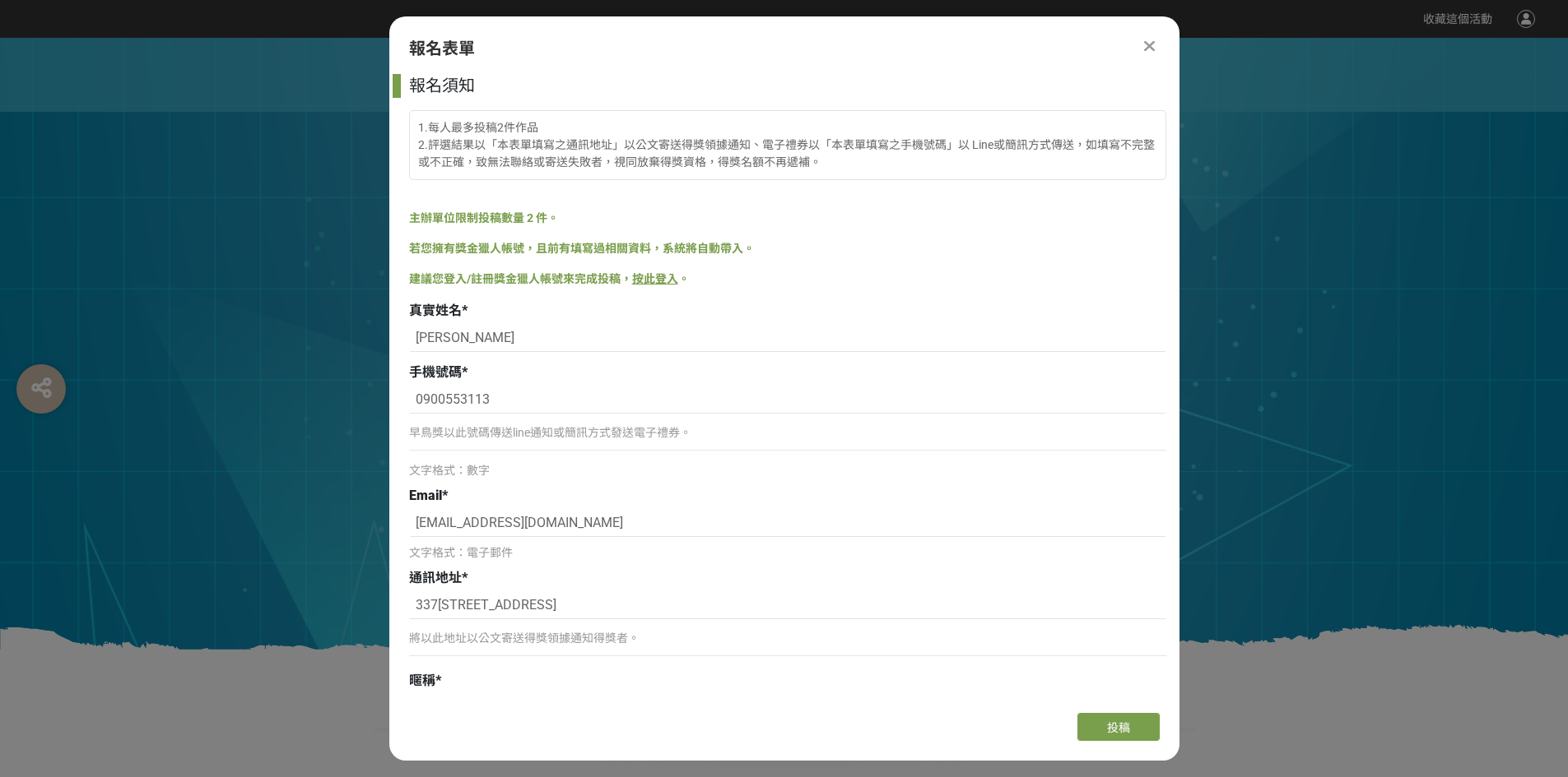
scroll to position [0, 0]
click at [1134, 726] on button "投稿" at bounding box center [1118, 727] width 82 height 28
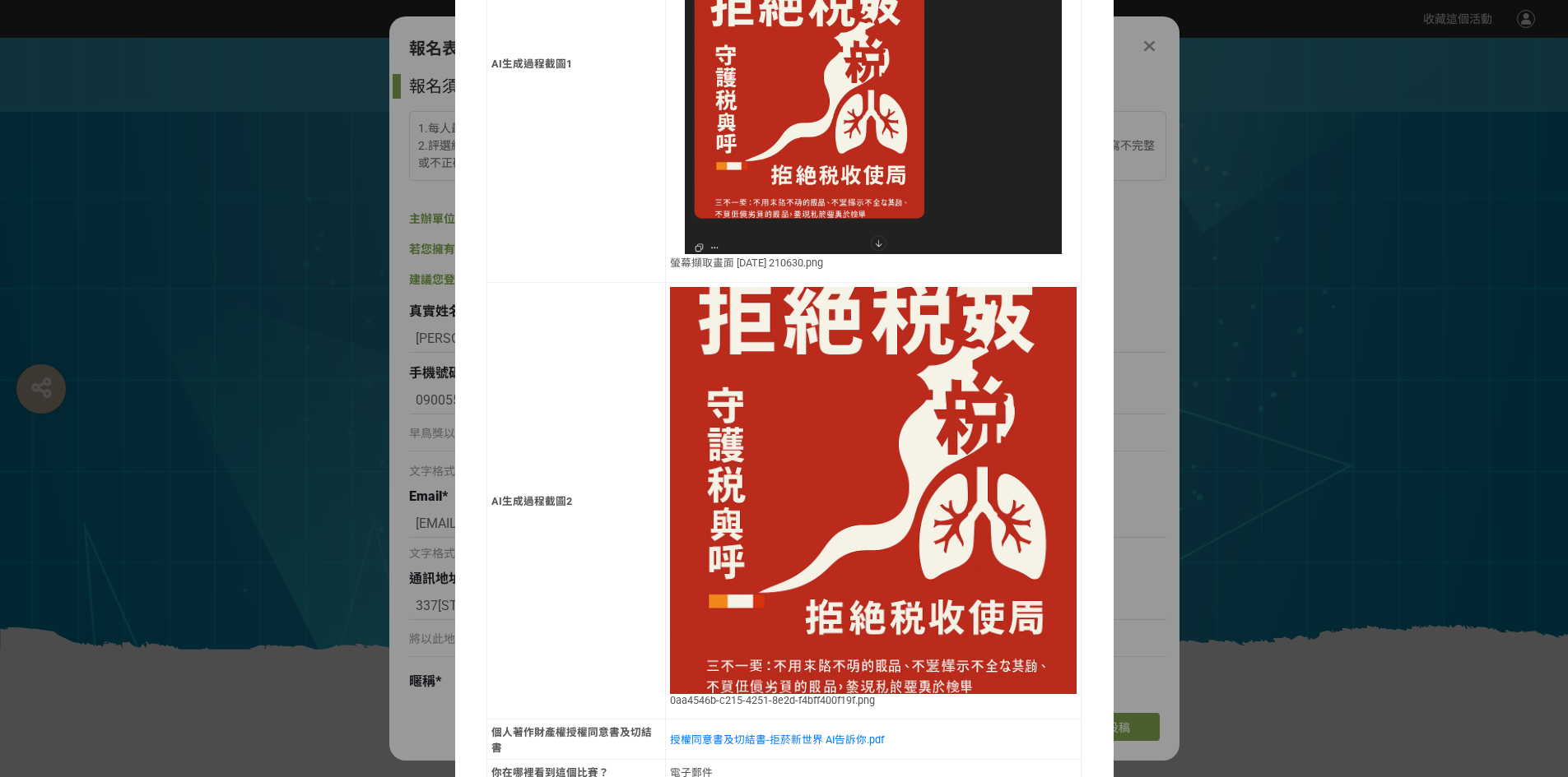
scroll to position [1153, 0]
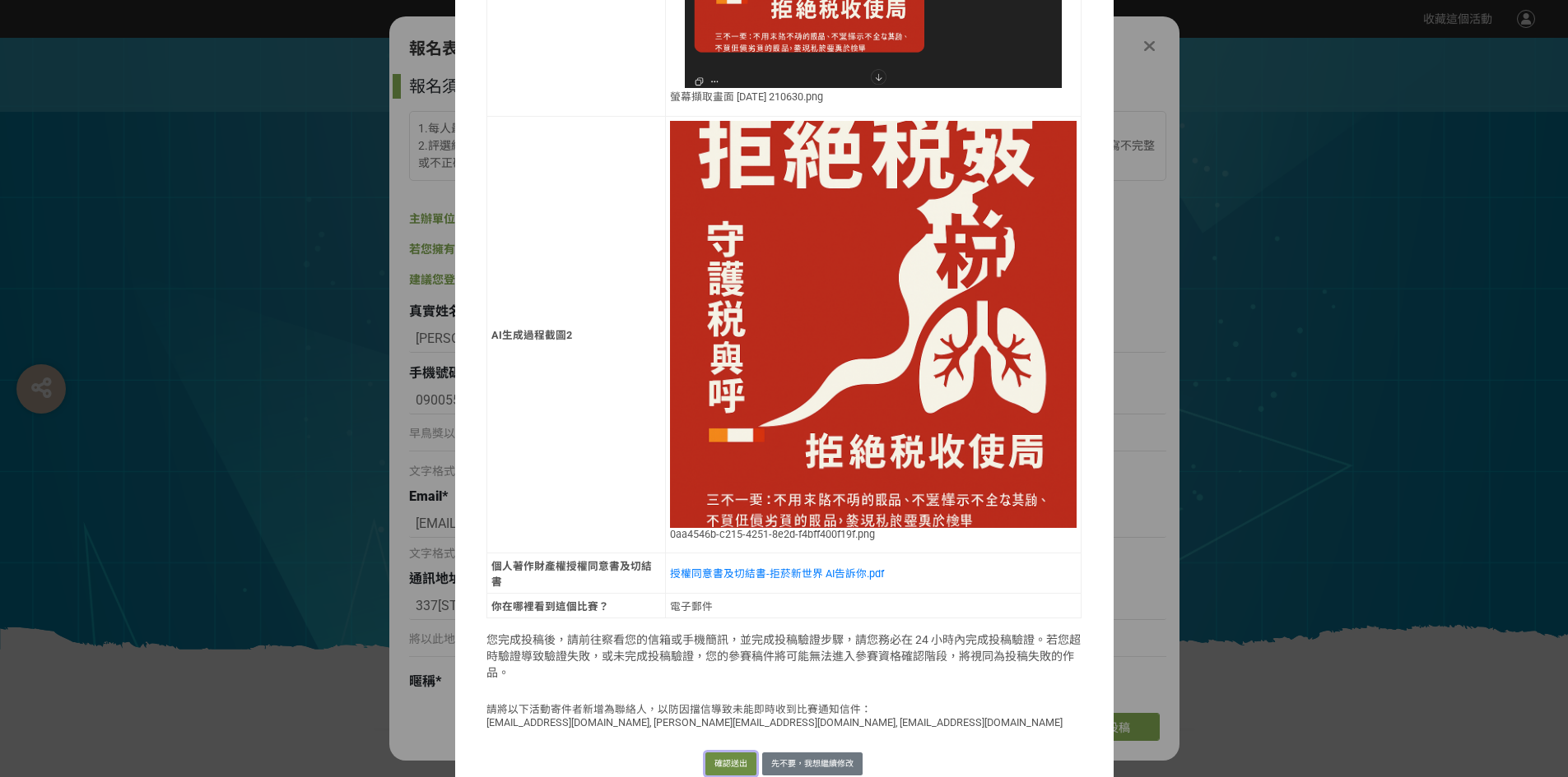
click at [728, 753] on button "確認送出" at bounding box center [730, 764] width 51 height 23
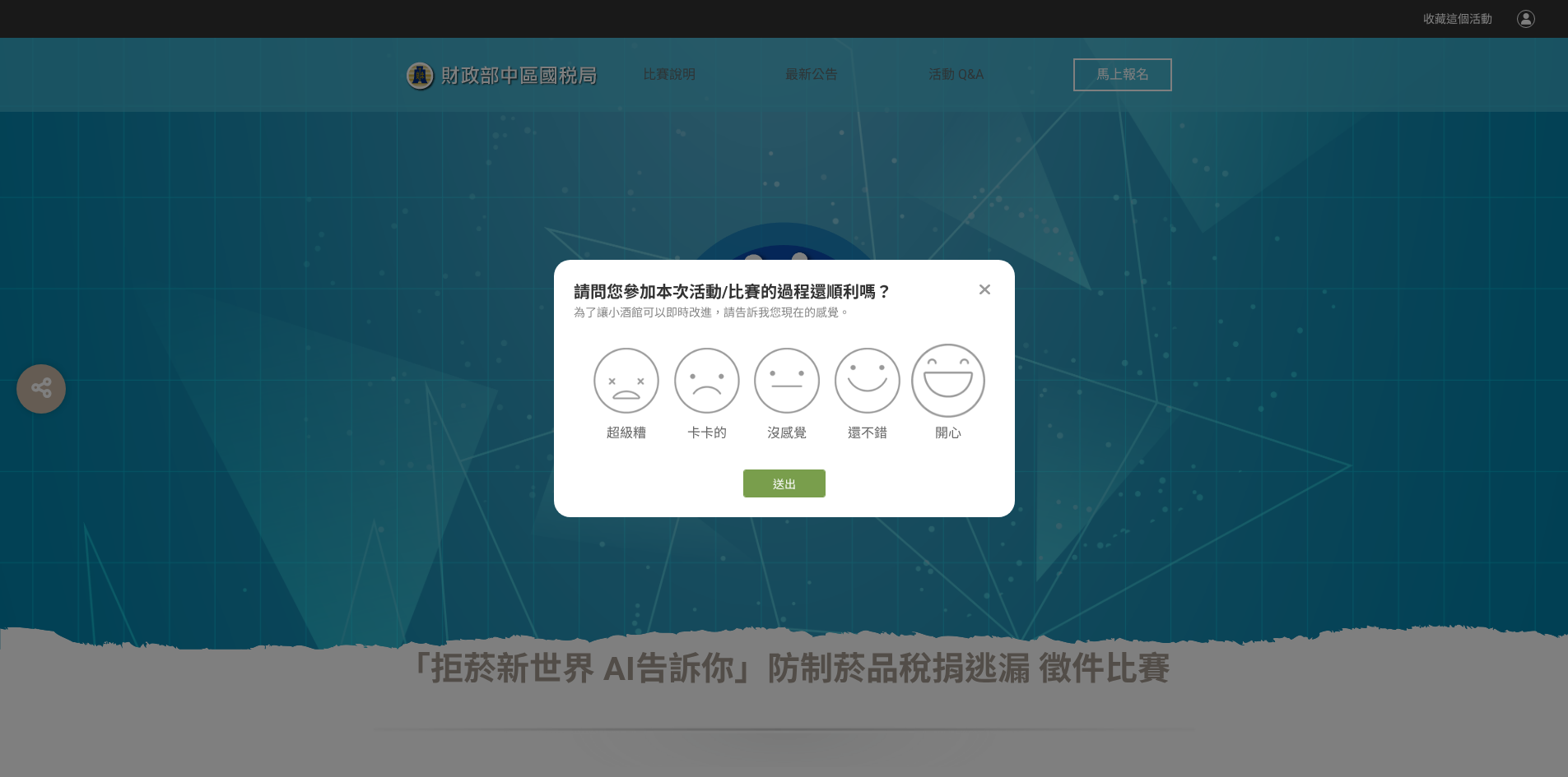
click at [956, 400] on img at bounding box center [948, 381] width 74 height 74
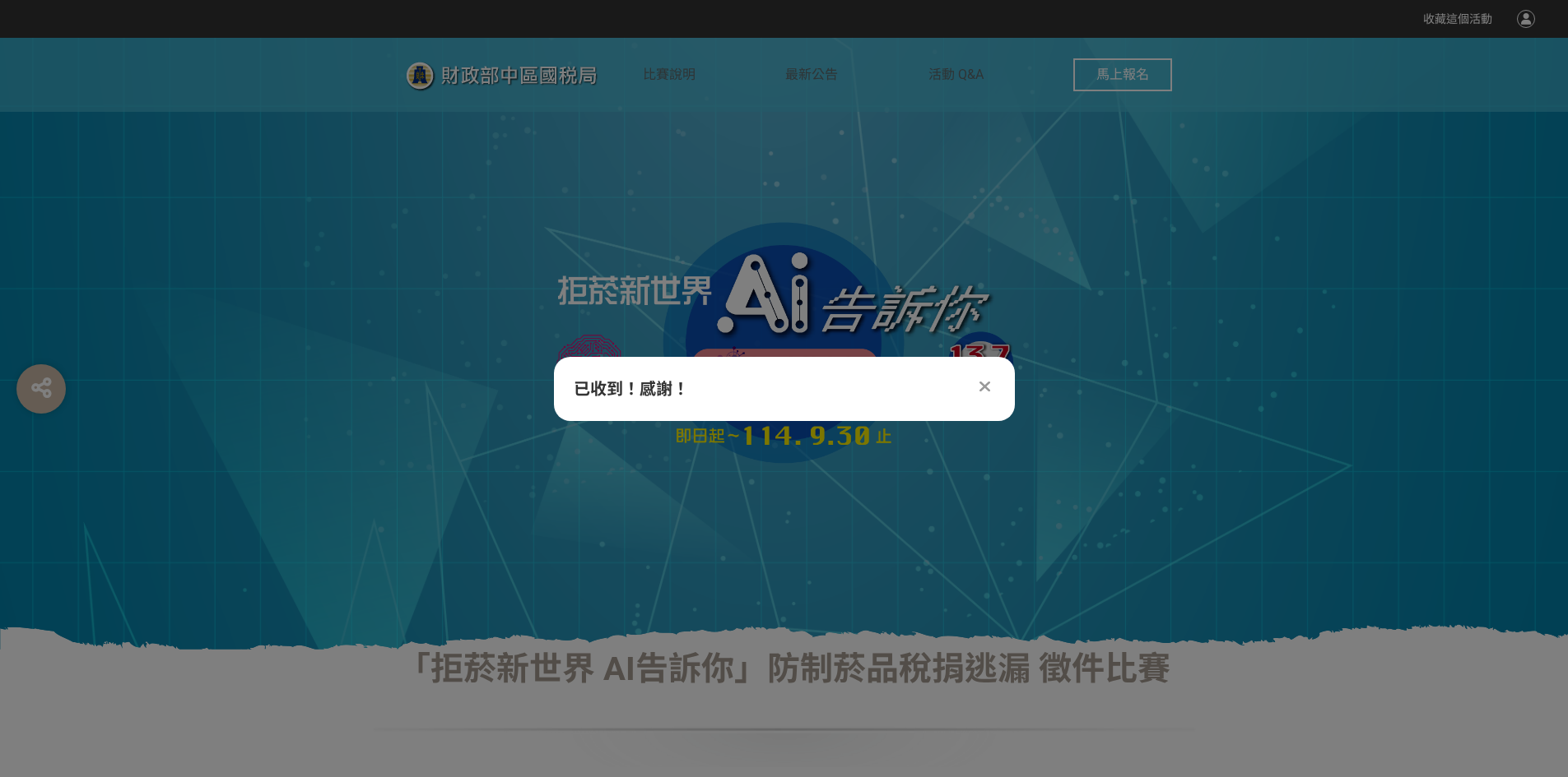
click at [980, 385] on icon at bounding box center [985, 387] width 11 height 16
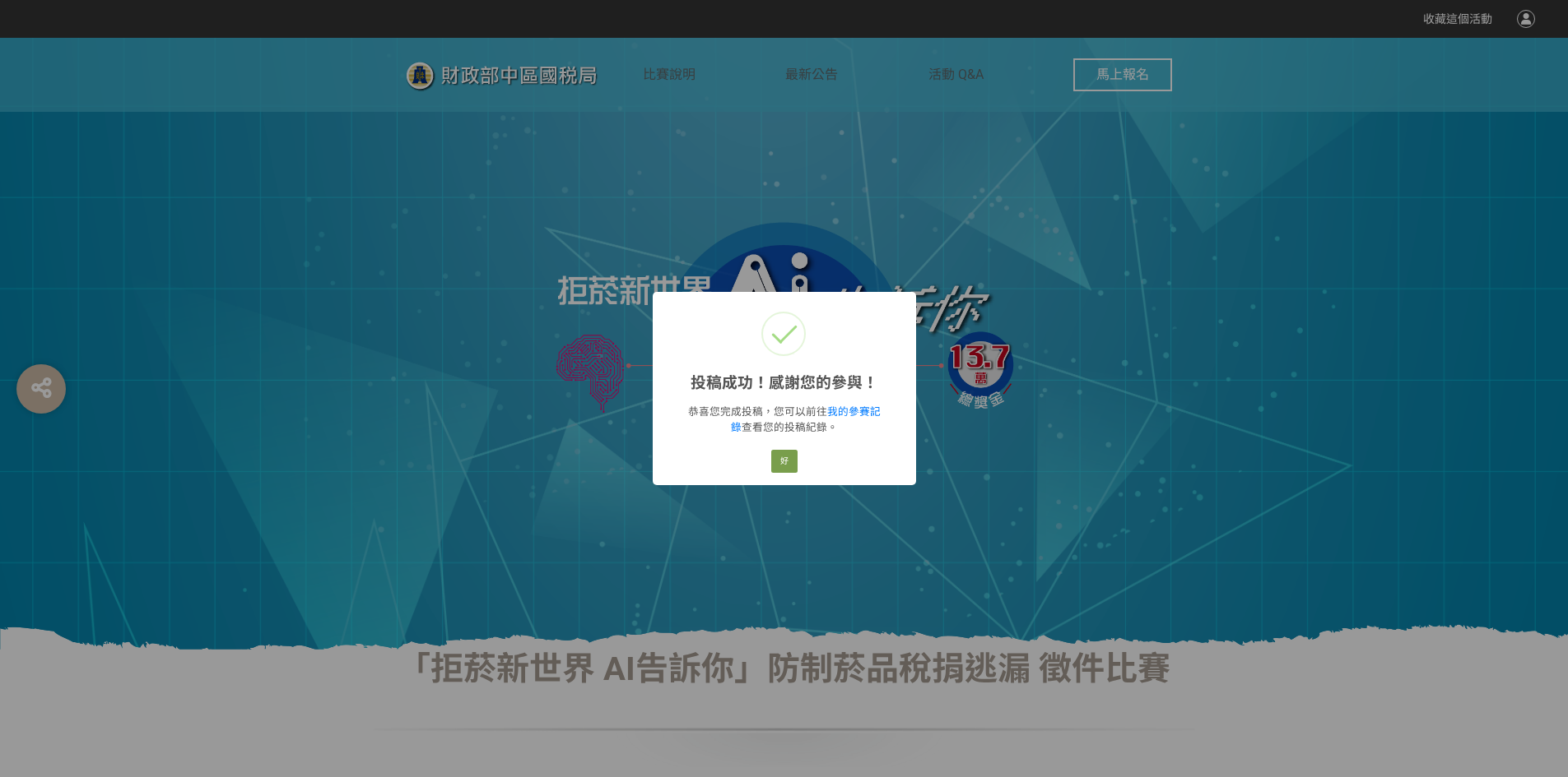
click at [798, 463] on div "好 Cancel" at bounding box center [783, 461] width 31 height 28
click at [798, 457] on div "好 Cancel" at bounding box center [783, 461] width 31 height 28
click at [790, 458] on button "好" at bounding box center [784, 462] width 26 height 23
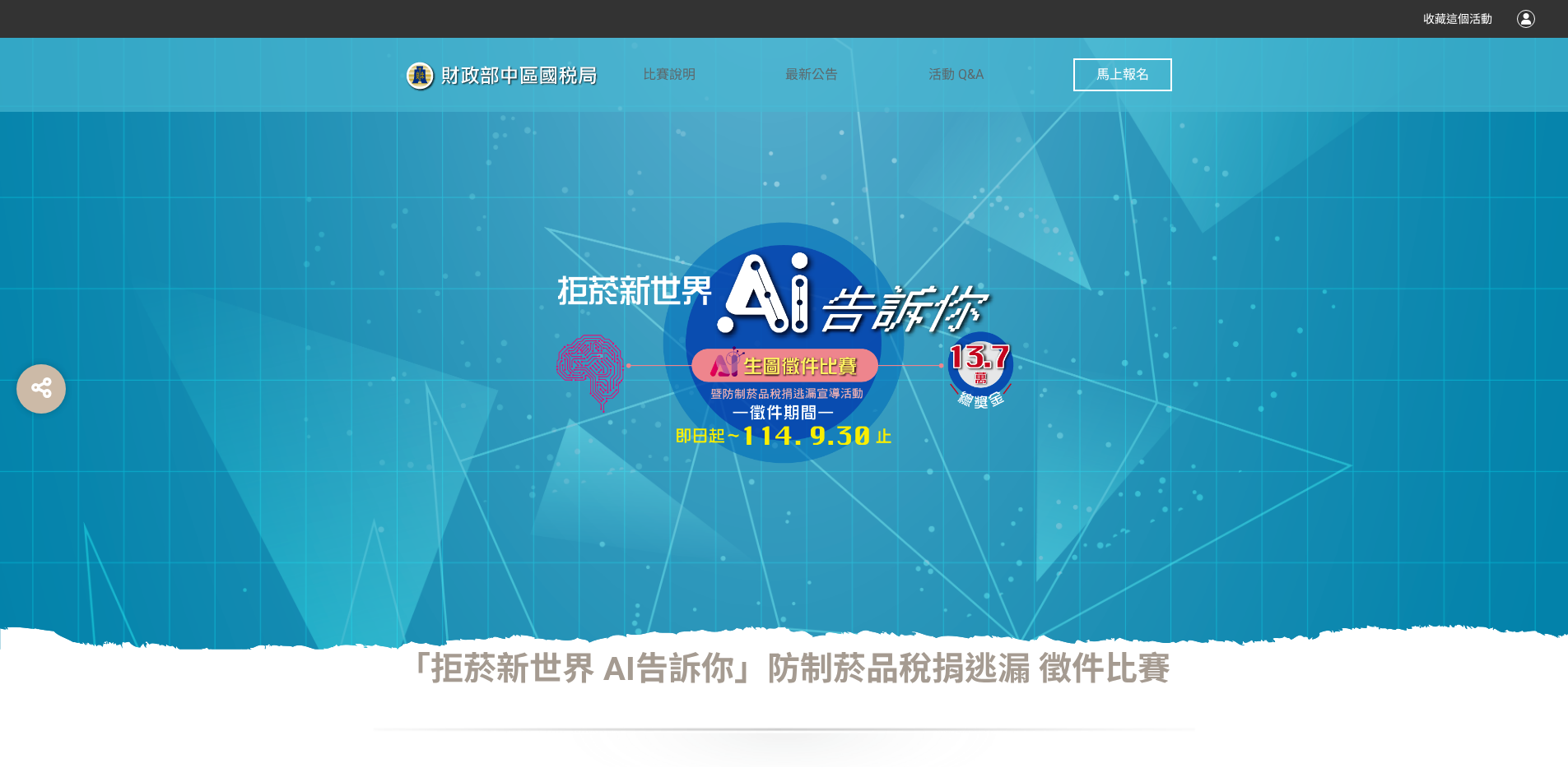
click at [1520, 15] on div at bounding box center [1526, 18] width 18 height 18
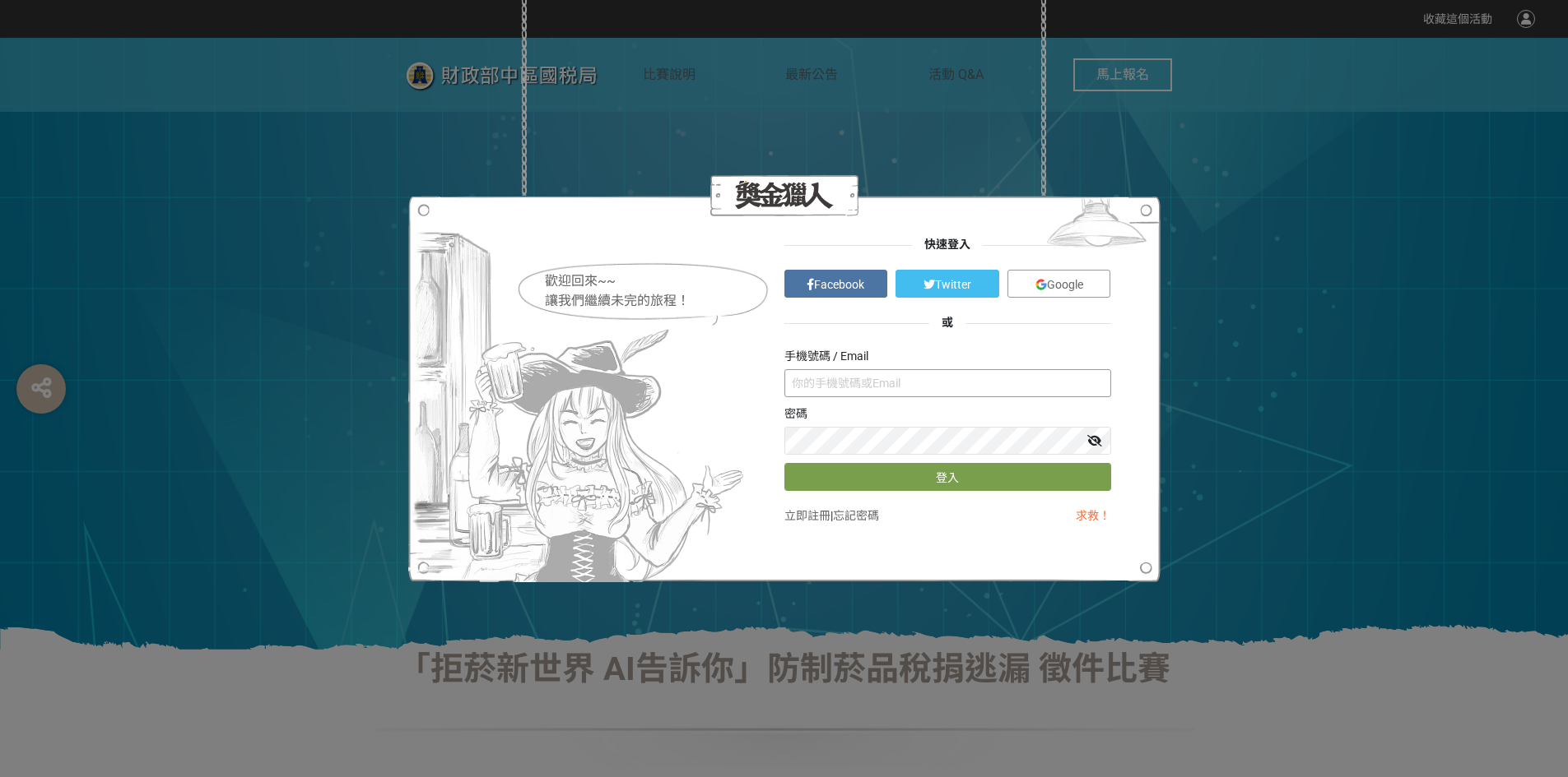
type input "a214084@gm2.fxsh.tyc.edu.tw"
click at [918, 485] on button "登入" at bounding box center [947, 476] width 327 height 28
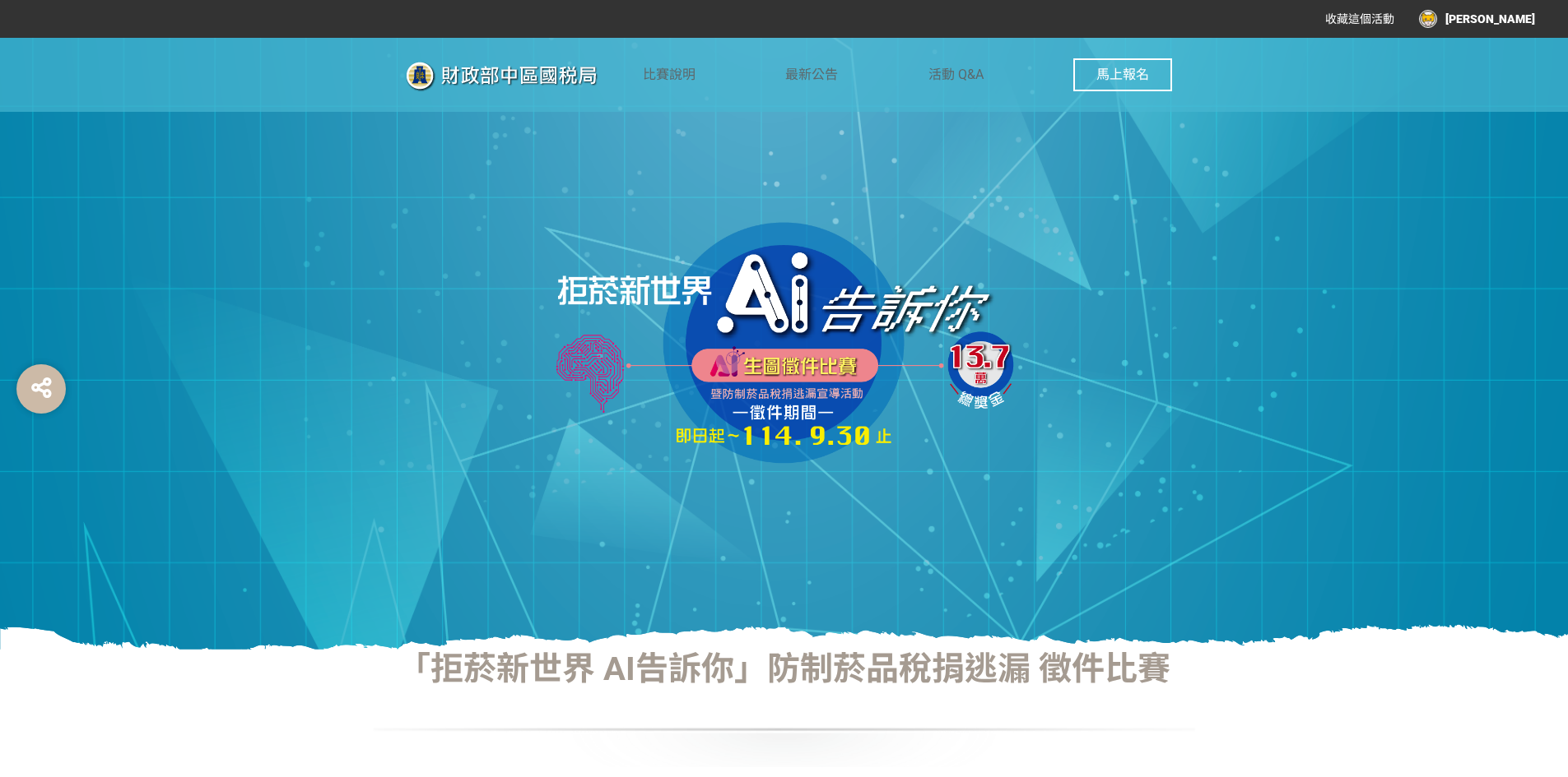
click at [1515, 19] on div "李宗岳" at bounding box center [1476, 18] width 116 height 18
click at [1505, 70] on link "投稿記錄" at bounding box center [1494, 69] width 46 height 13
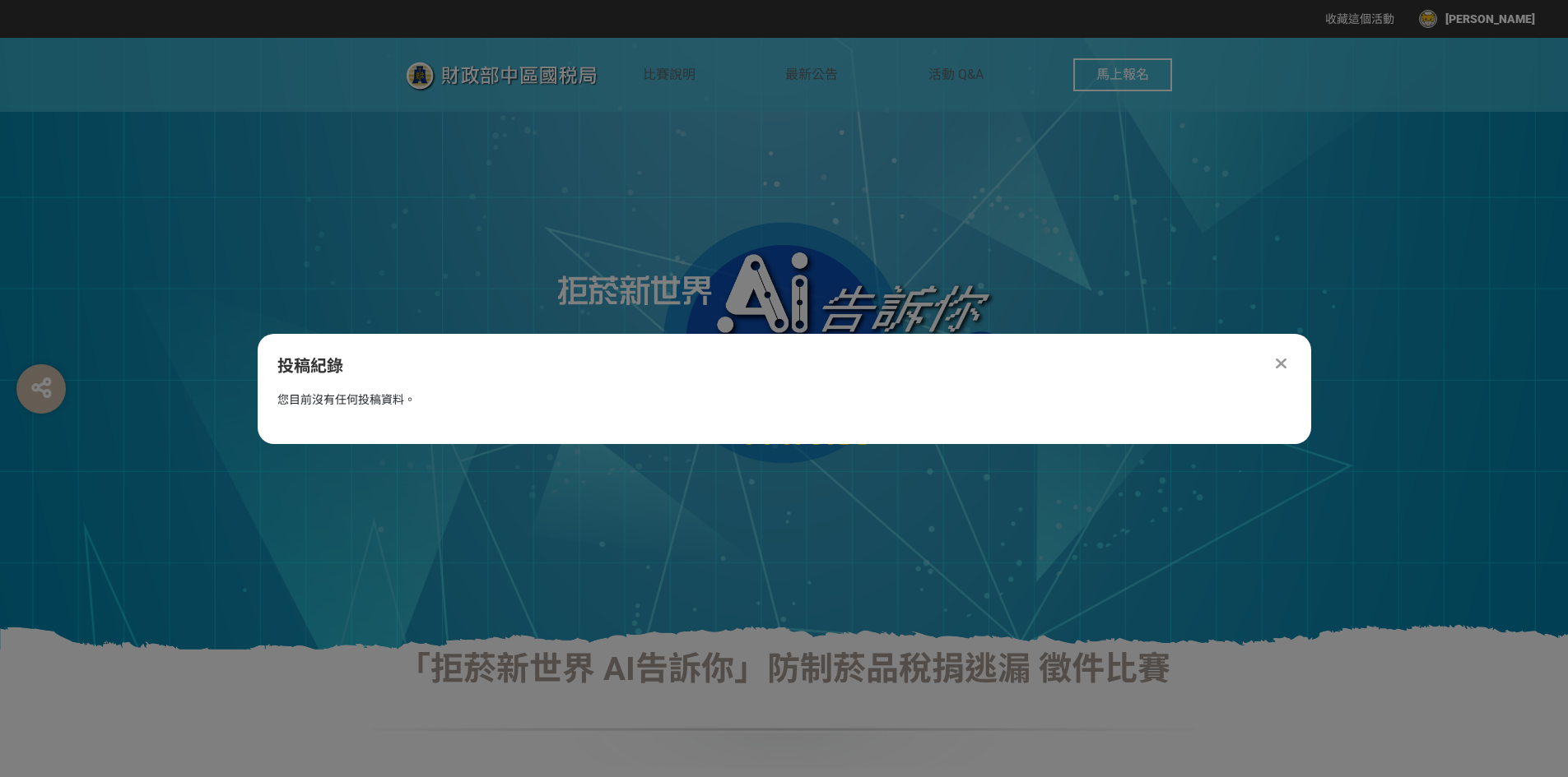
click at [1291, 360] on div "投稿紀錄" at bounding box center [784, 366] width 1053 height 25
click at [1279, 363] on icon at bounding box center [1281, 363] width 11 height 16
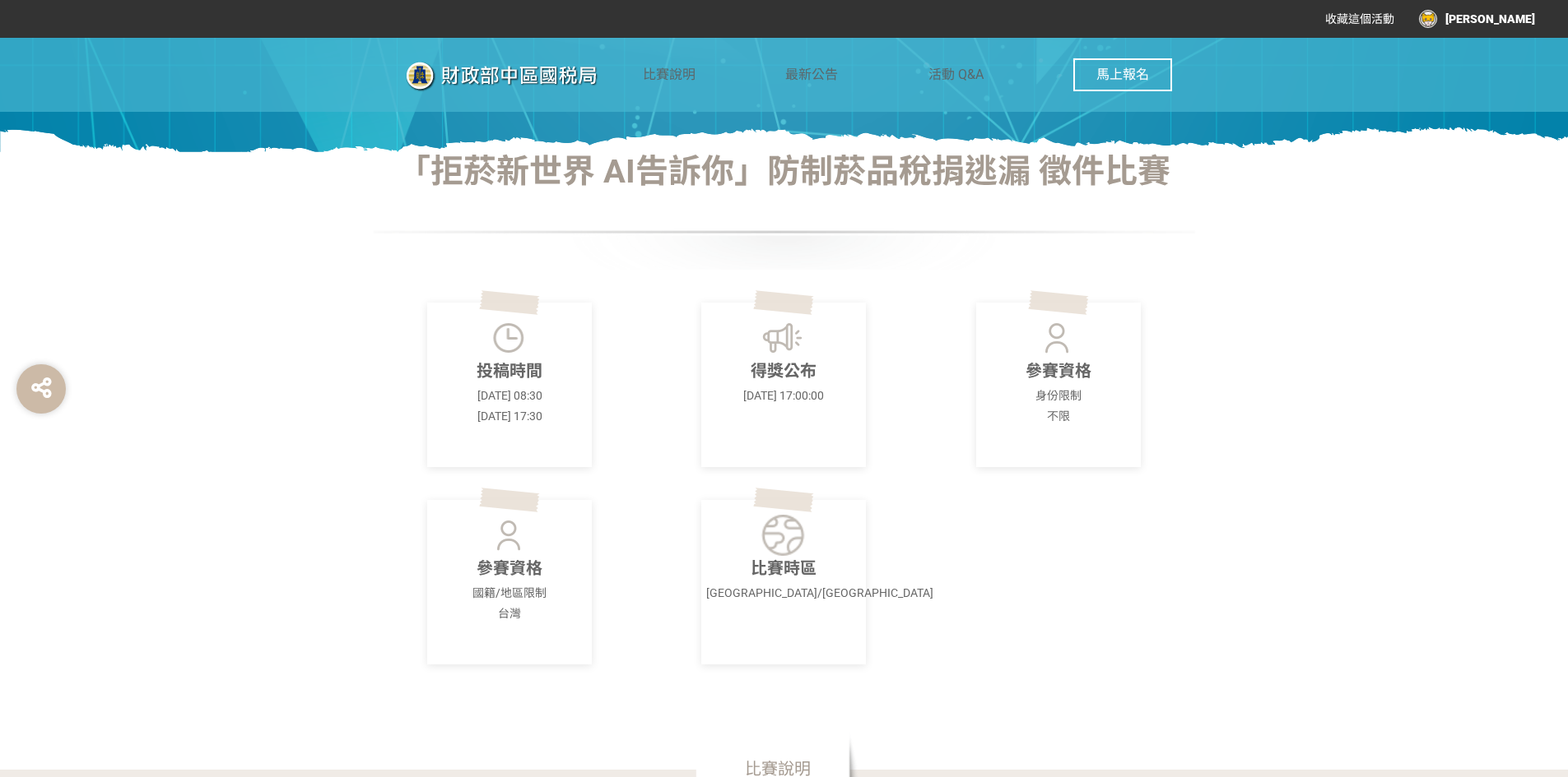
scroll to position [658, 0]
